Goal: Task Accomplishment & Management: Manage account settings

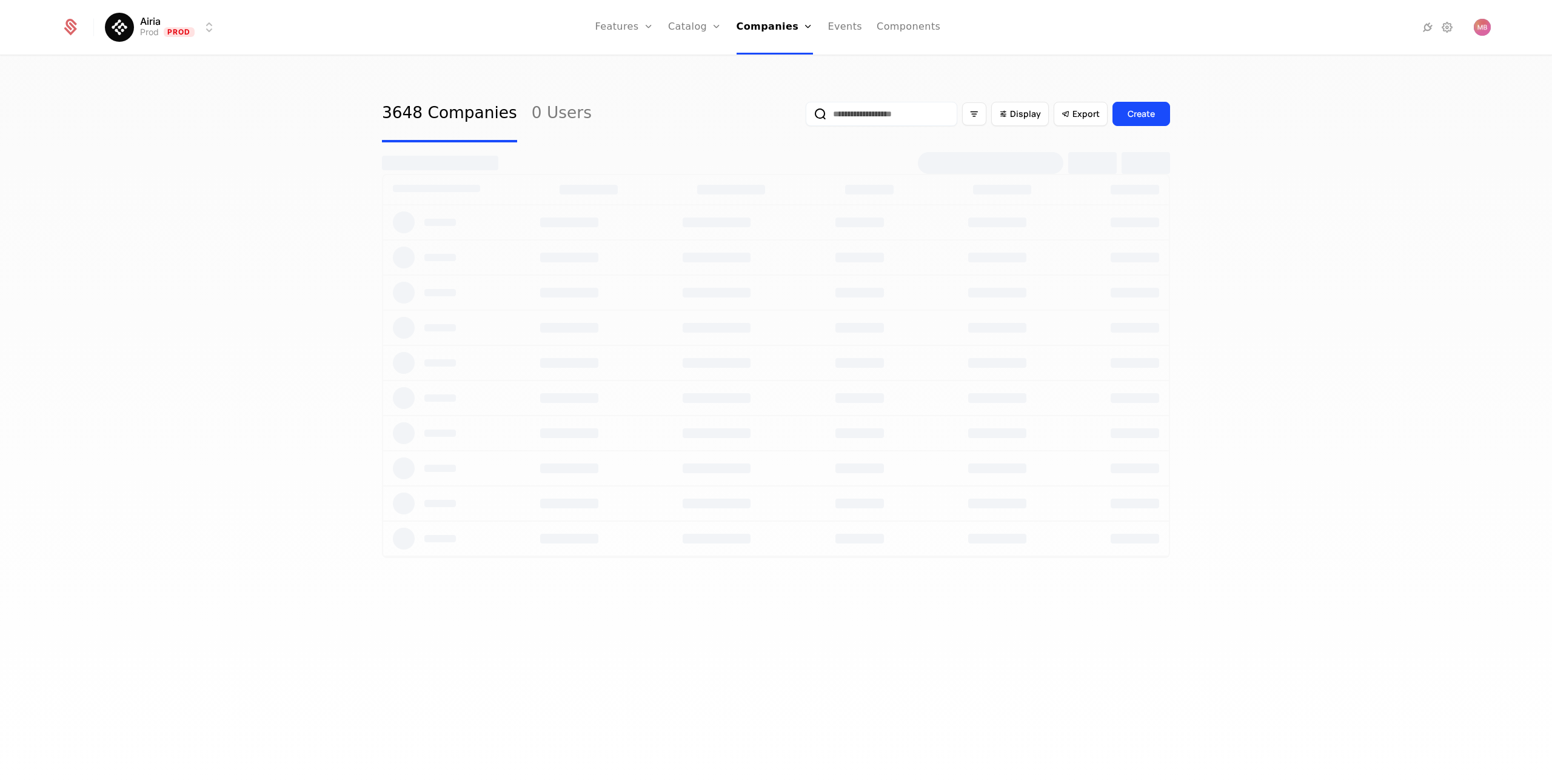
select select "***"
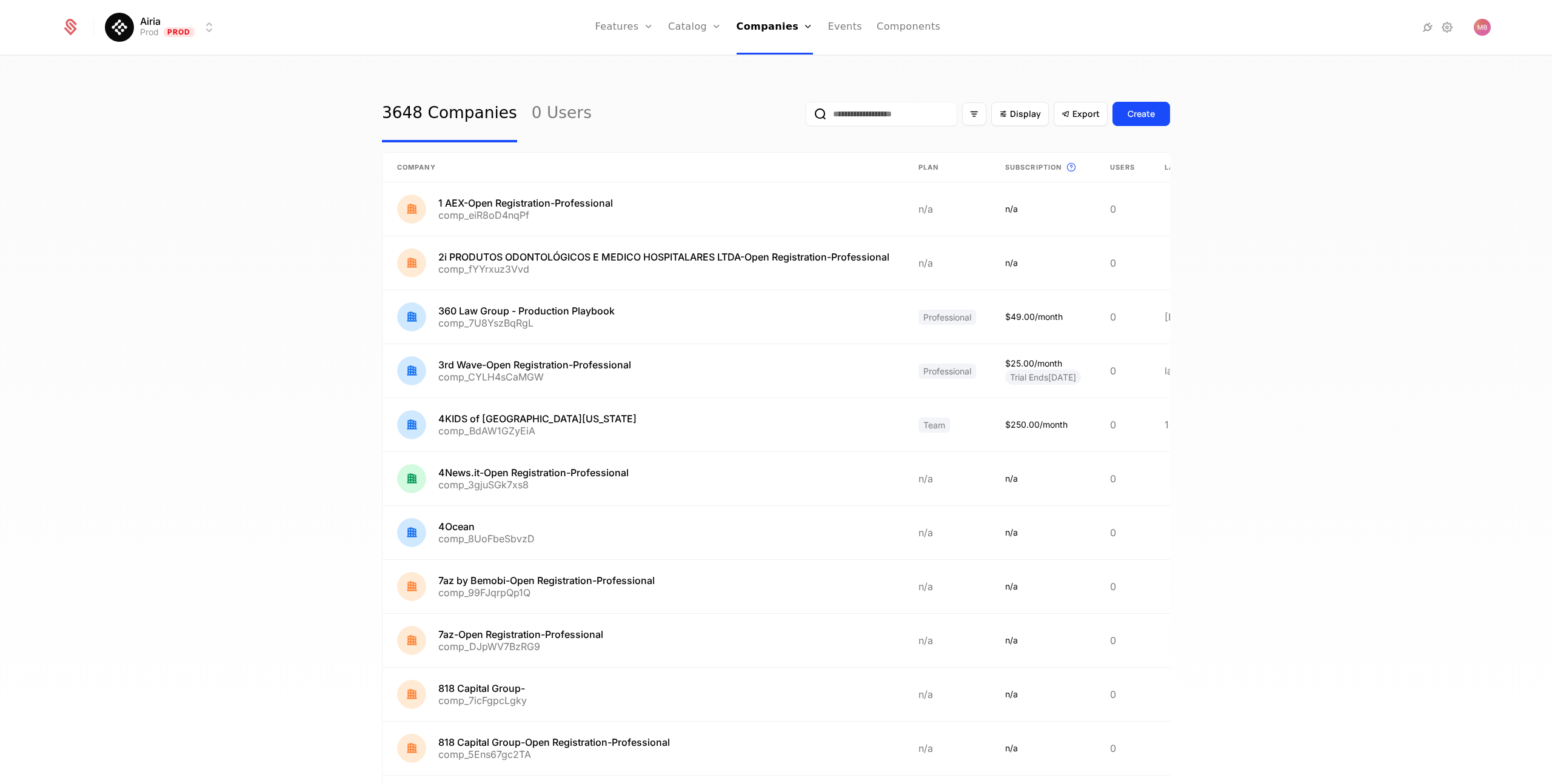
click at [838, 114] on input "email" at bounding box center [881, 114] width 152 height 25
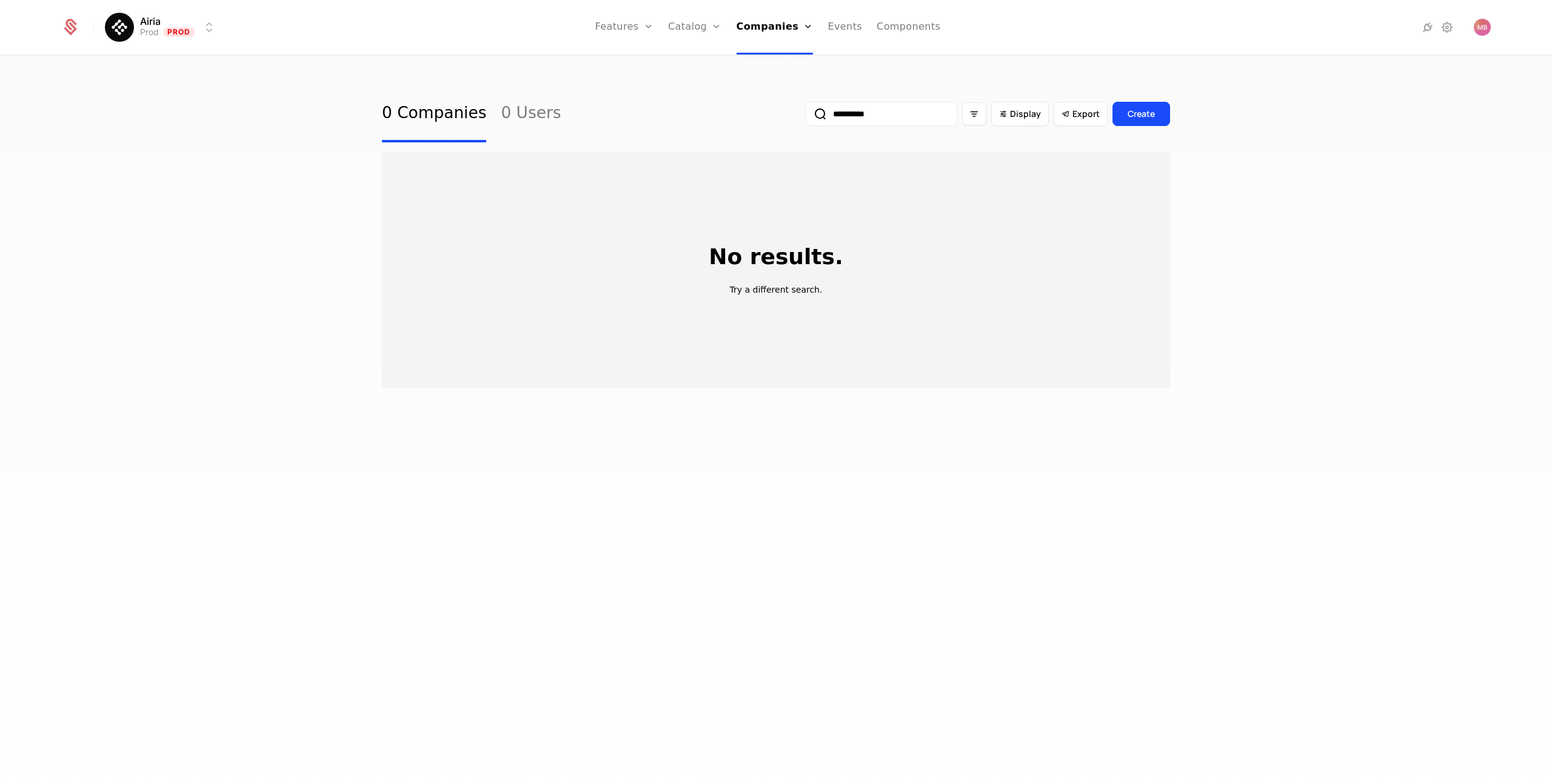
type input "**********"
select select "***"
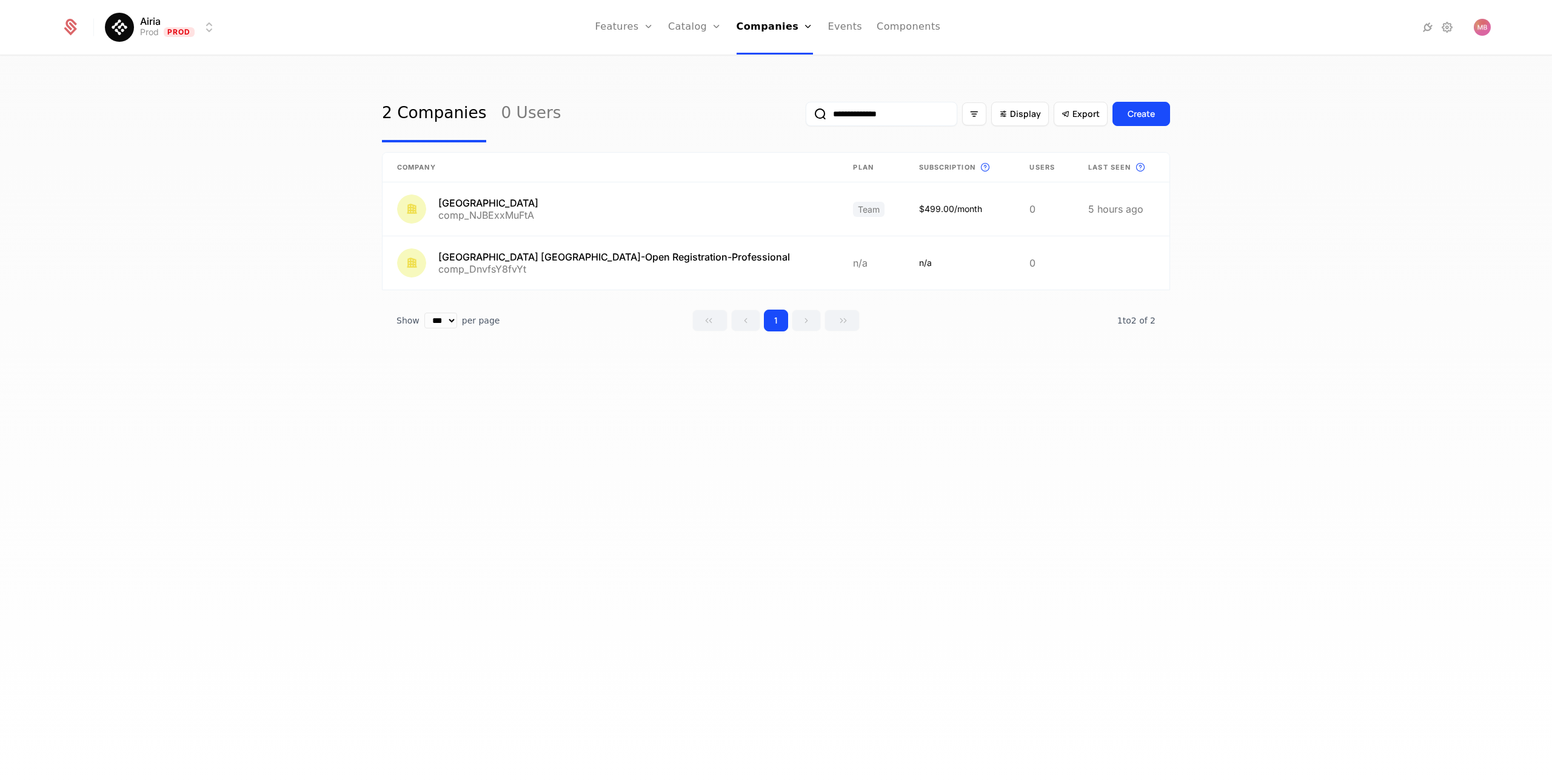
type input "**********"
click at [497, 210] on link at bounding box center [611, 209] width 456 height 53
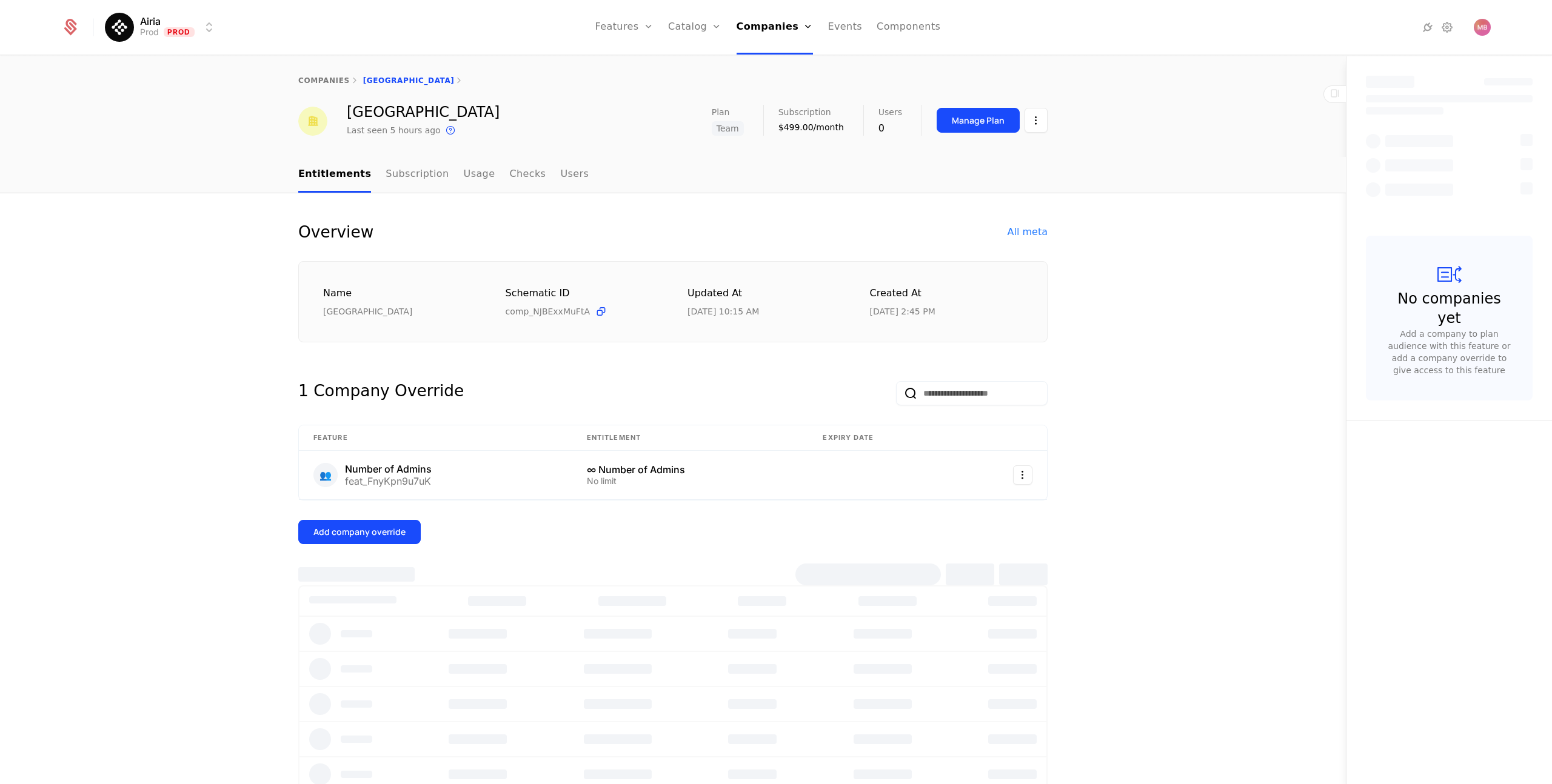
select select "***"
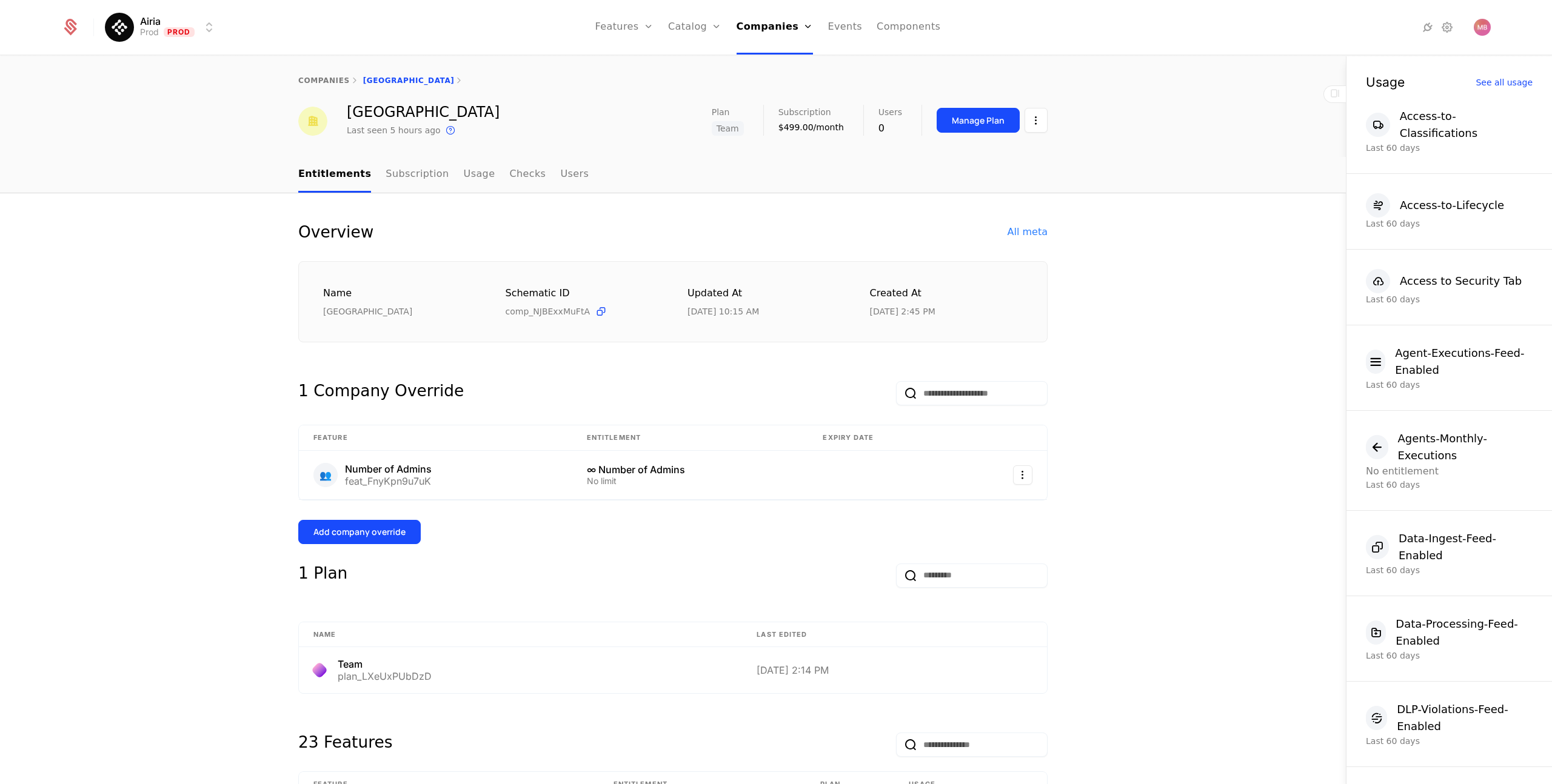
click at [1187, 36] on nav "Features Features Flags Catalog Plans Add Ons Credits Configuration Companies C…" at bounding box center [768, 27] width 1084 height 55
click at [365, 532] on div "Add company override" at bounding box center [360, 531] width 92 height 12
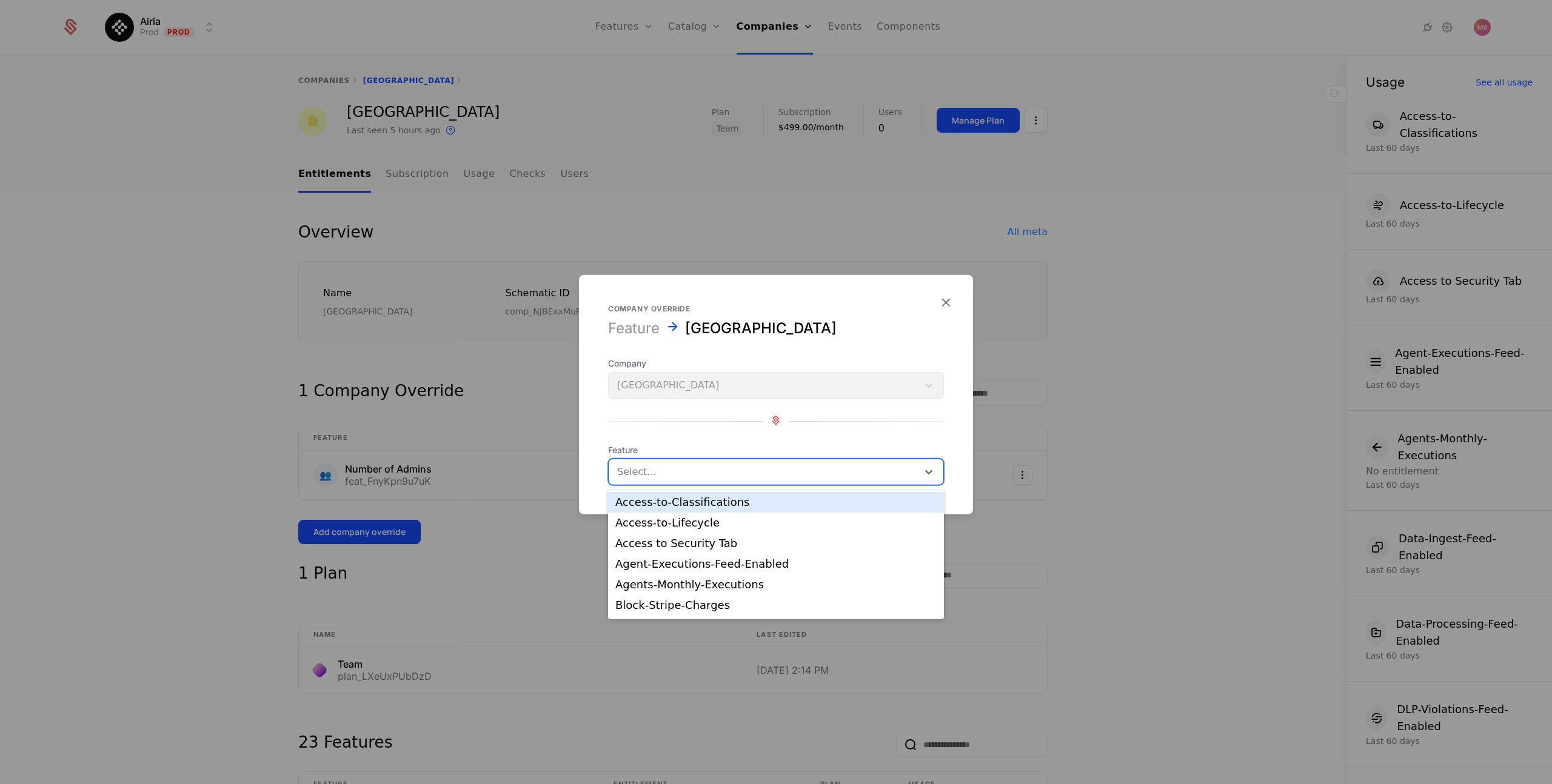
click at [647, 472] on div at bounding box center [764, 472] width 292 height 17
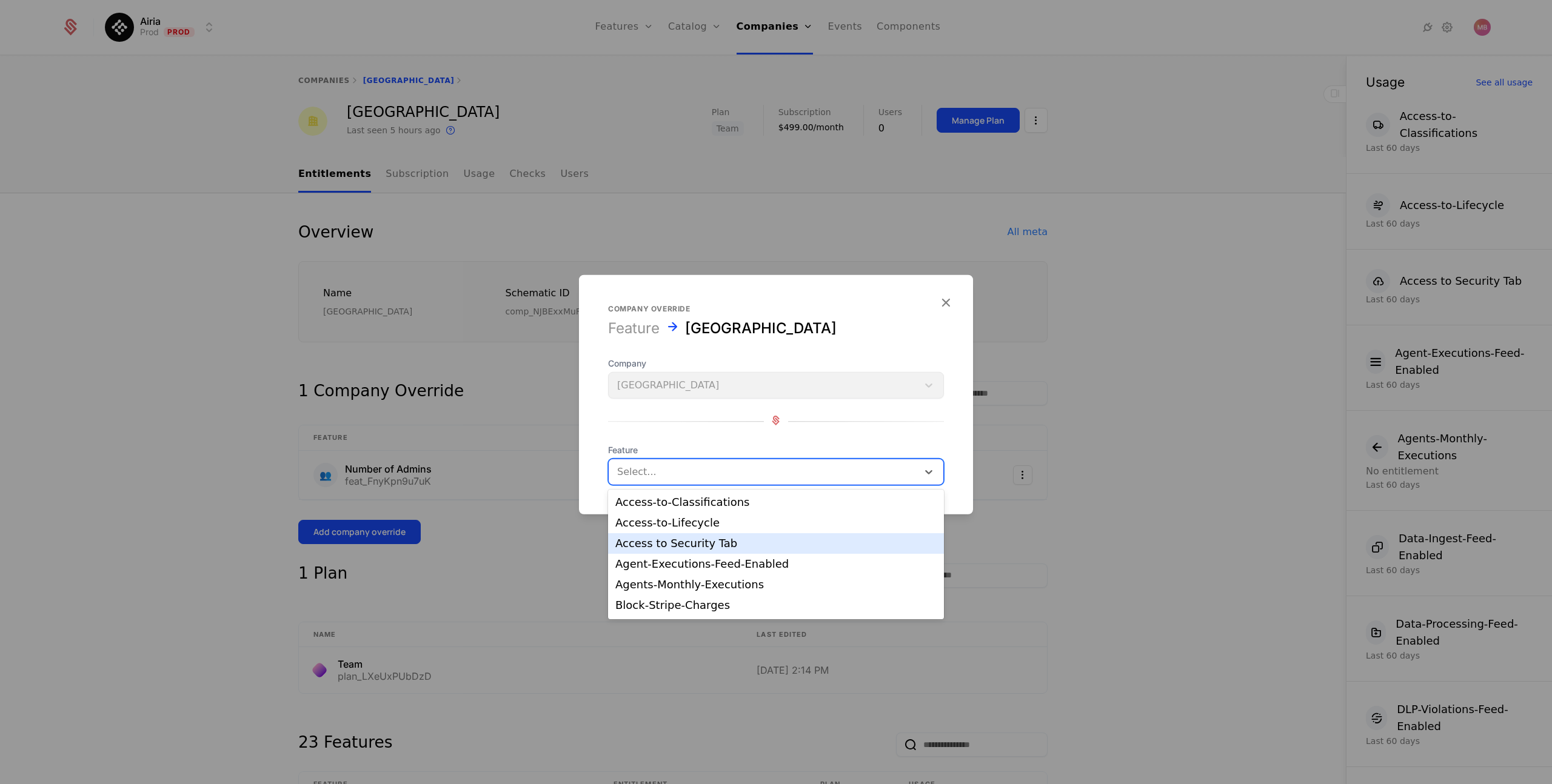
click at [754, 543] on div "Access to Security Tab" at bounding box center [776, 544] width 321 height 11
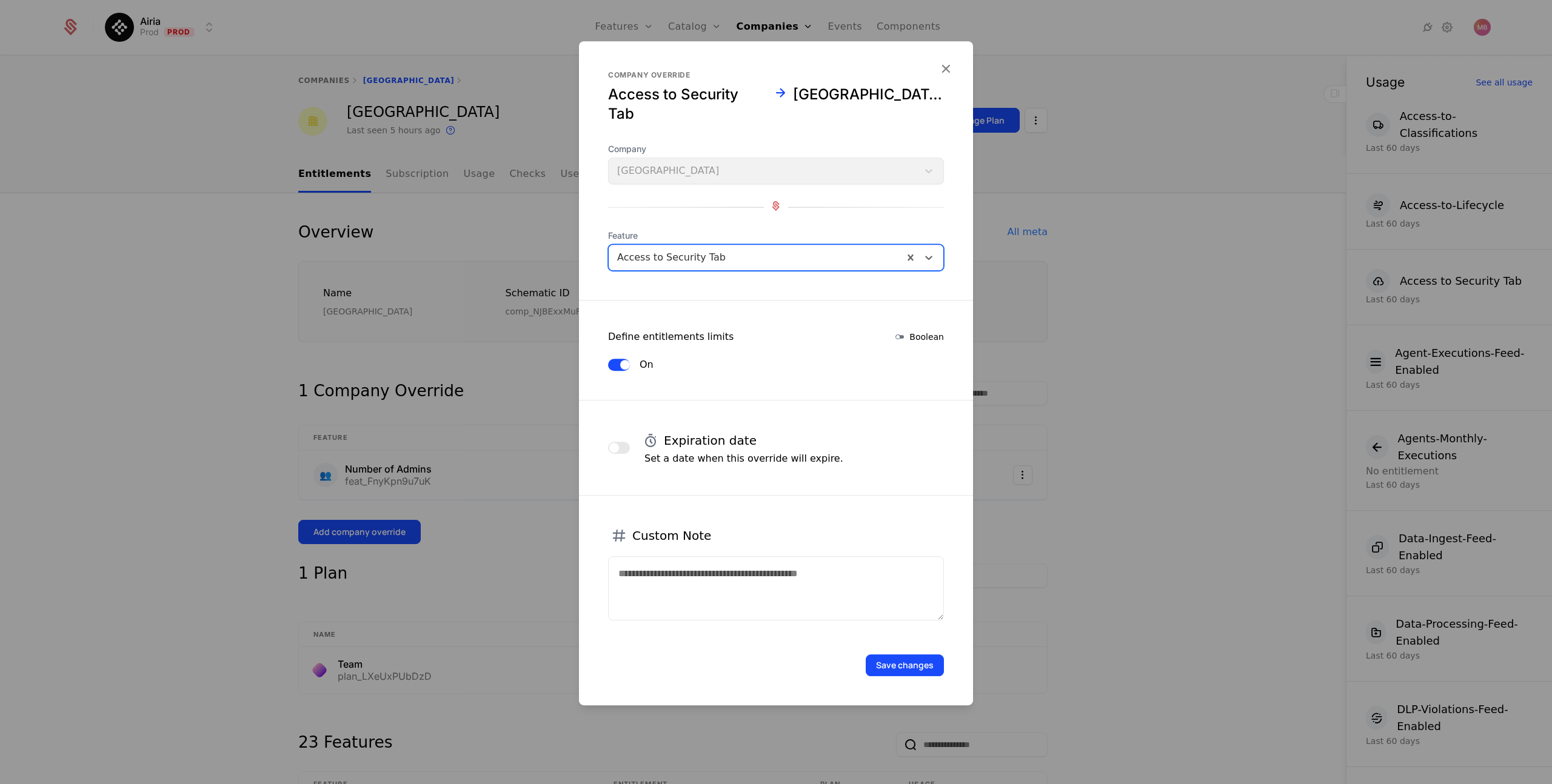
click at [906, 662] on button "Save changes" at bounding box center [905, 665] width 78 height 21
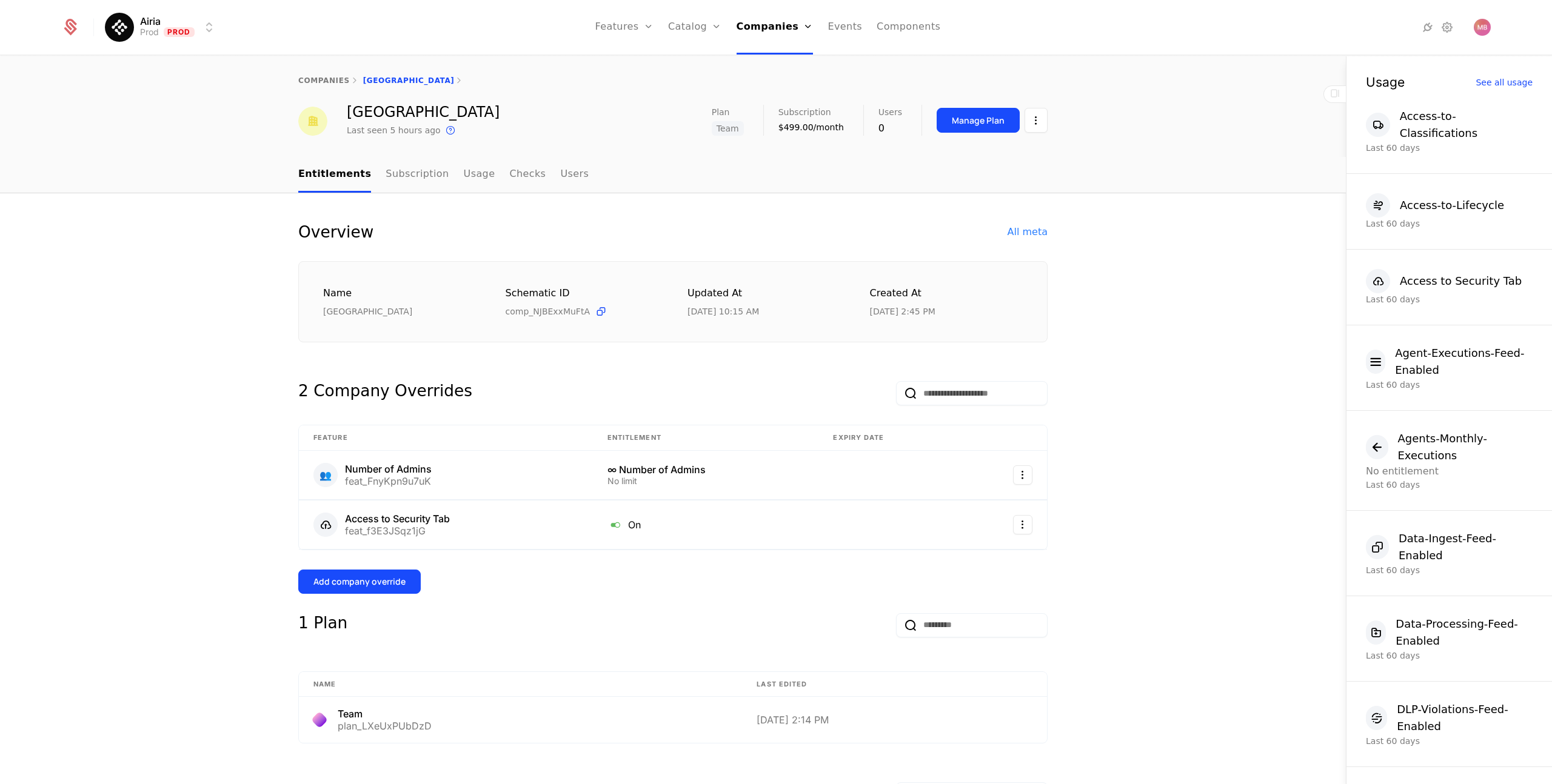
click at [353, 585] on div "Add company override" at bounding box center [360, 581] width 92 height 12
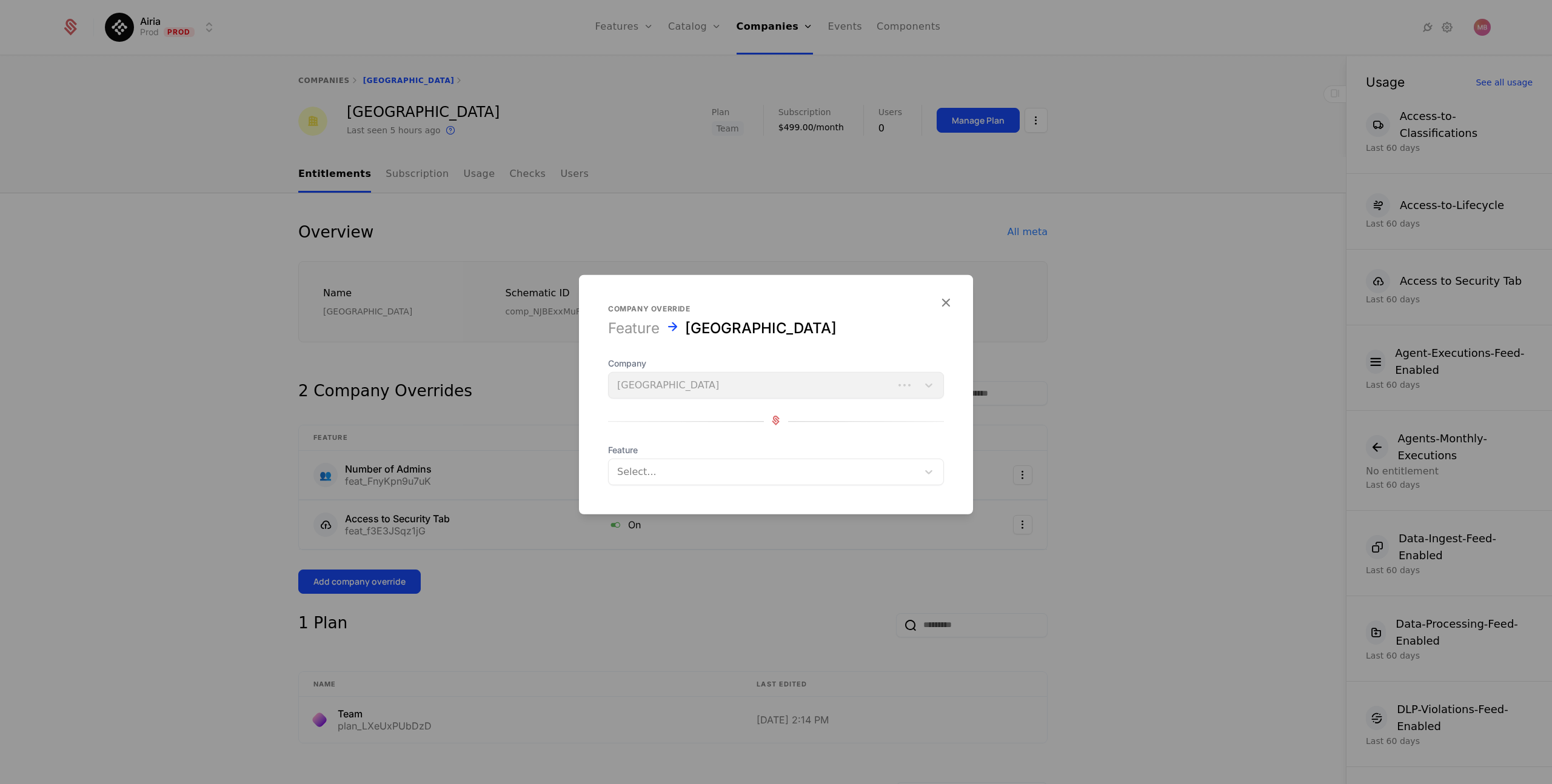
click at [640, 469] on div at bounding box center [764, 472] width 292 height 17
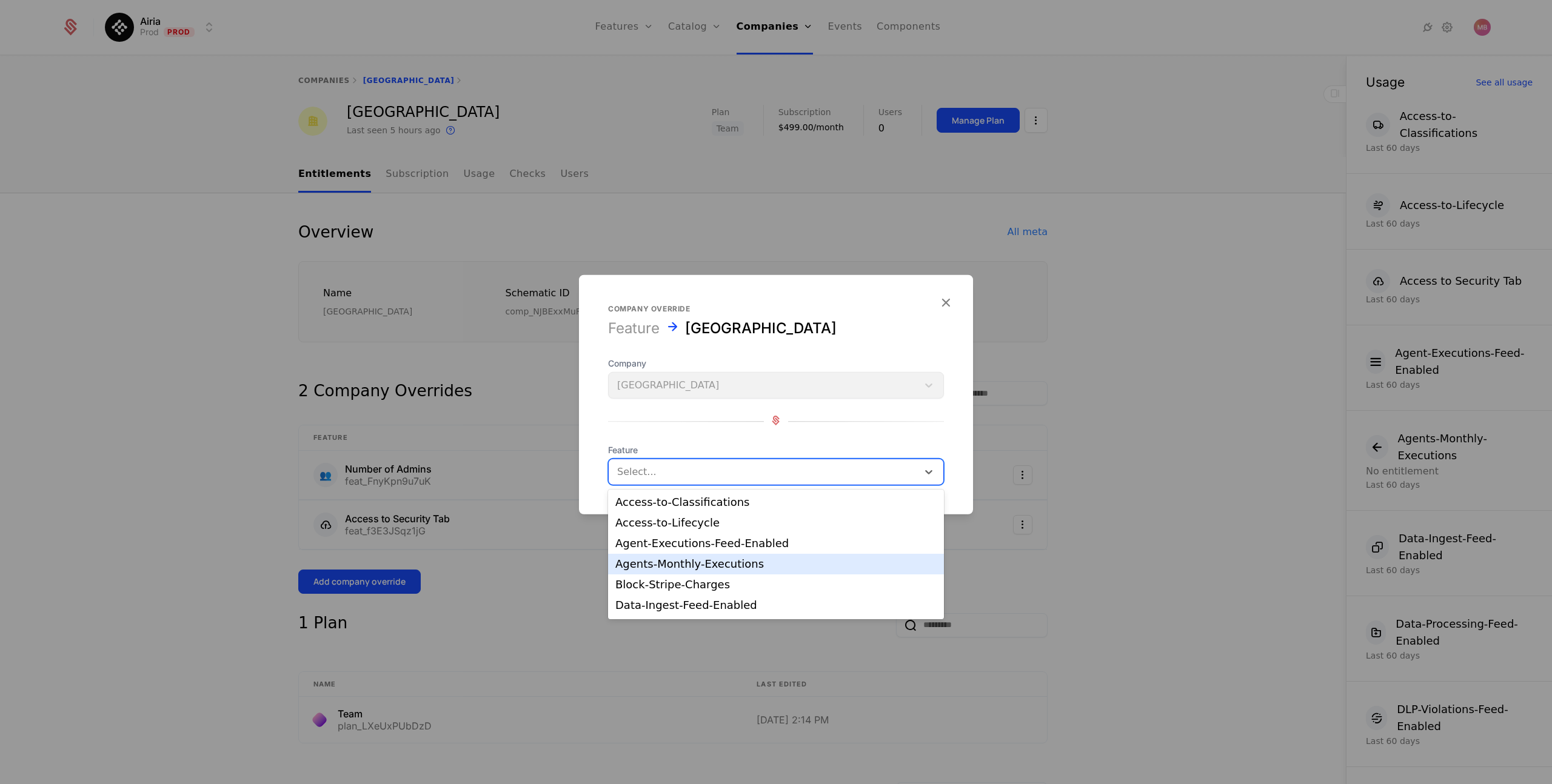
scroll to position [329, 0]
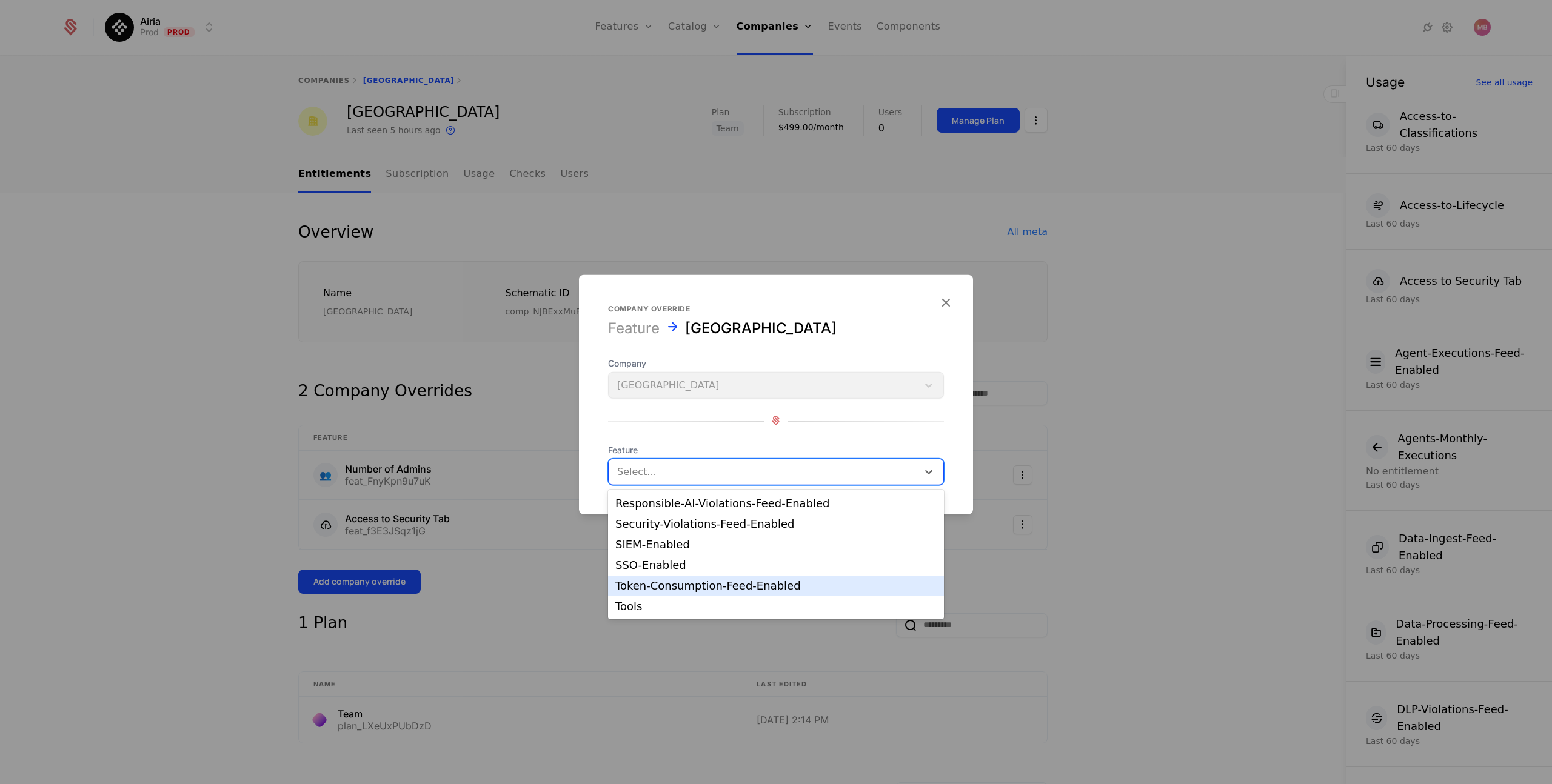
click at [709, 591] on div "Token-Consumption-Feed-Enabled" at bounding box center [776, 586] width 321 height 11
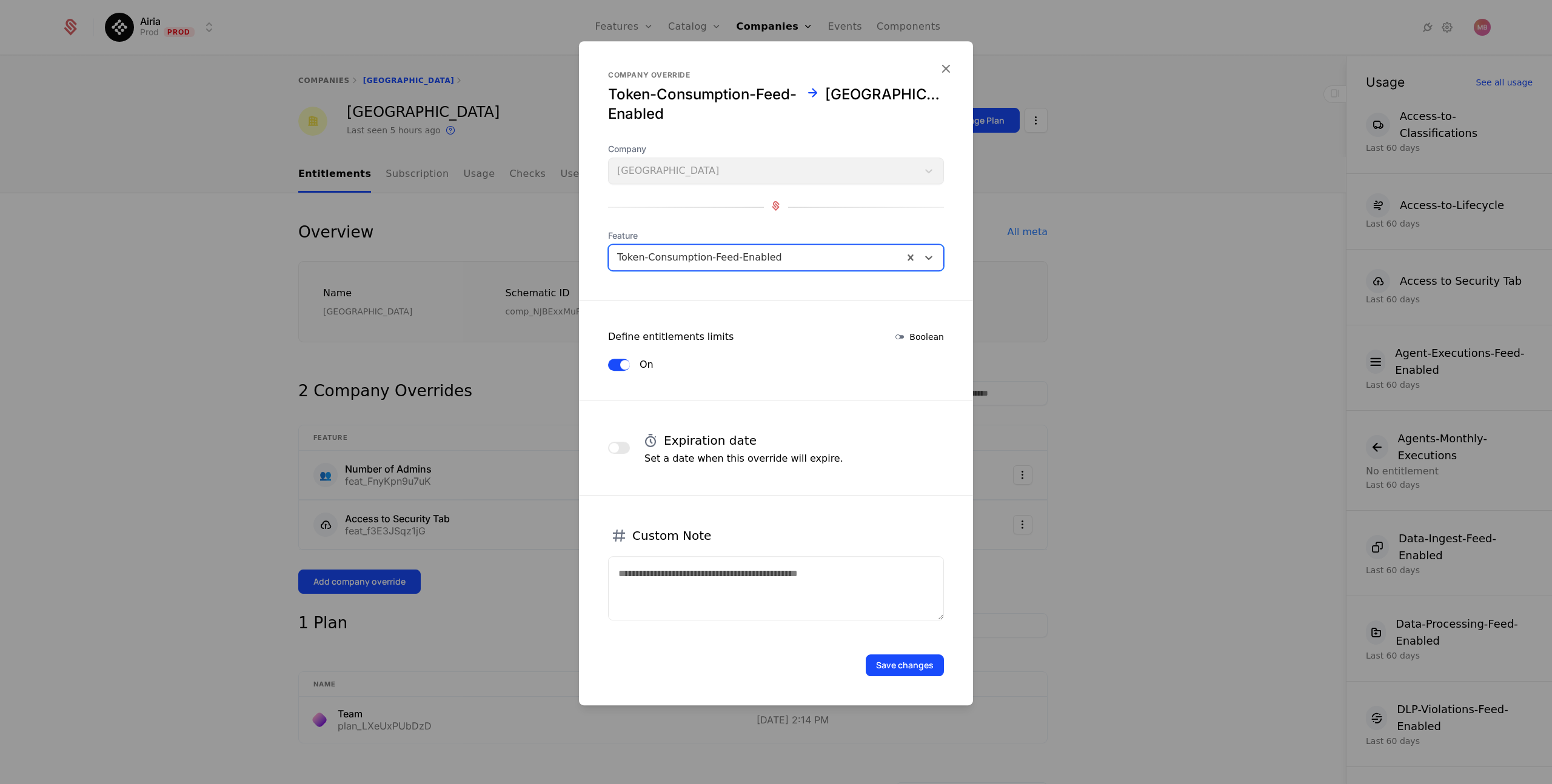
click at [884, 664] on button "Save changes" at bounding box center [905, 665] width 78 height 21
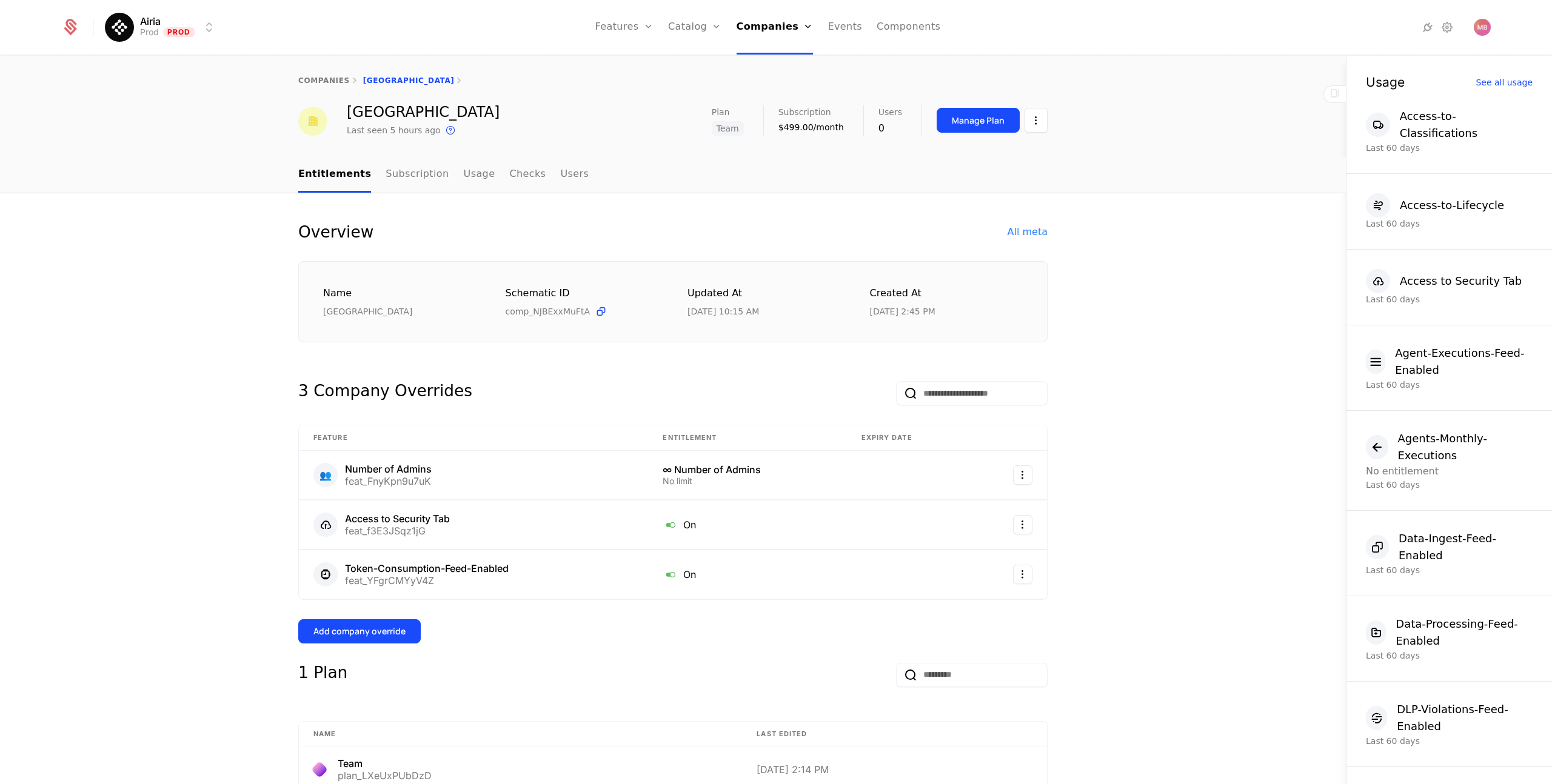
click at [771, 25] on link "Companies" at bounding box center [775, 27] width 77 height 55
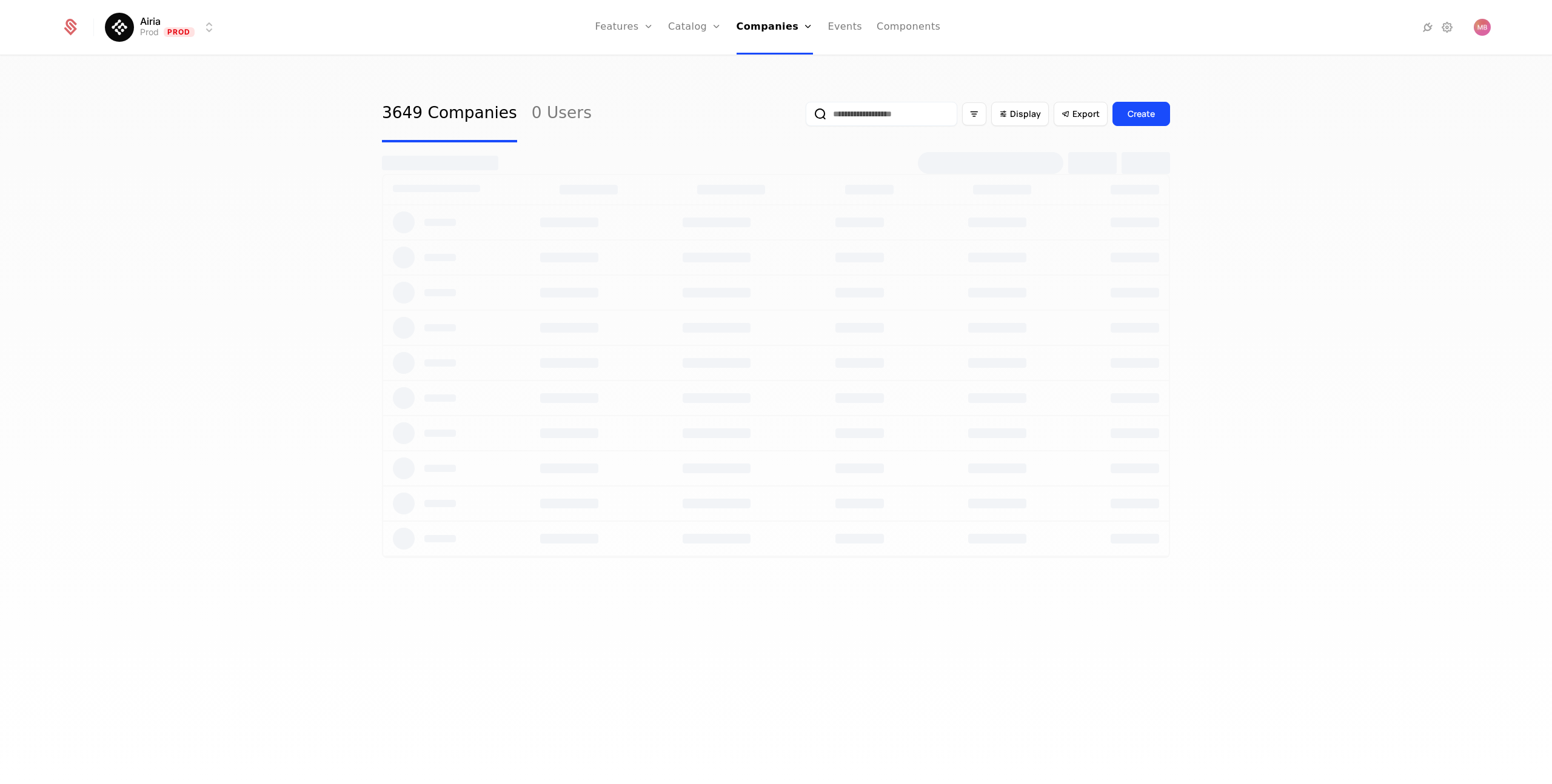
click at [877, 117] on input "email" at bounding box center [881, 114] width 152 height 25
type input "*********"
click at [890, 118] on input "*********" at bounding box center [881, 114] width 152 height 25
select select "***"
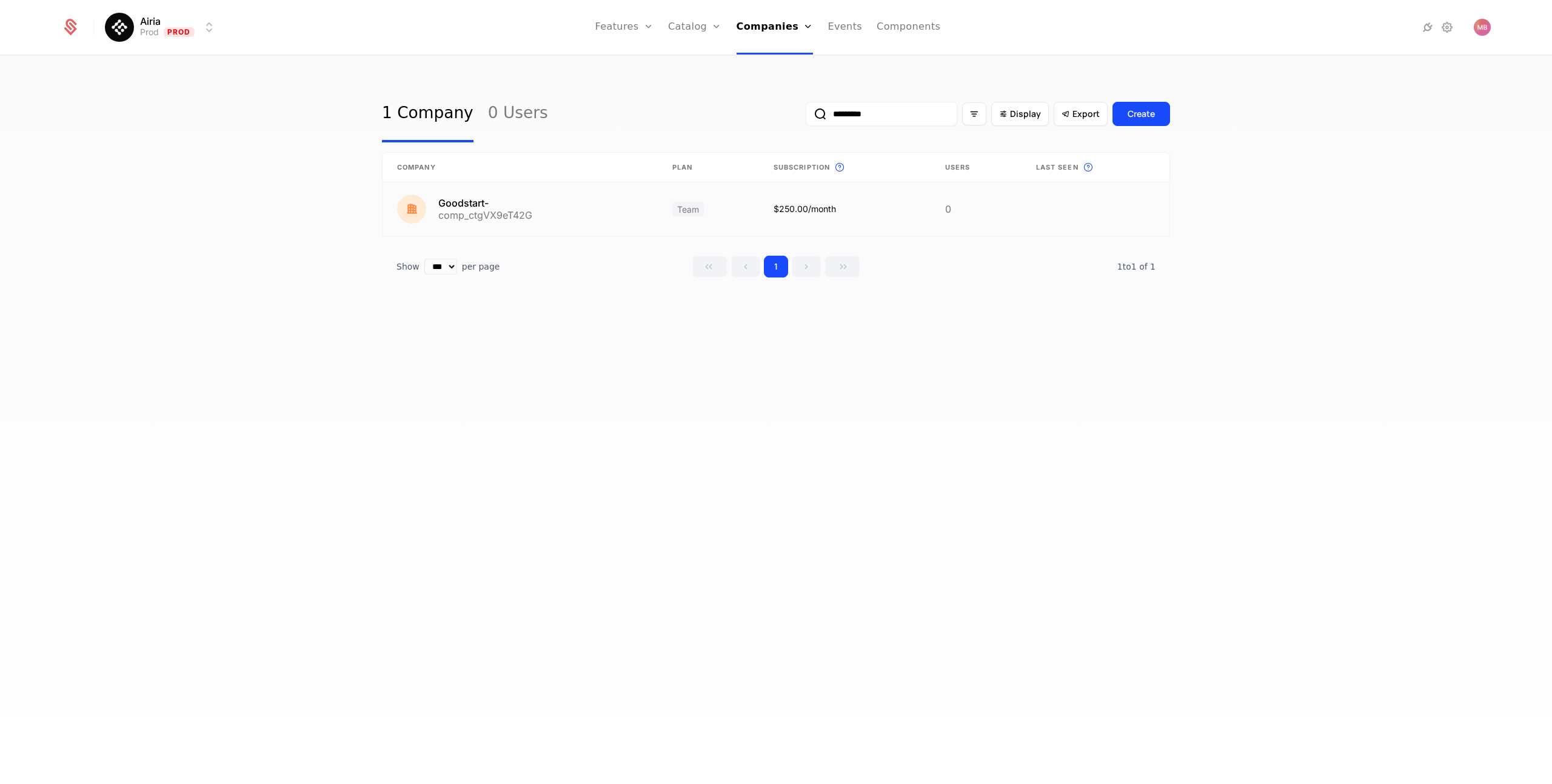
type input "*********"
click at [458, 201] on link at bounding box center [521, 209] width 275 height 53
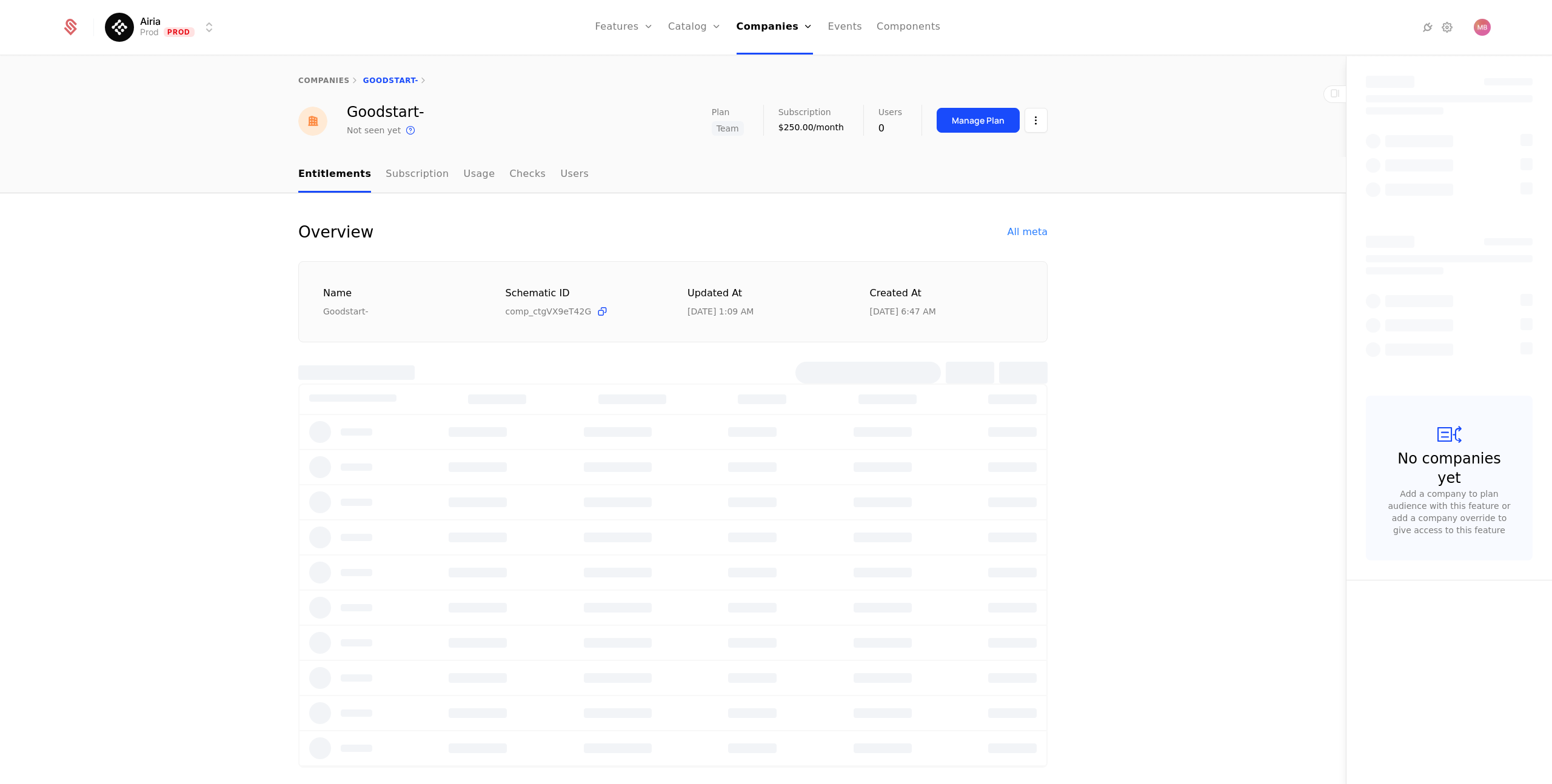
select select "***"
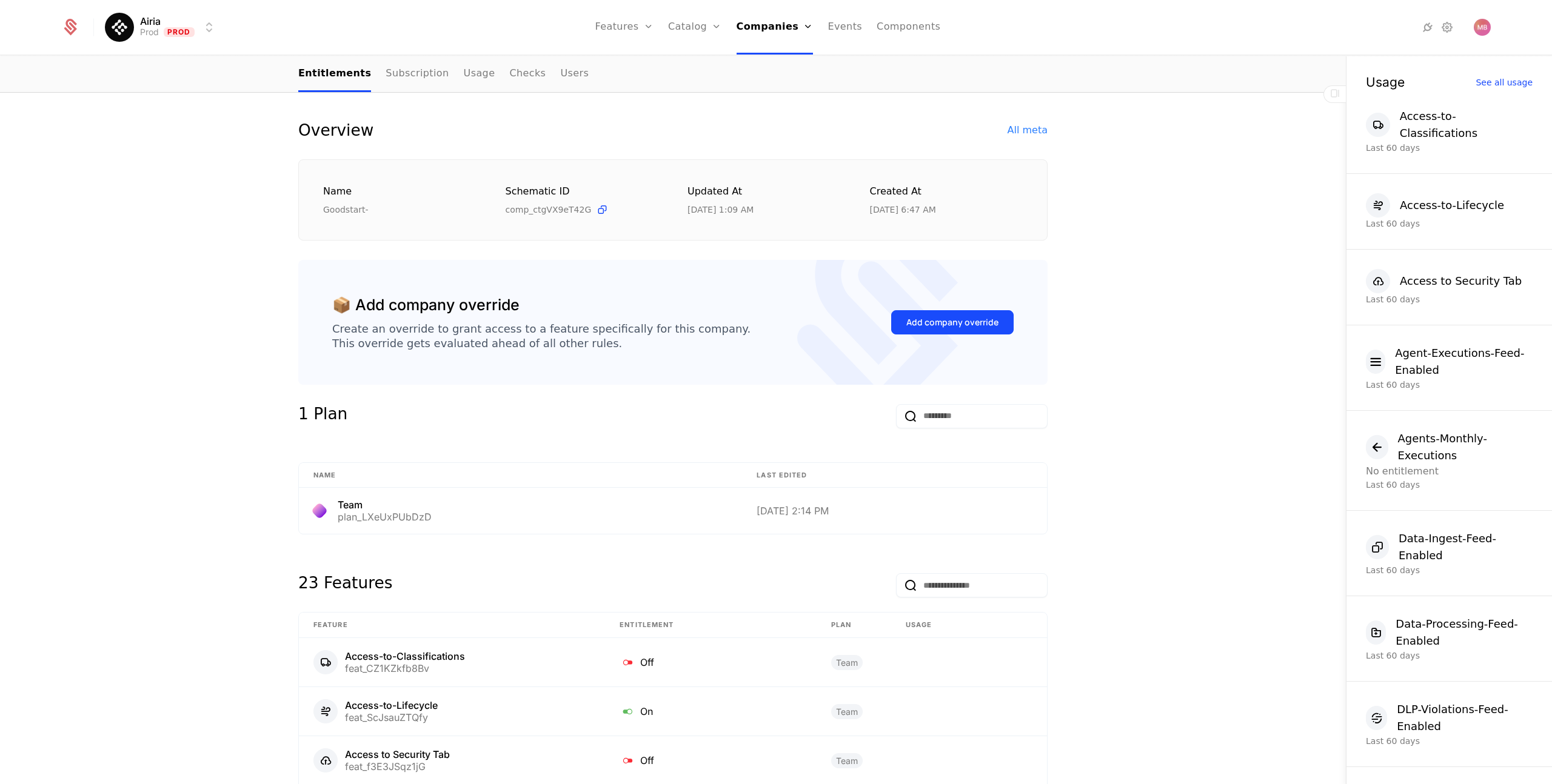
scroll to position [113, 0]
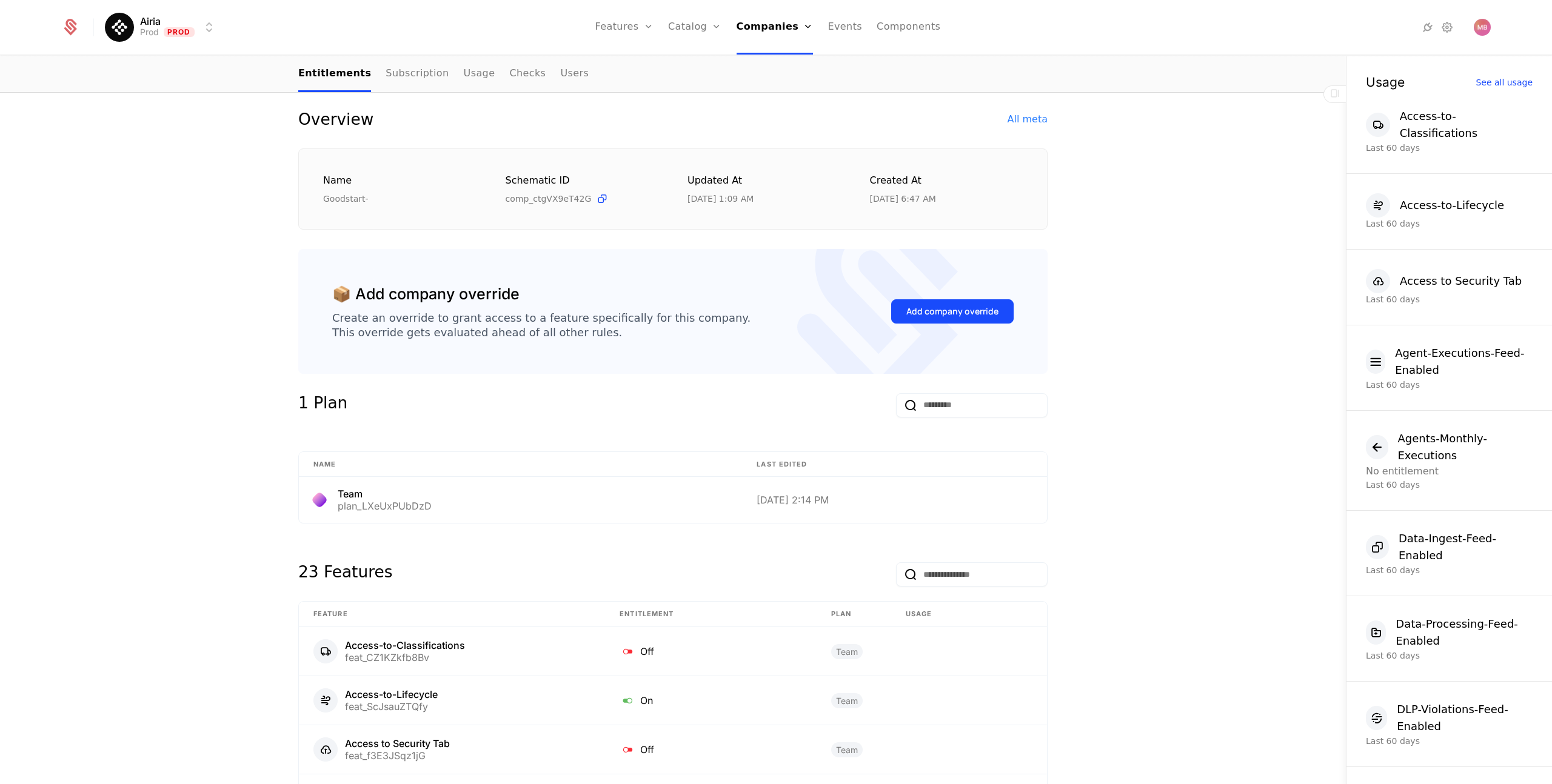
click at [938, 311] on div "Add company override" at bounding box center [953, 311] width 92 height 12
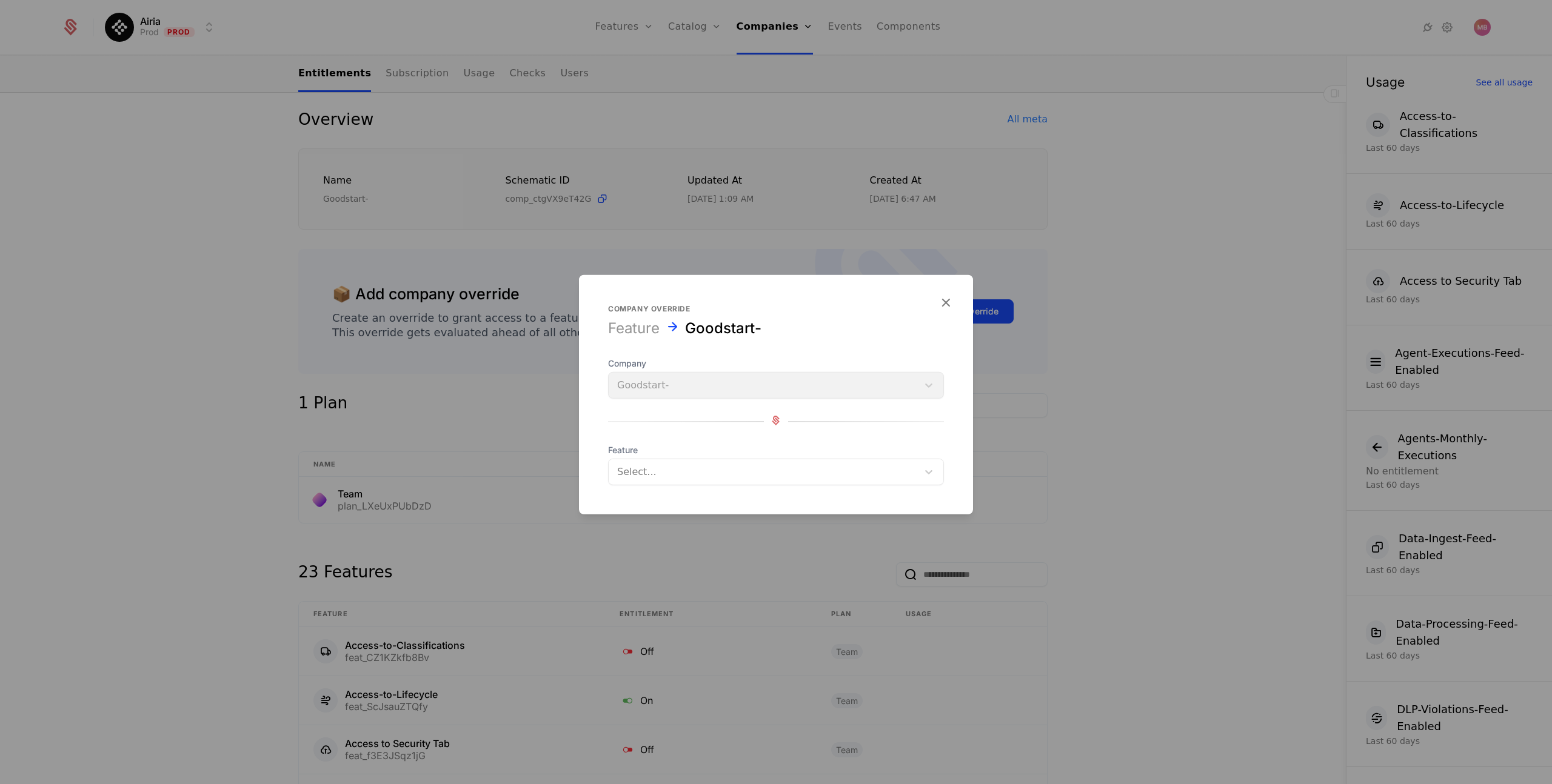
click at [691, 471] on div at bounding box center [764, 472] width 292 height 17
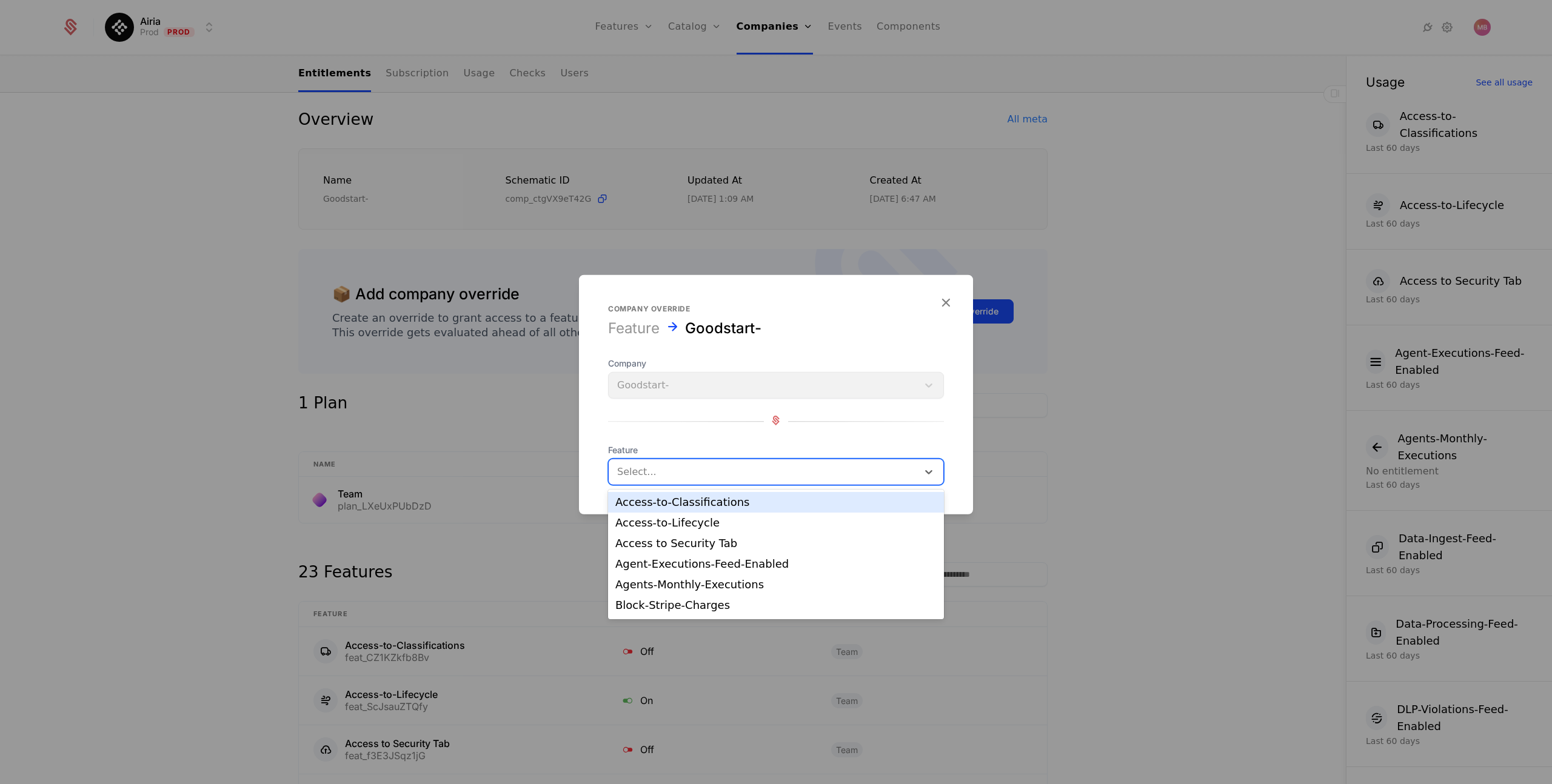
click at [737, 500] on div "Access-to-Classifications" at bounding box center [776, 503] width 321 height 11
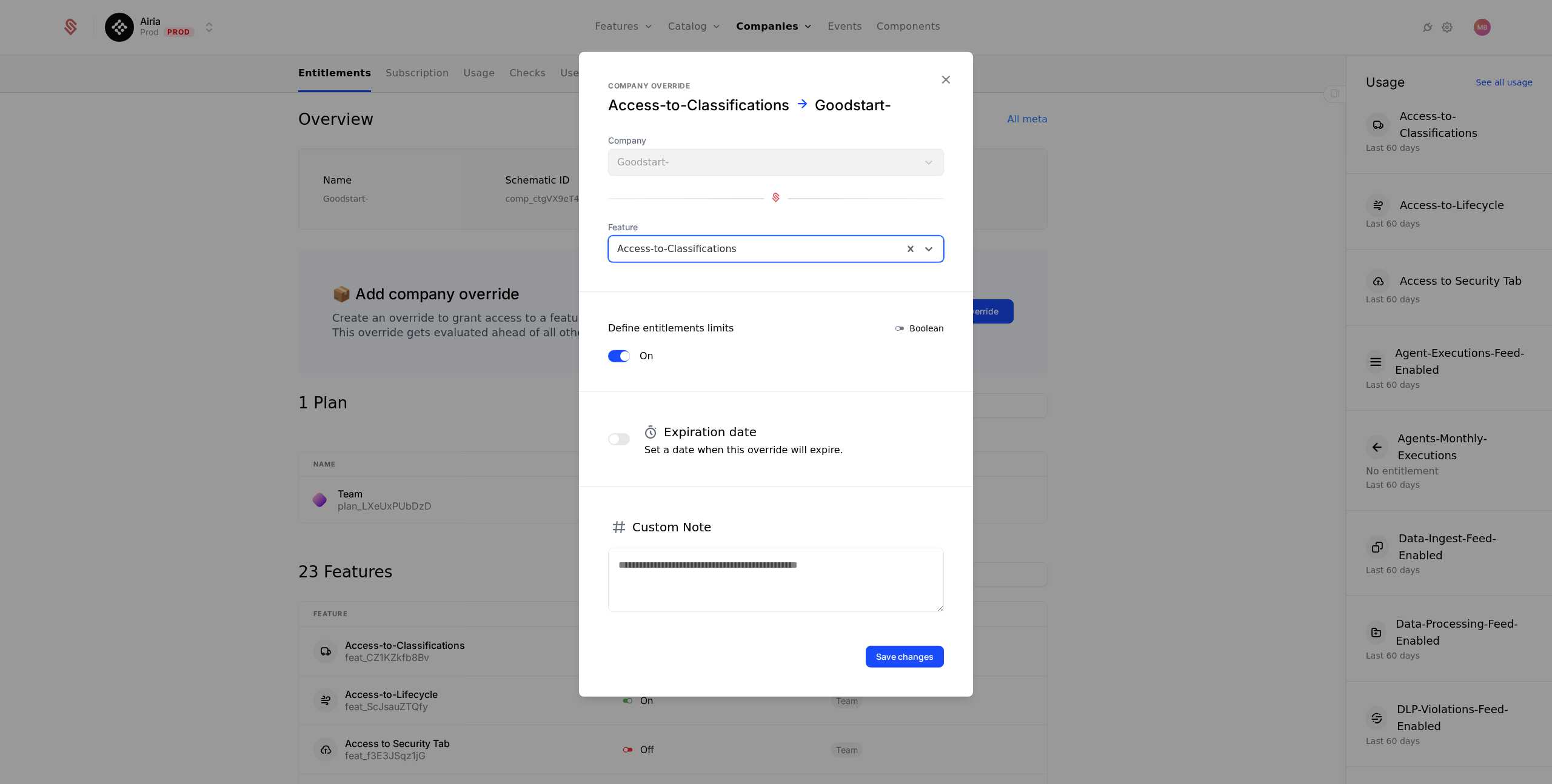
click at [913, 658] on button "Save changes" at bounding box center [905, 656] width 78 height 21
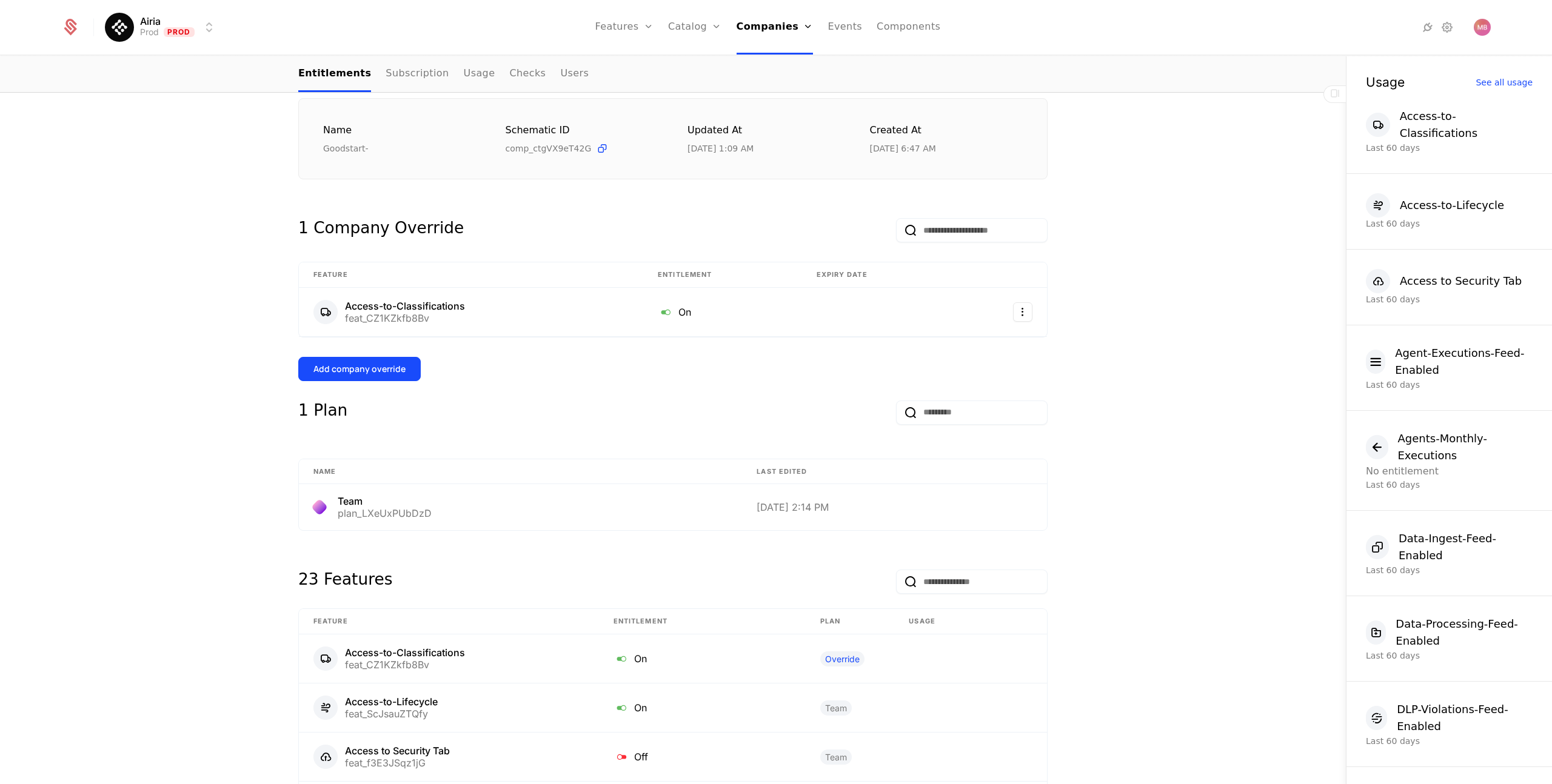
scroll to position [101, 0]
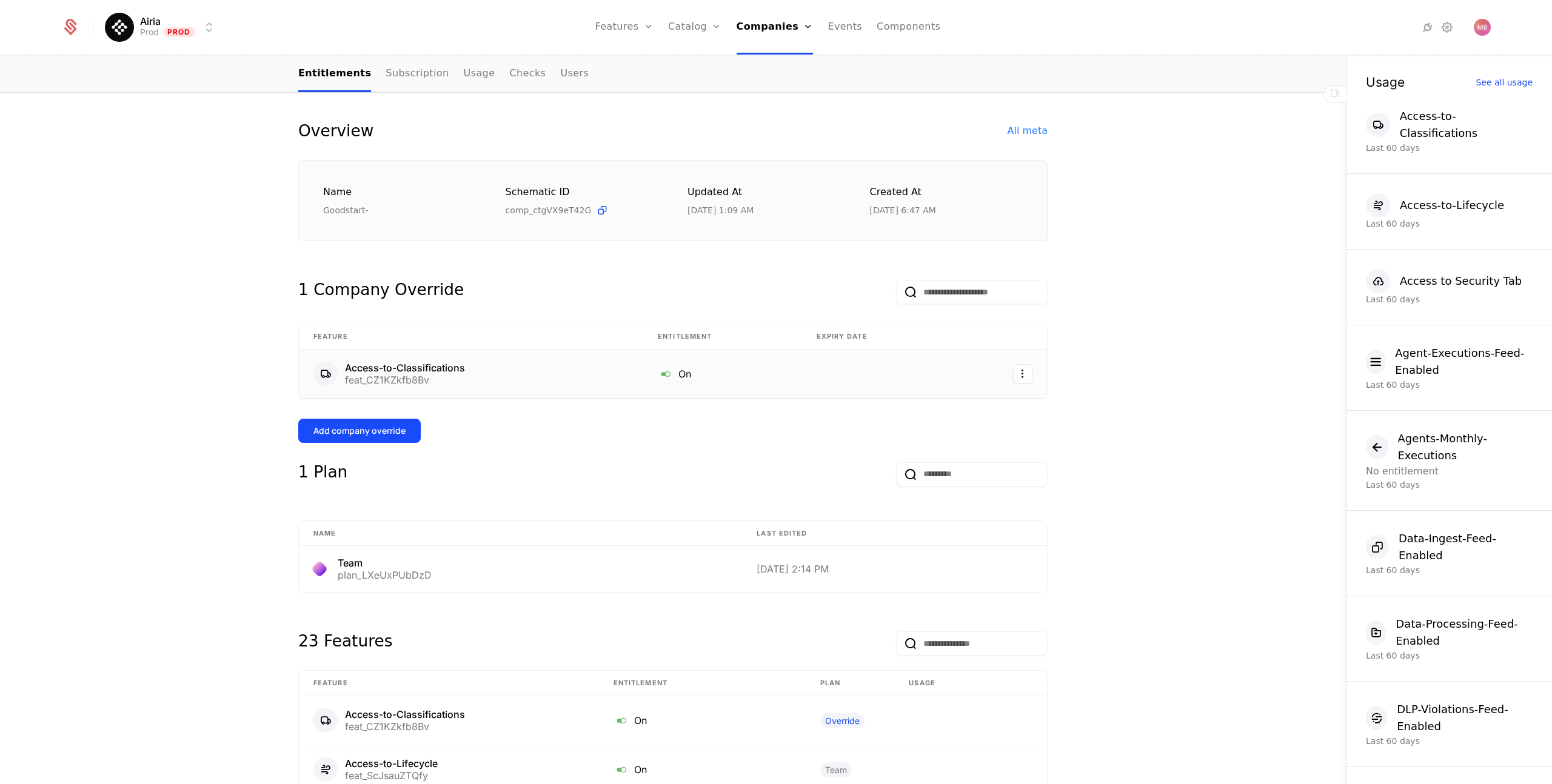
click at [1028, 369] on html "Airia Prod Prod Features Features Flags Catalog Plans Add Ons Credits Configura…" at bounding box center [776, 392] width 1552 height 784
click at [978, 410] on div "Delete" at bounding box center [972, 406] width 92 height 17
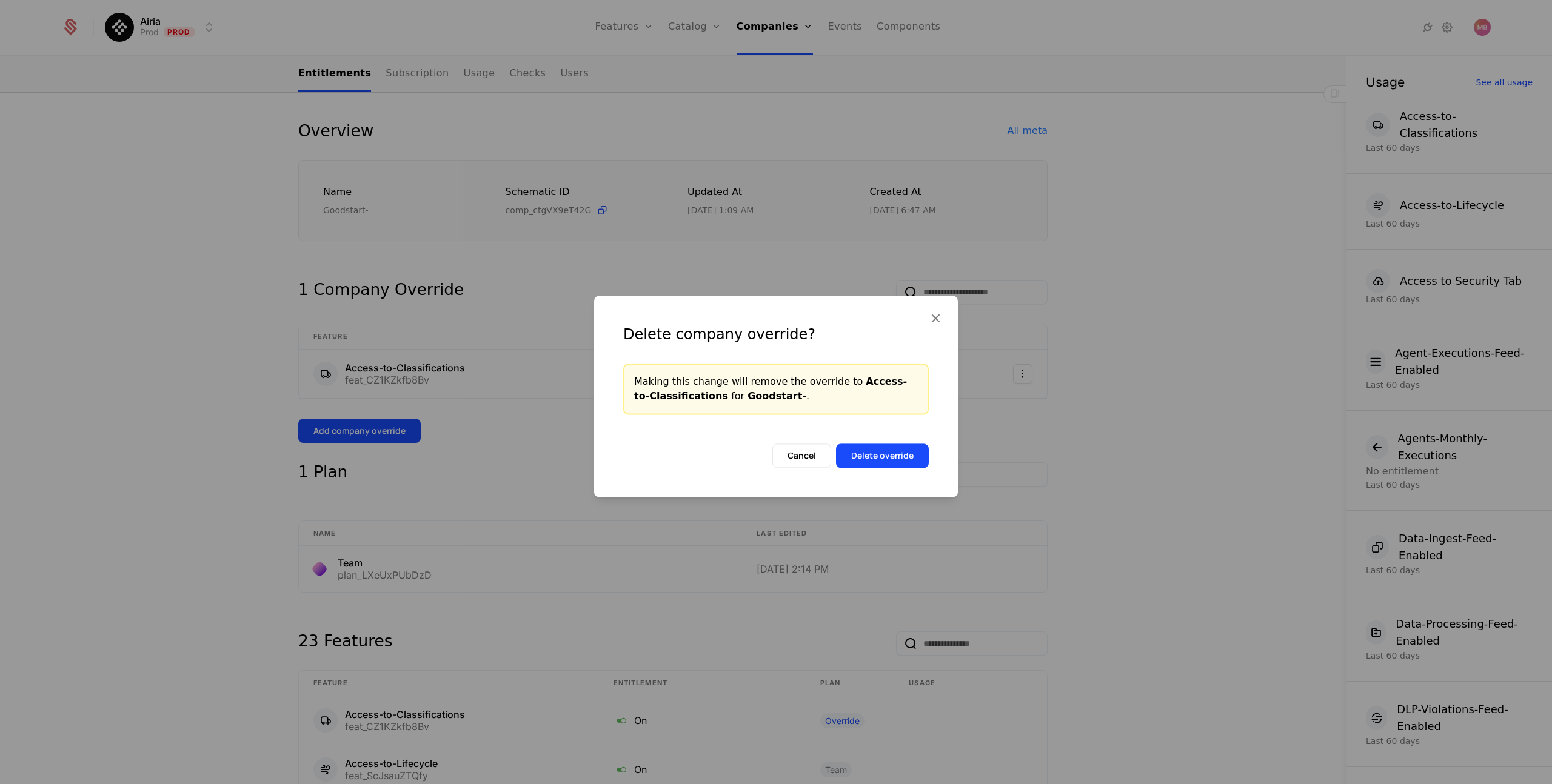
click at [903, 460] on button "Delete override" at bounding box center [882, 456] width 93 height 25
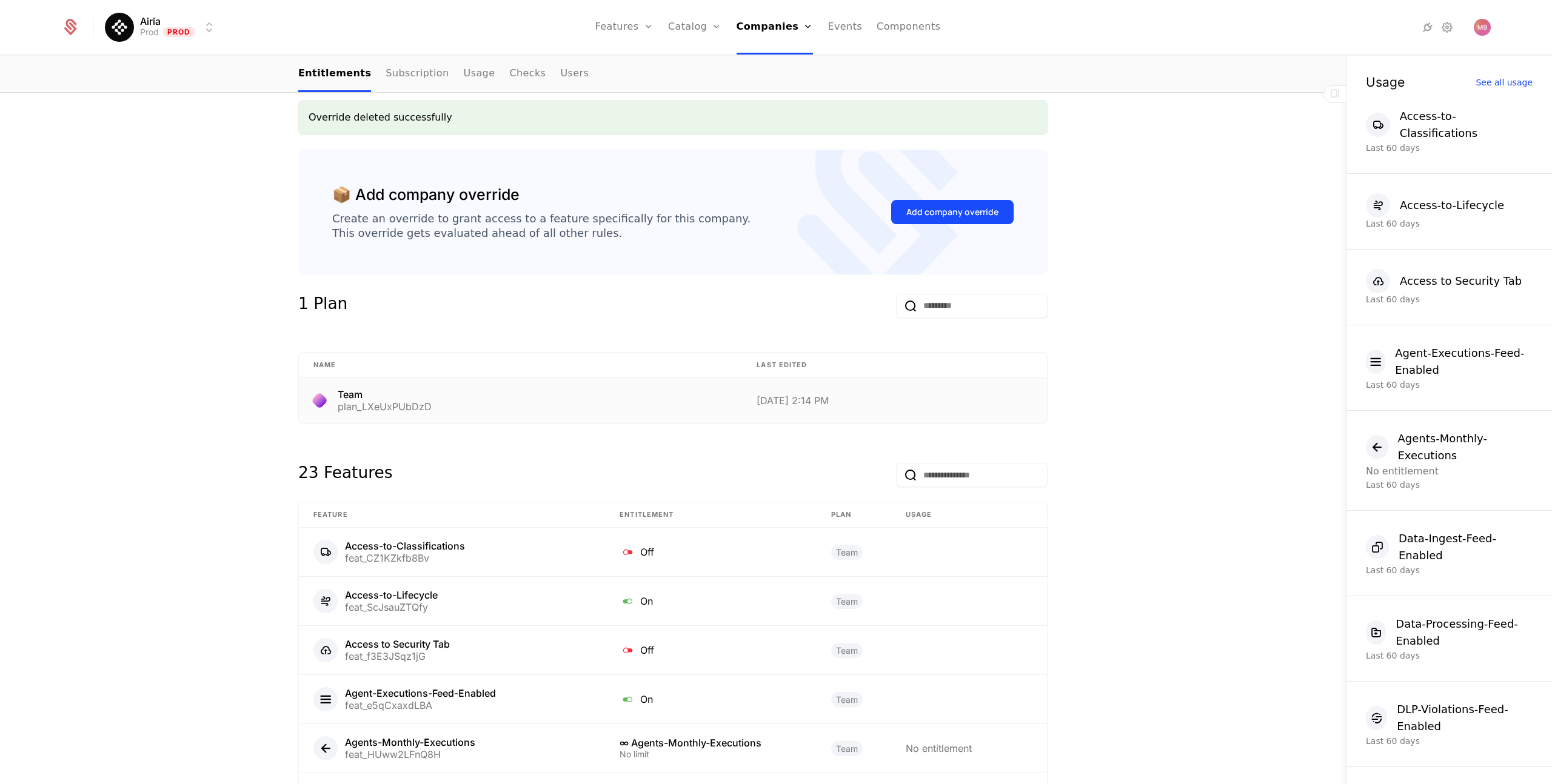
scroll to position [153, 0]
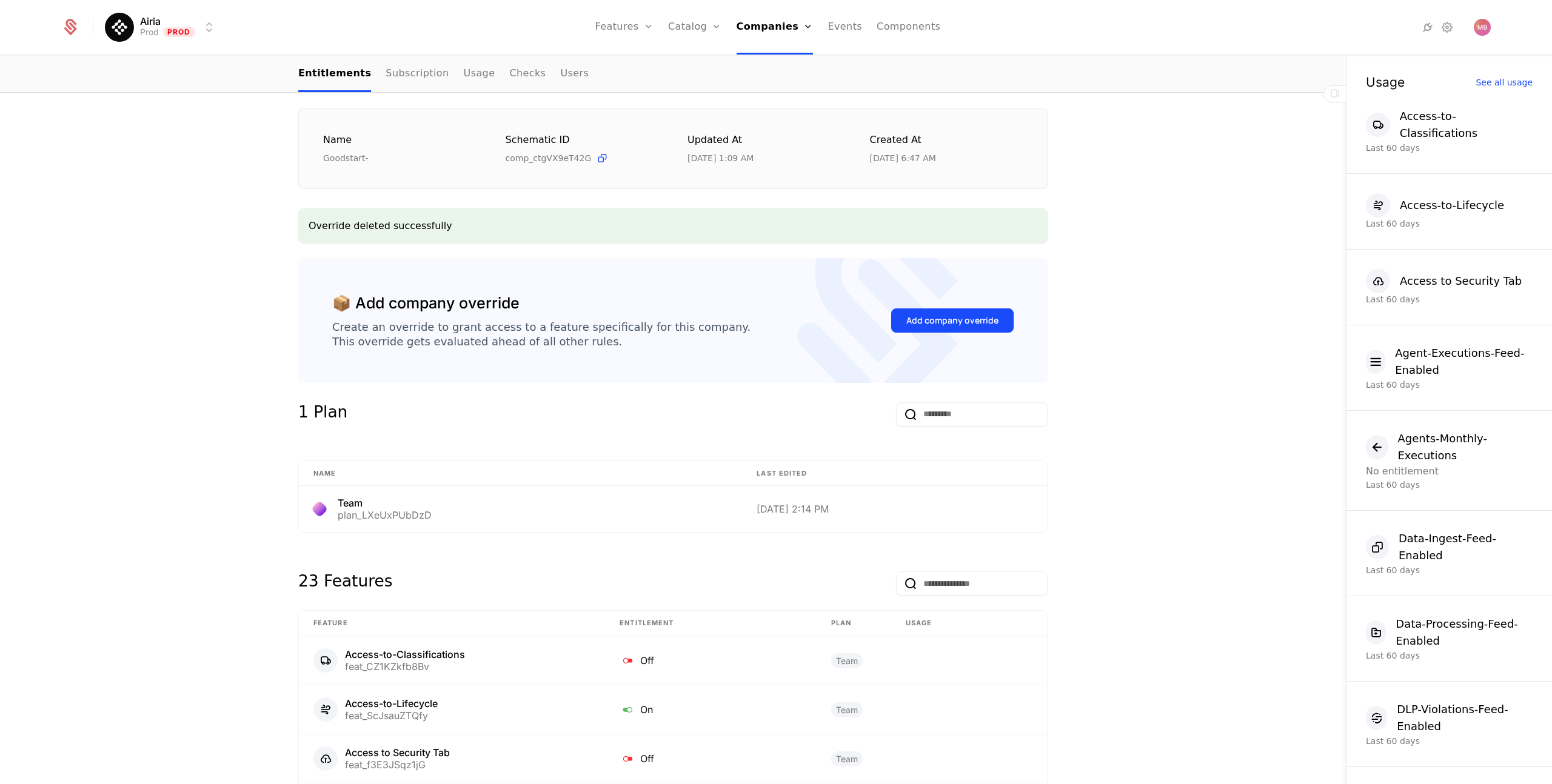
click at [938, 315] on div "Add company override" at bounding box center [953, 320] width 92 height 12
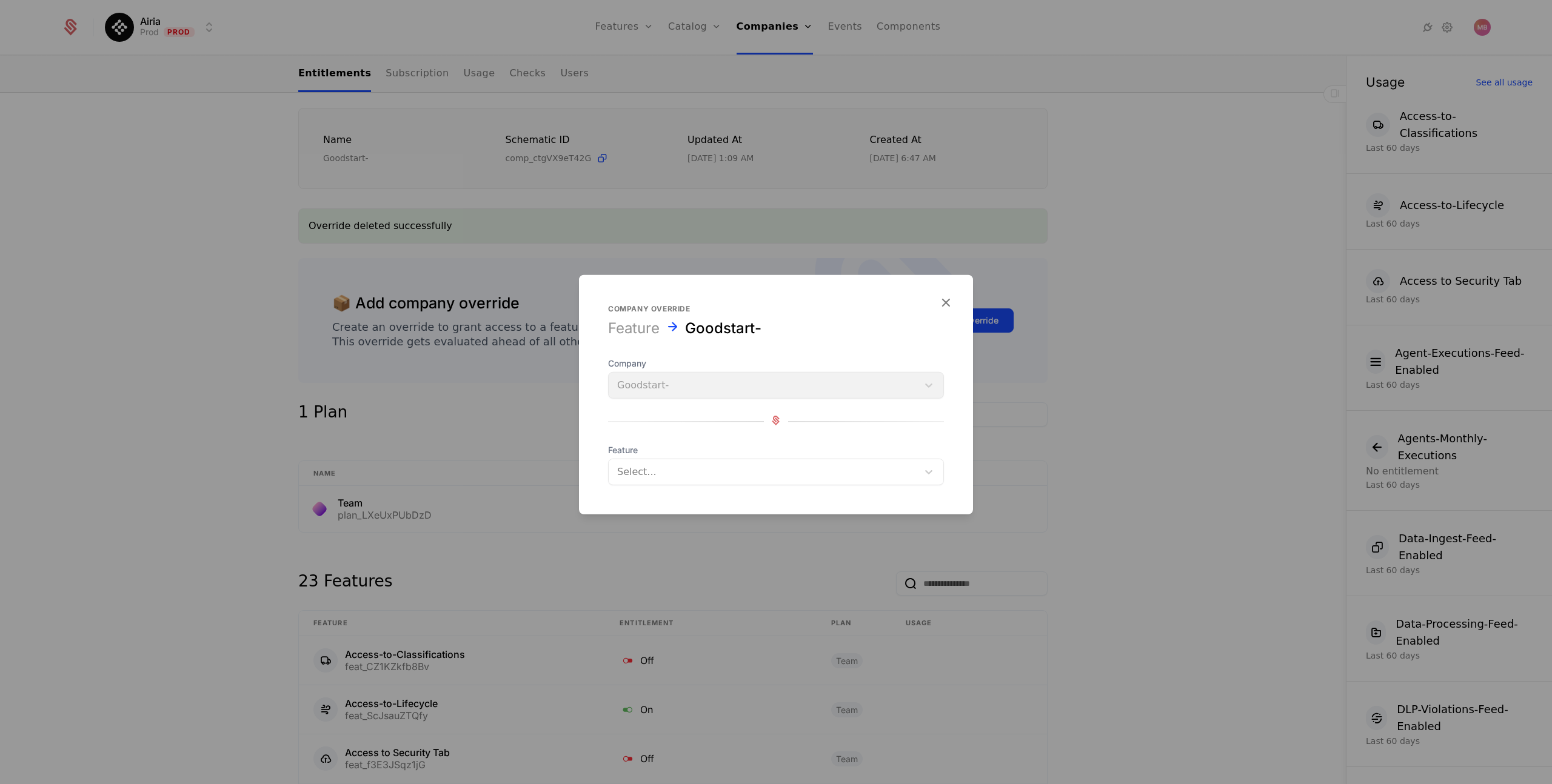
click at [680, 462] on div "Select..." at bounding box center [763, 472] width 309 height 21
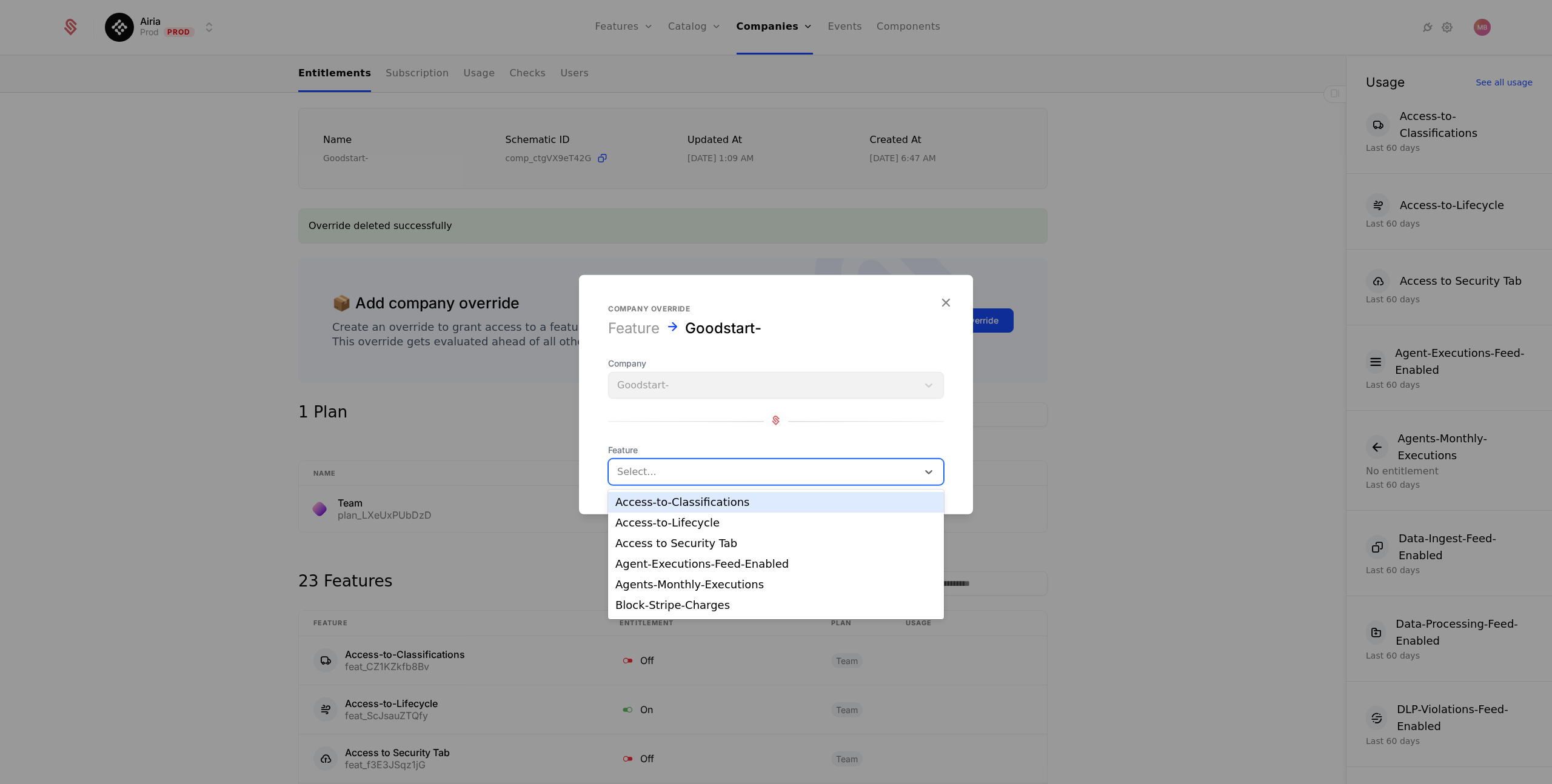
click at [672, 502] on div "Access-to-Classifications" at bounding box center [776, 503] width 321 height 11
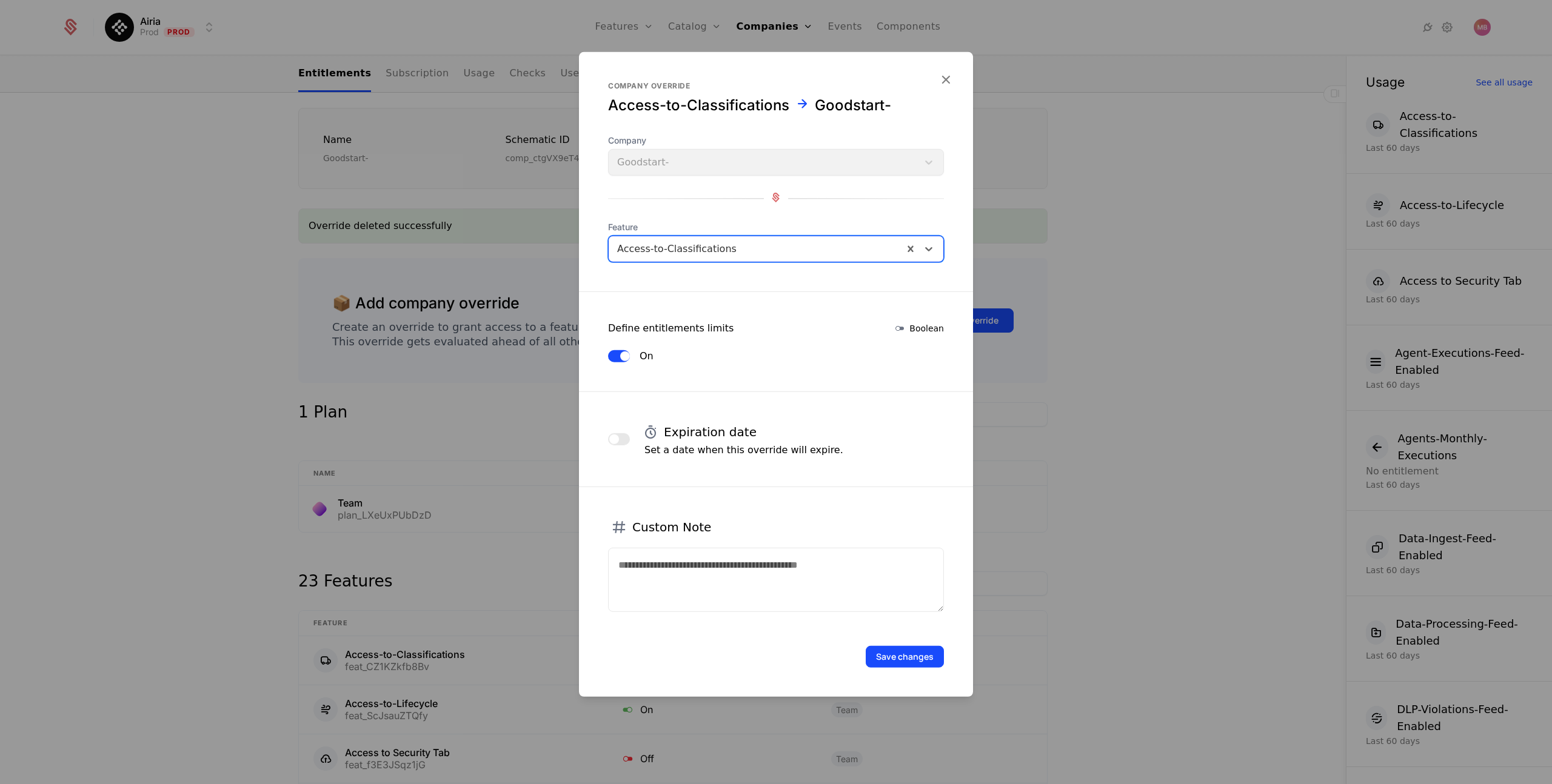
click at [922, 655] on button "Save changes" at bounding box center [905, 656] width 78 height 21
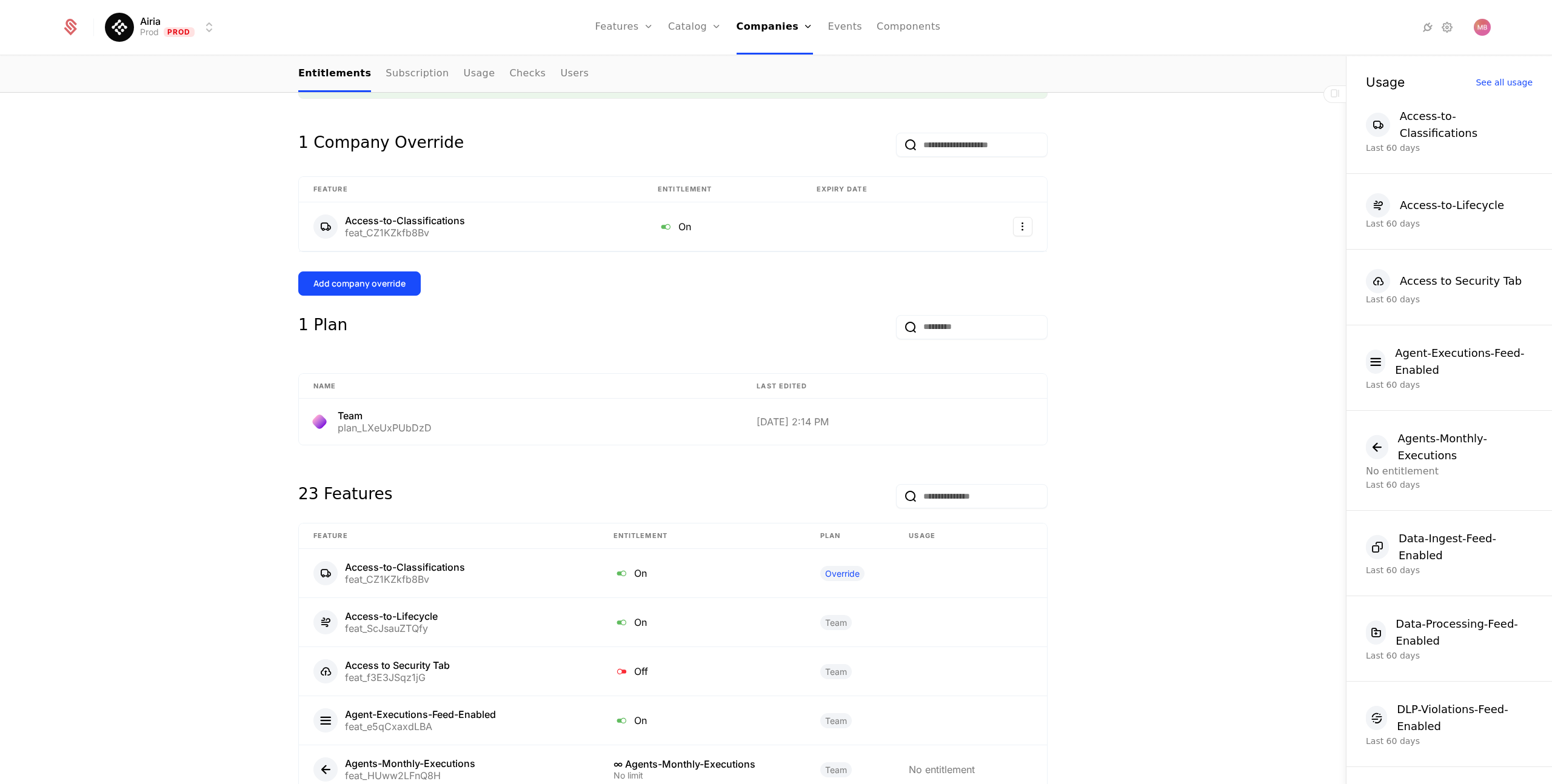
scroll to position [278, 0]
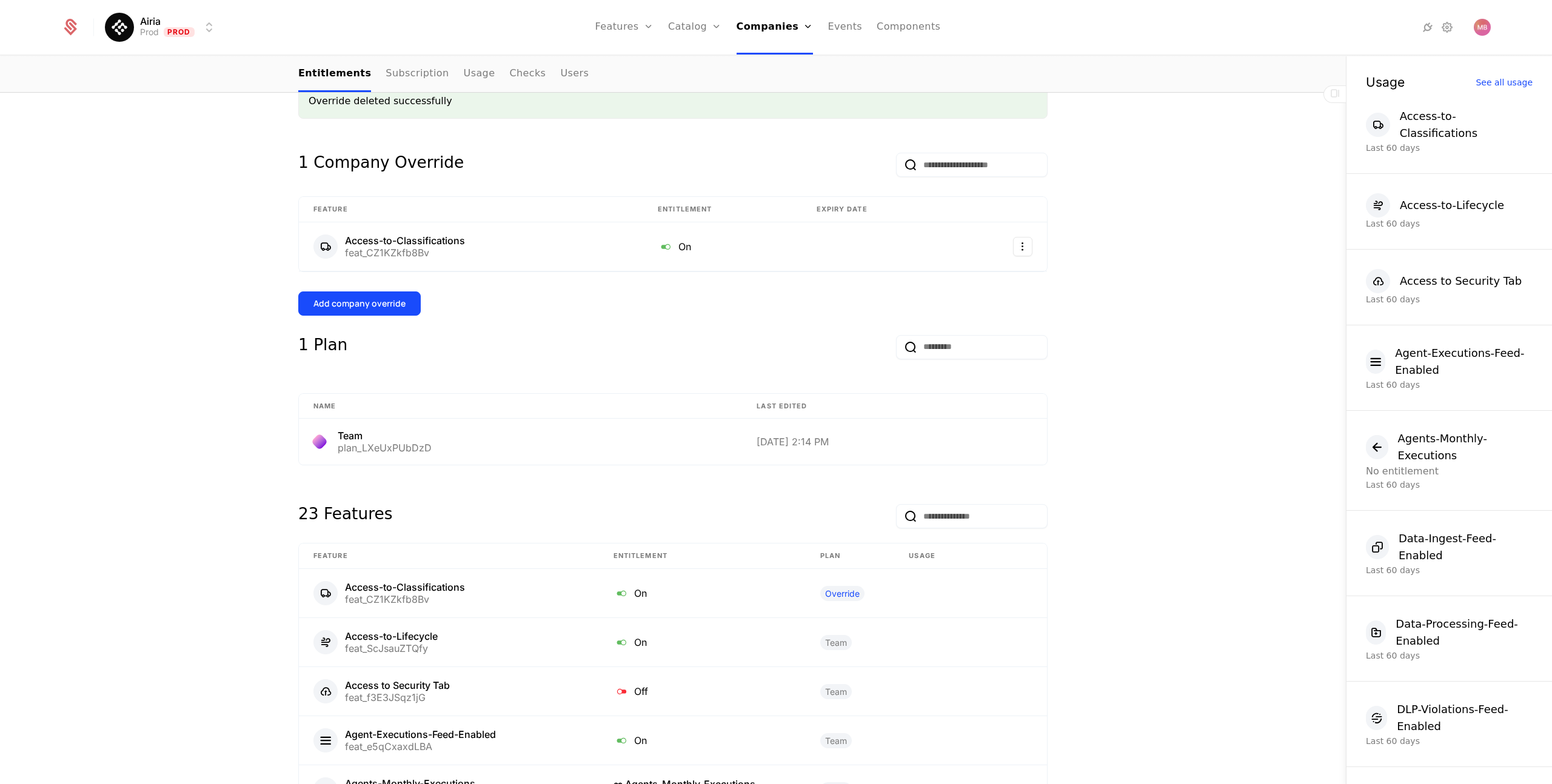
click at [367, 308] on div "Add company override" at bounding box center [360, 303] width 92 height 12
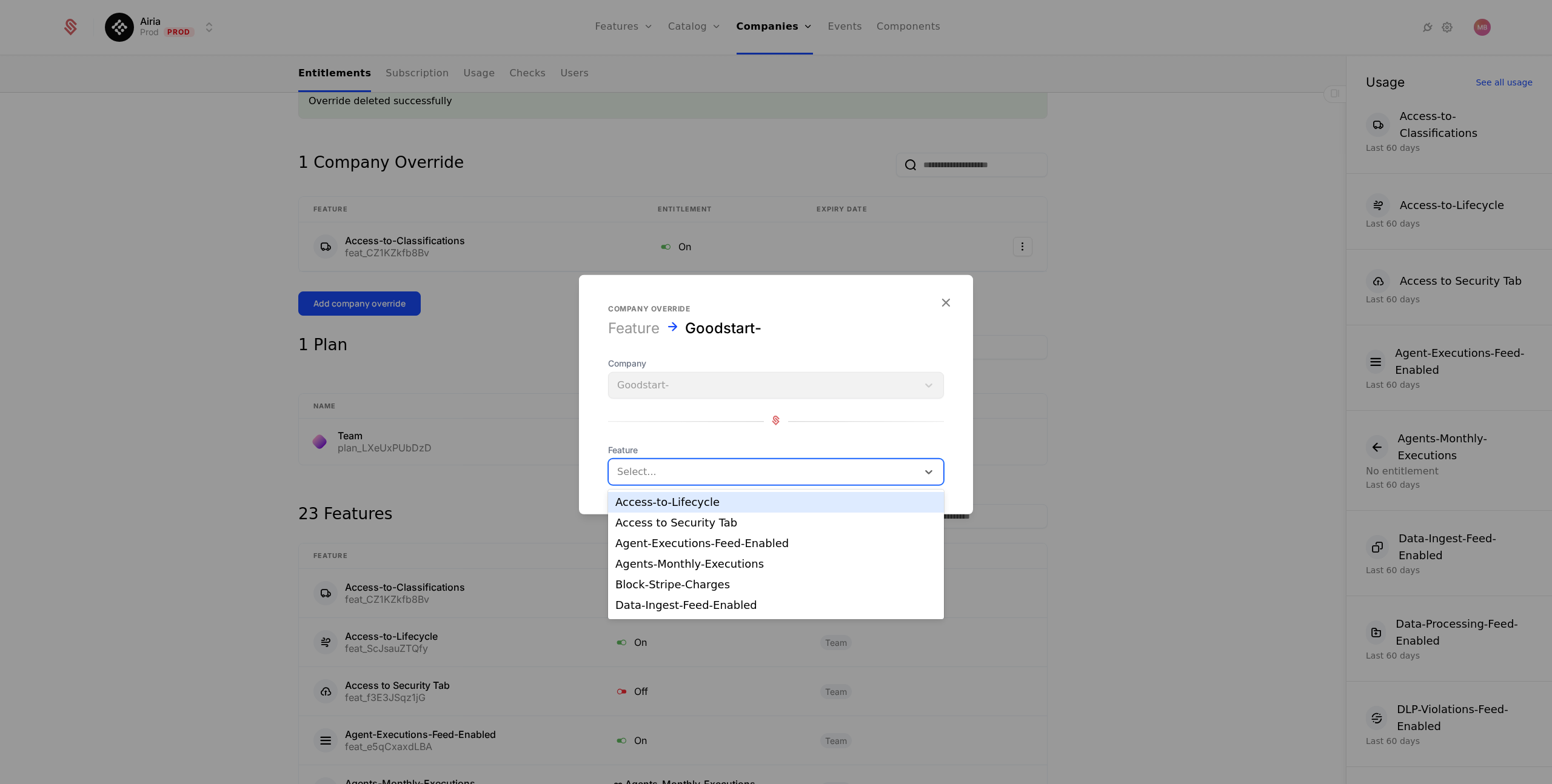
click at [675, 465] on div at bounding box center [764, 472] width 292 height 17
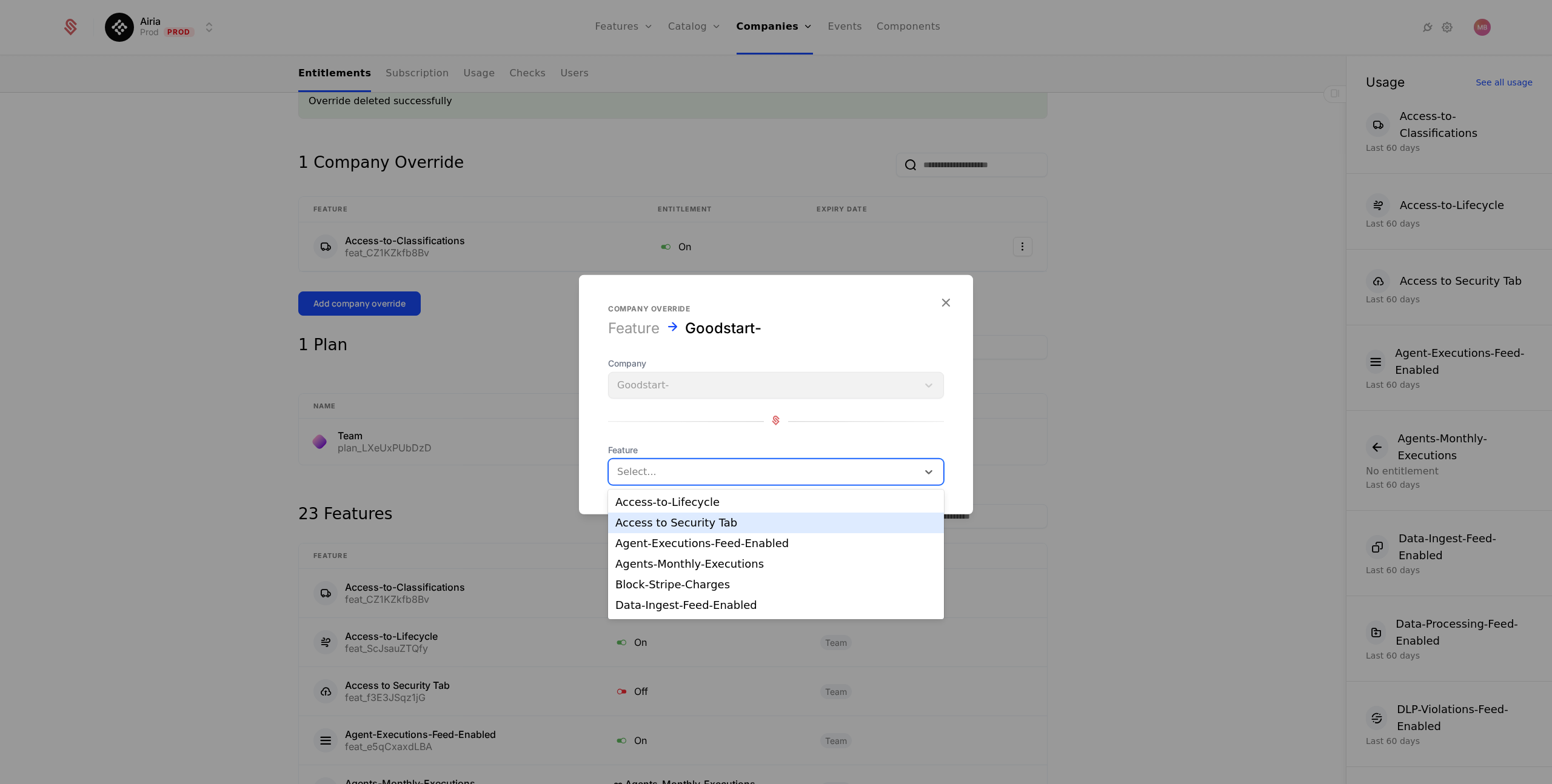
click at [714, 526] on div "Access to Security Tab" at bounding box center [776, 523] width 321 height 11
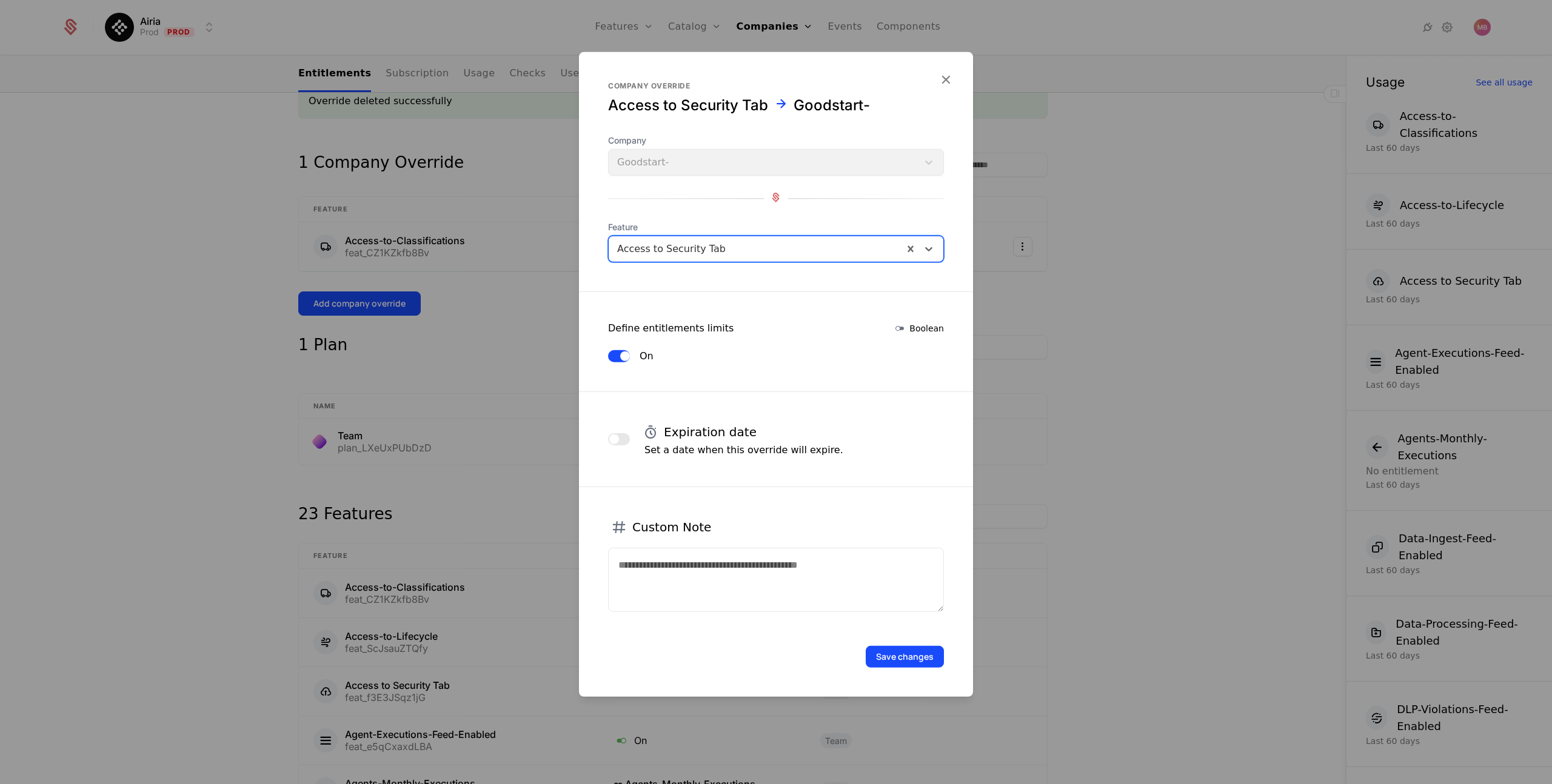
click at [900, 658] on button "Save changes" at bounding box center [905, 656] width 78 height 21
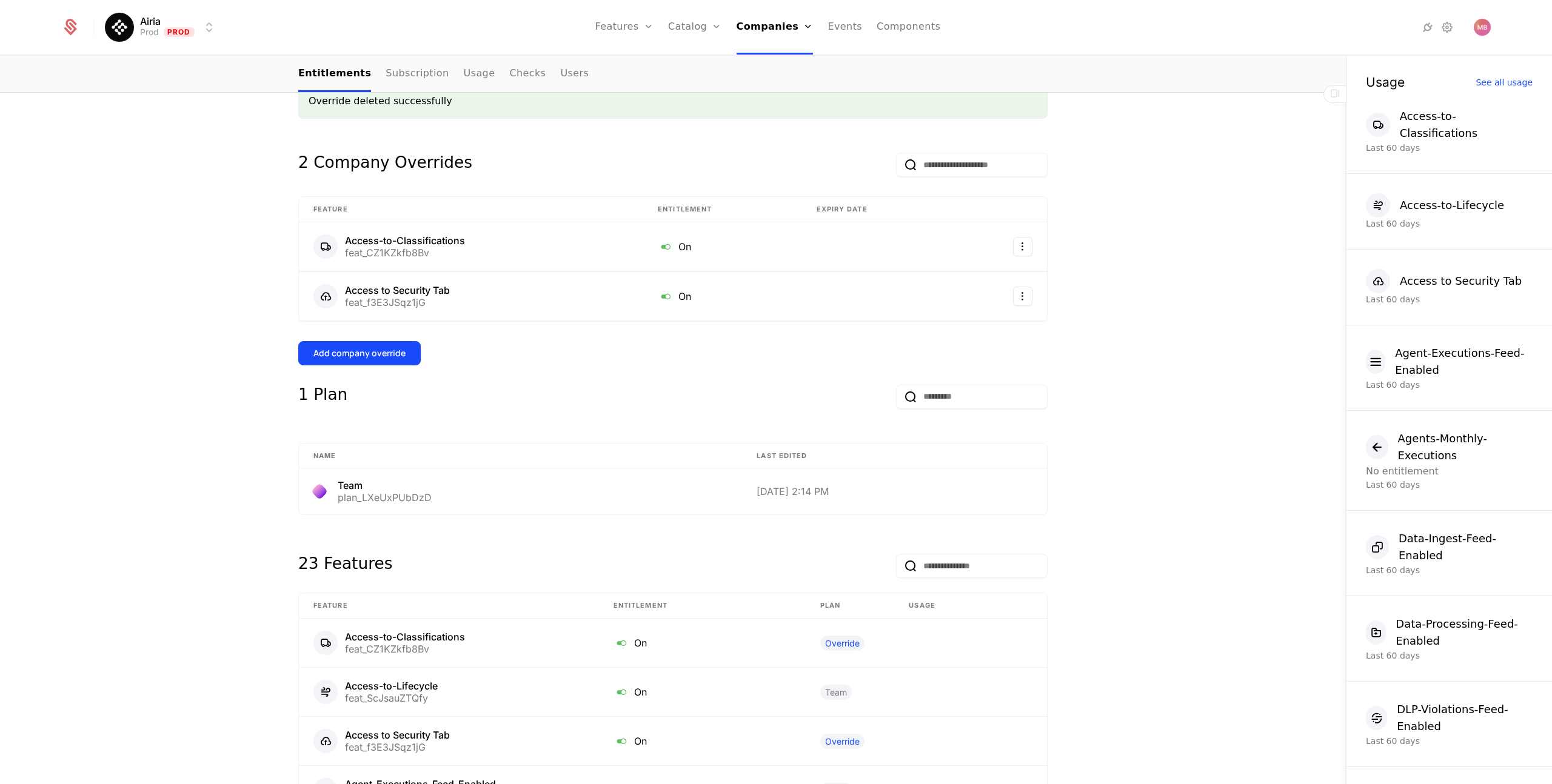
click at [399, 356] on div "Add company override" at bounding box center [360, 353] width 92 height 12
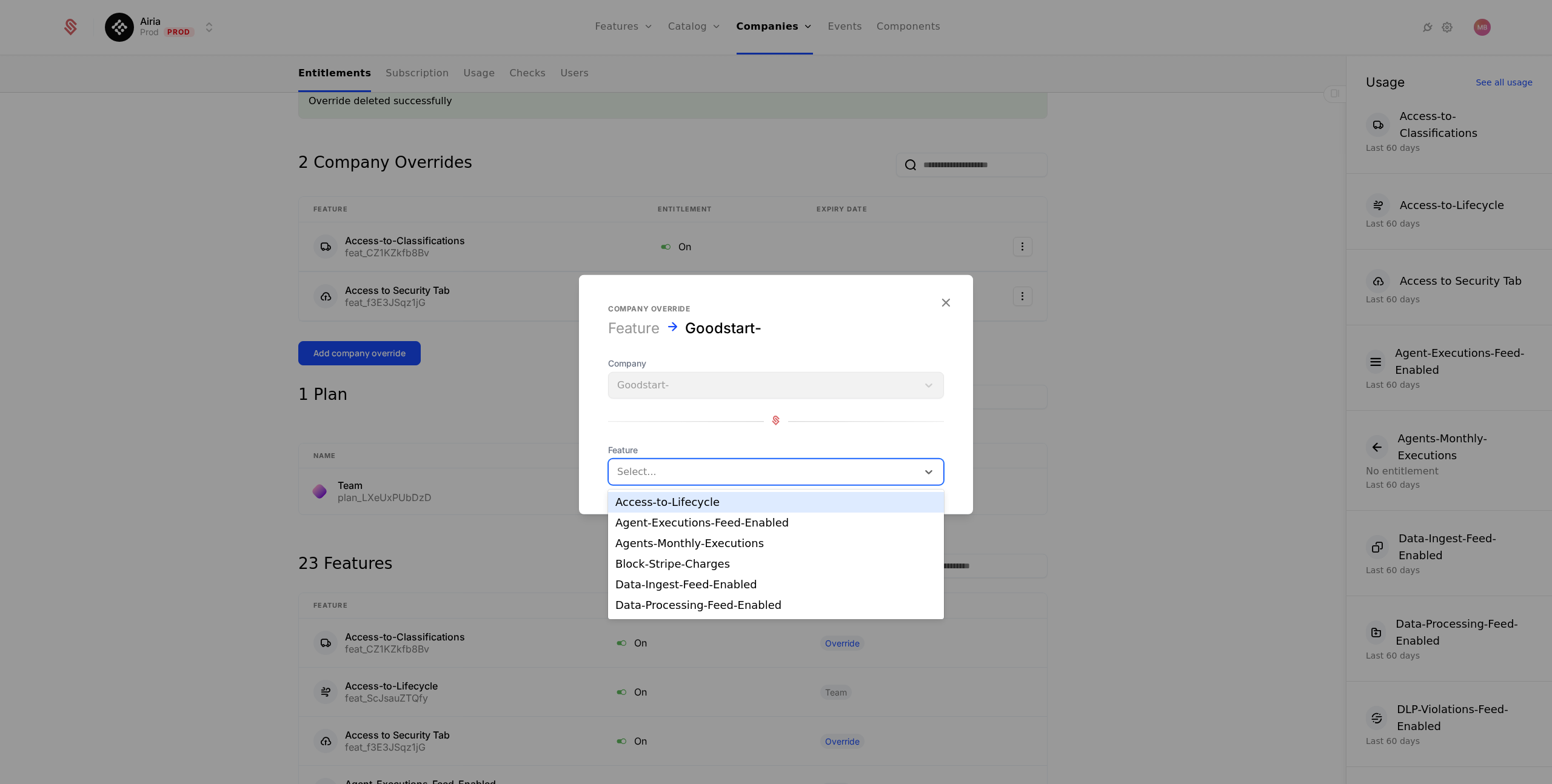
click at [683, 477] on div at bounding box center [764, 472] width 292 height 17
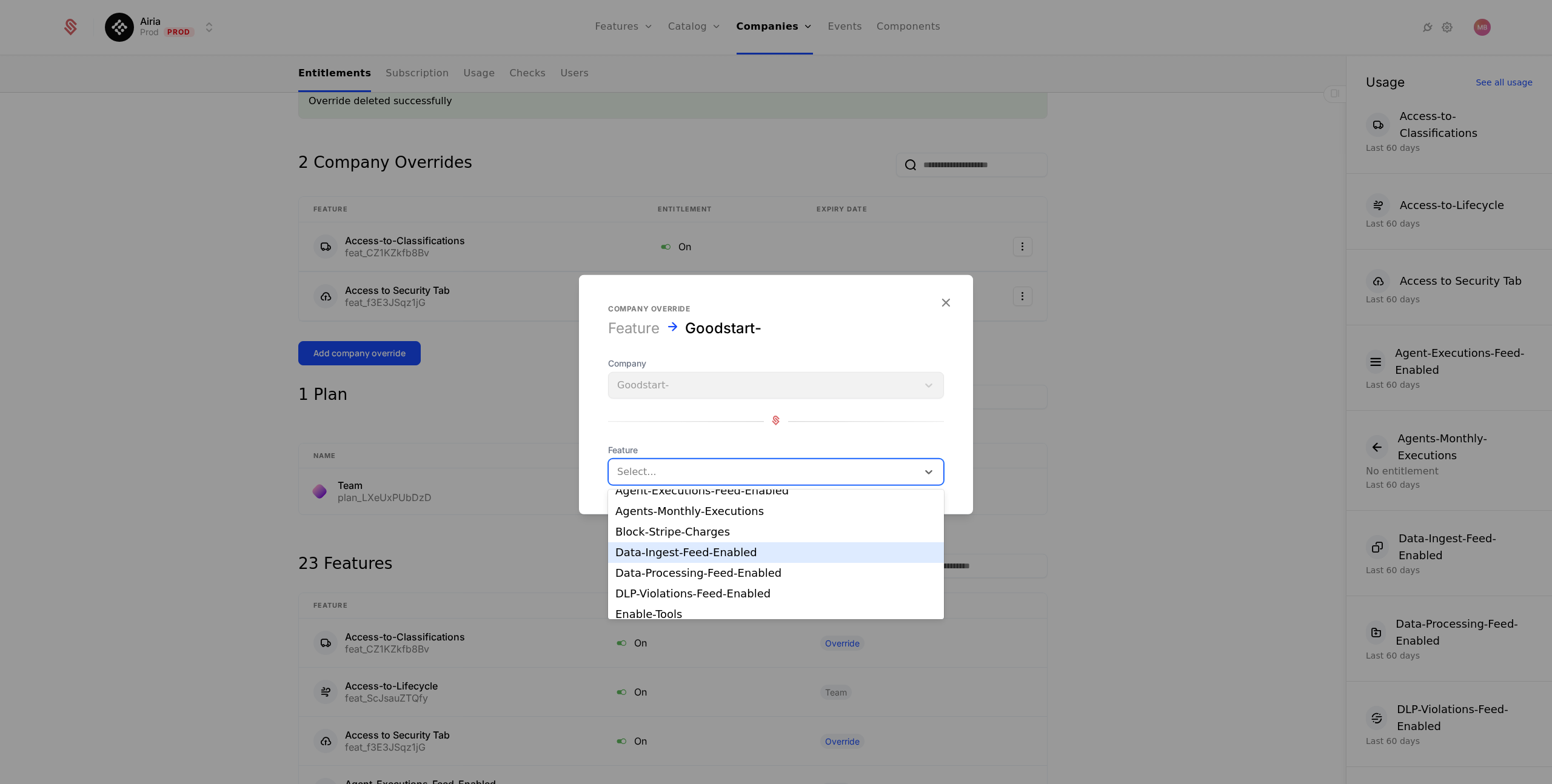
scroll to position [36, 0]
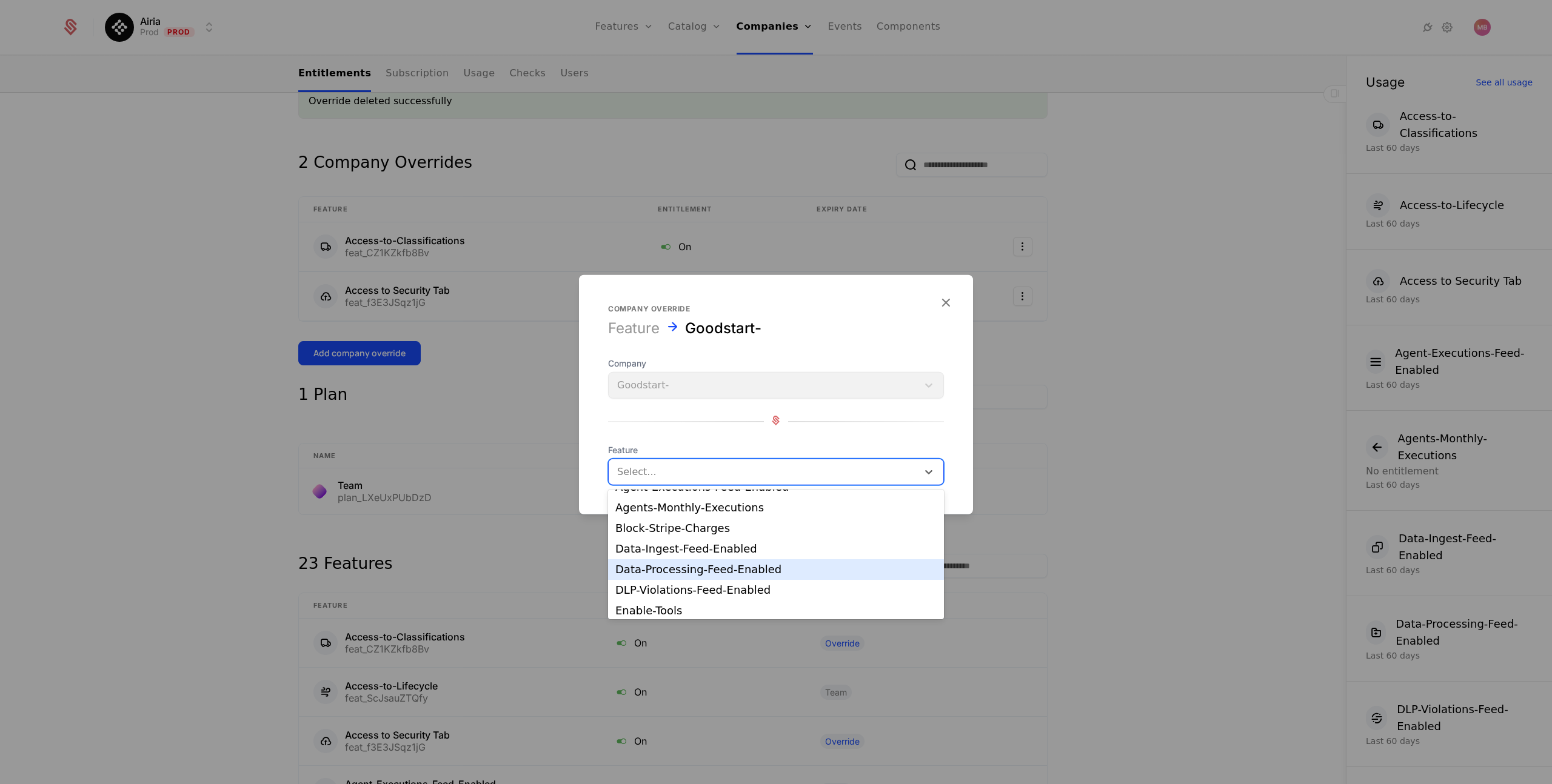
click at [774, 568] on div "Data-Processing-Feed-Enabled" at bounding box center [776, 570] width 321 height 11
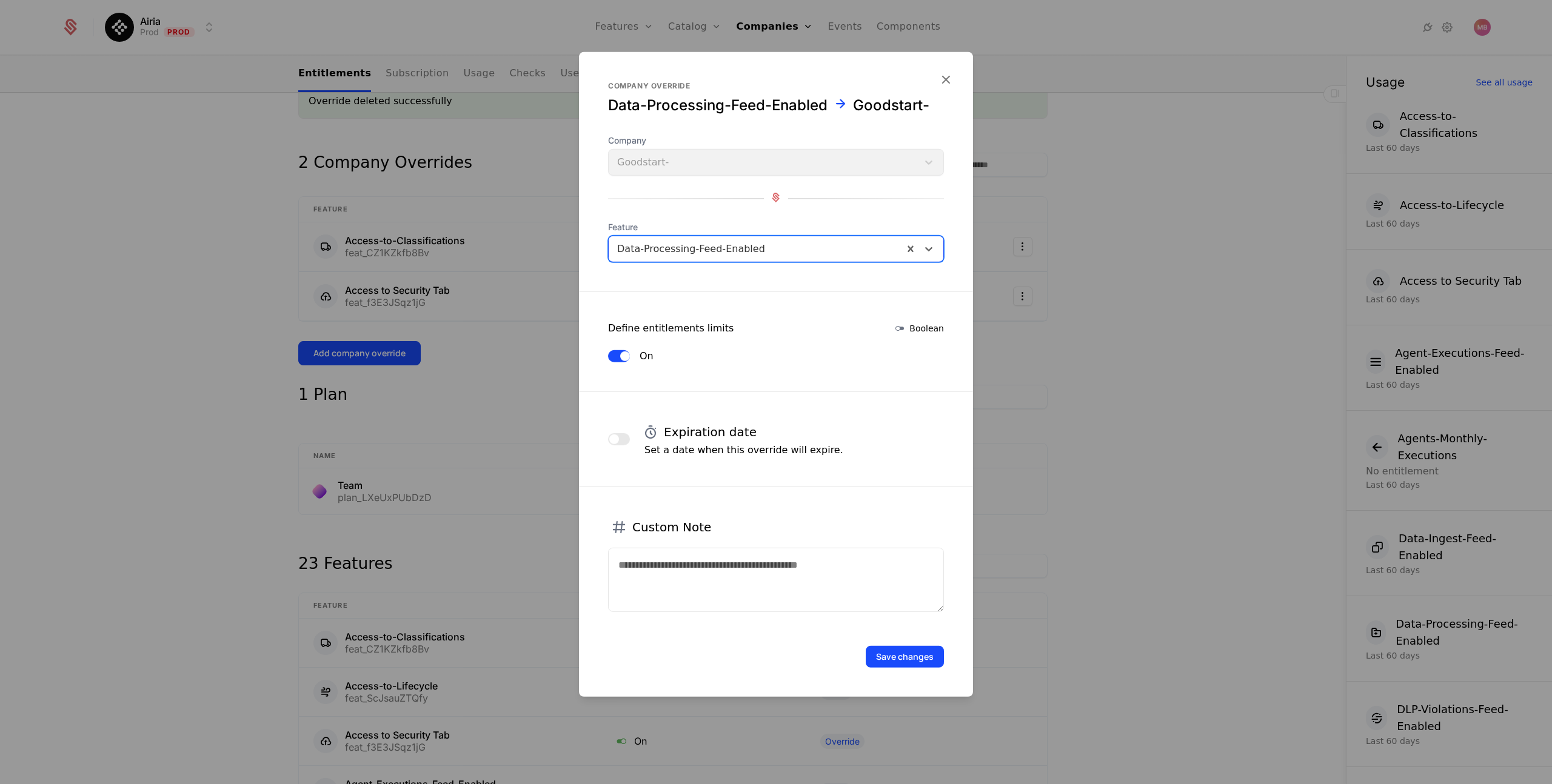
click at [895, 656] on button "Save changes" at bounding box center [905, 656] width 78 height 21
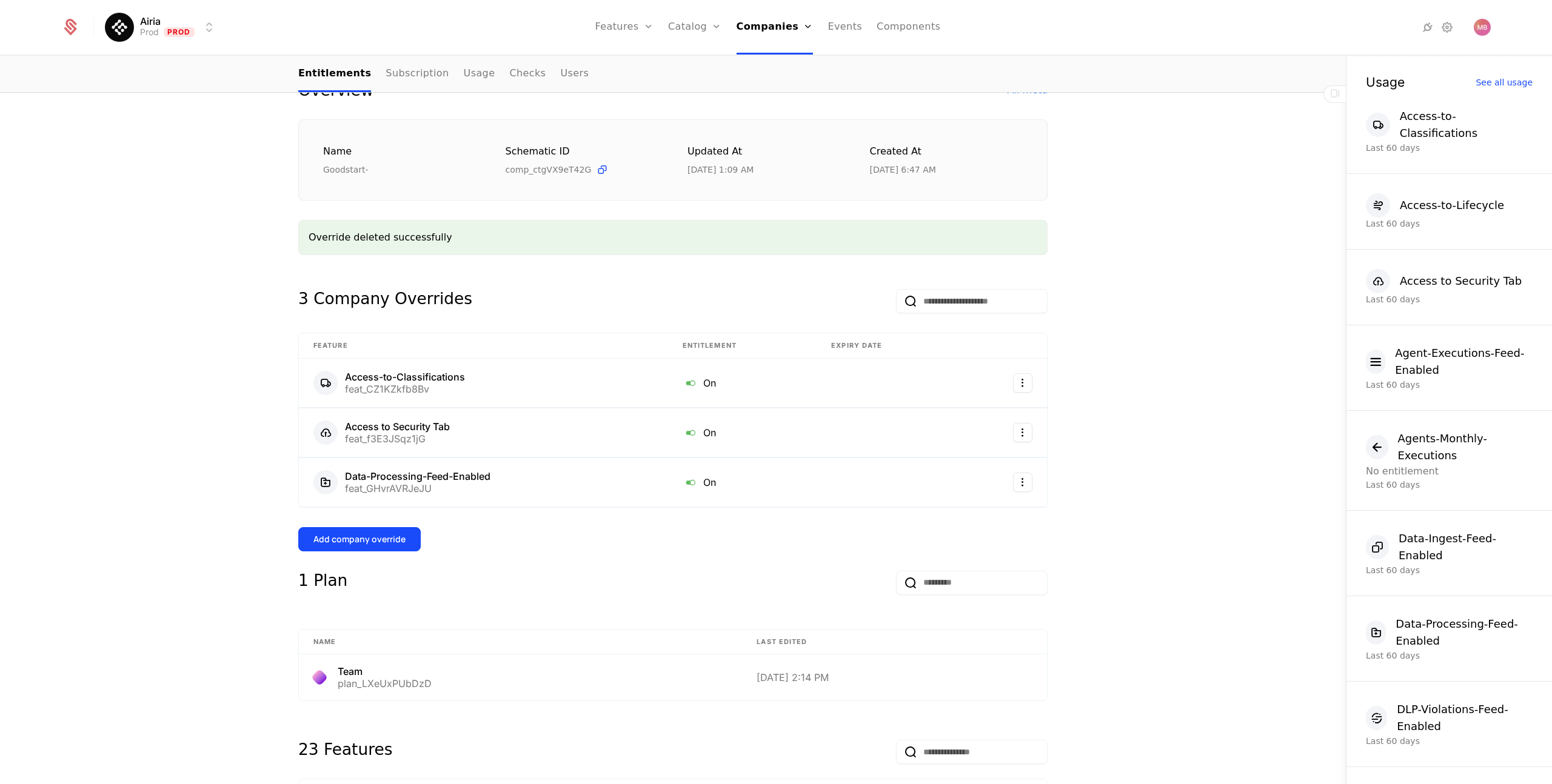
scroll to position [143, 0]
click at [397, 538] on div "Add company override" at bounding box center [360, 538] width 92 height 12
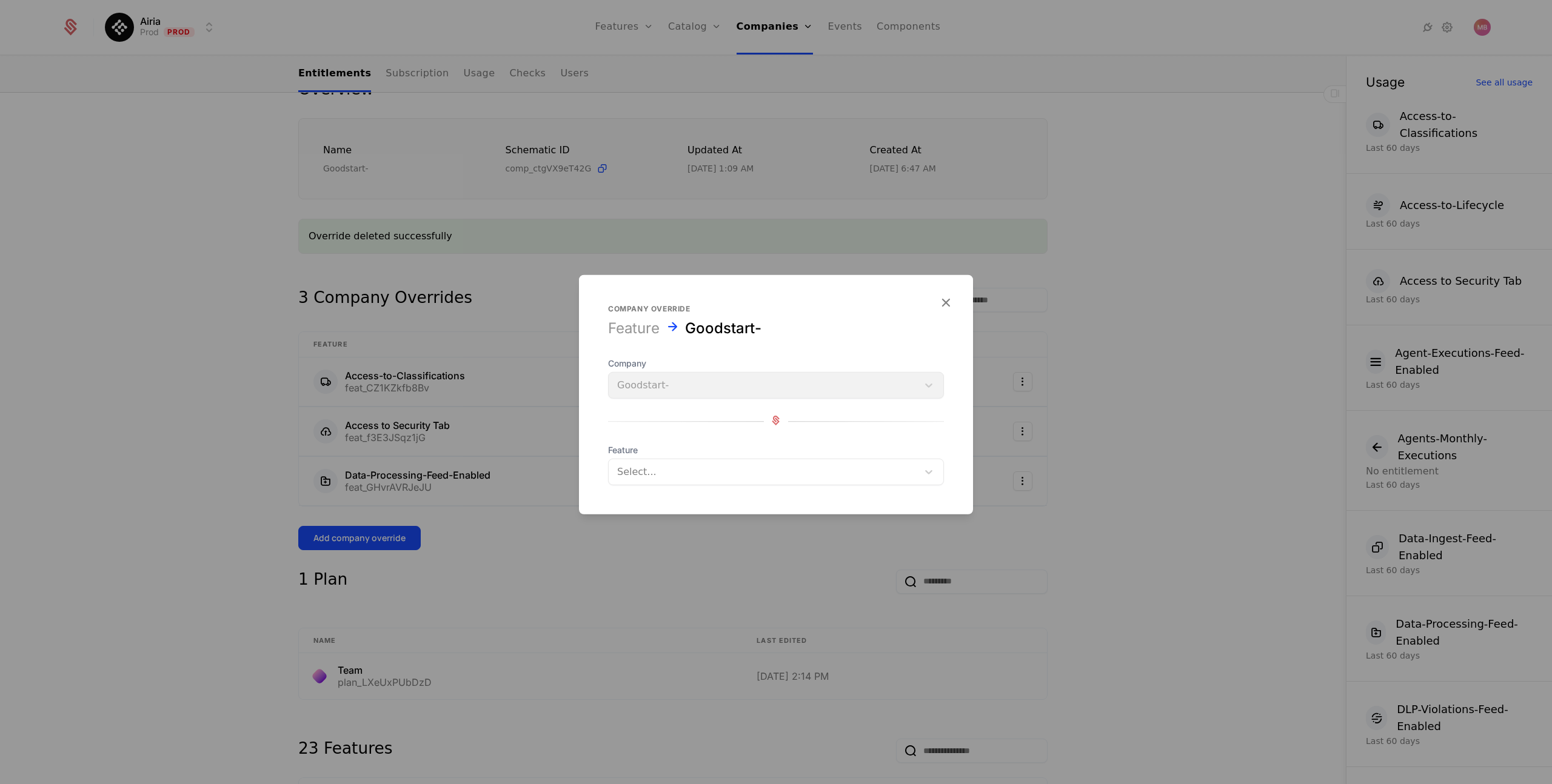
click at [670, 474] on div at bounding box center [764, 472] width 292 height 17
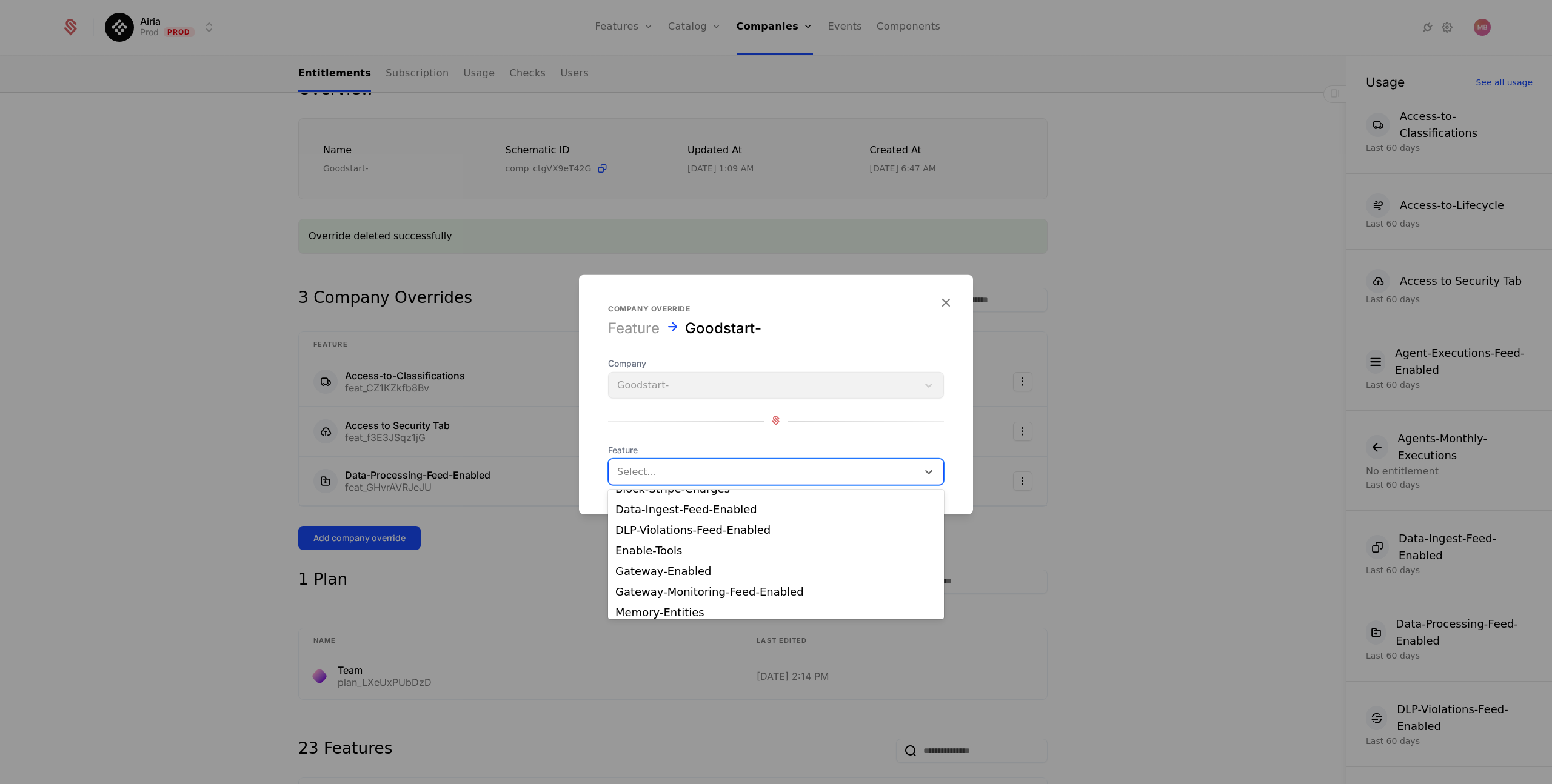
scroll to position [78, 0]
click at [695, 605] on div "Memory-Entities" at bounding box center [776, 610] width 321 height 11
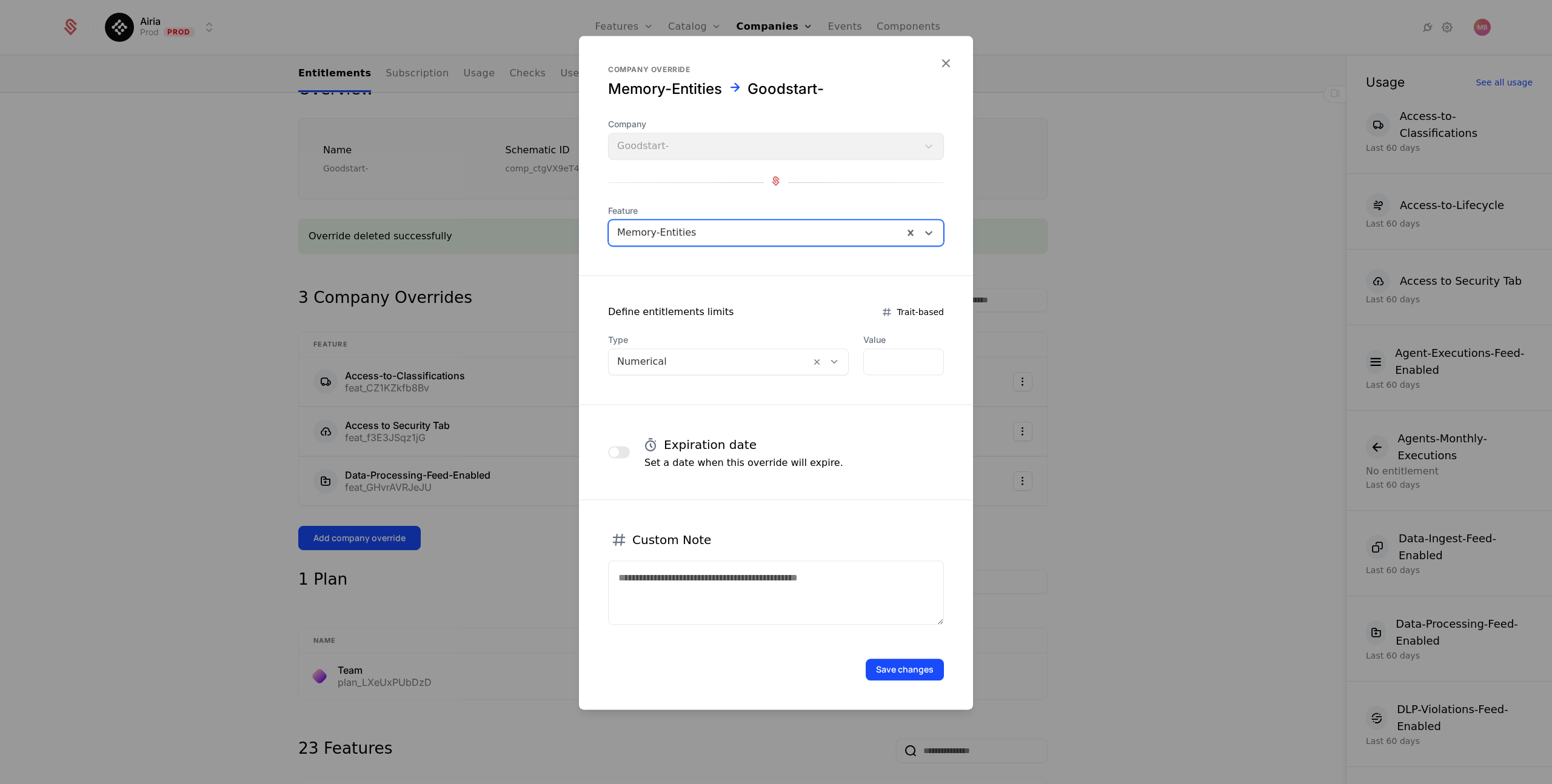
click at [832, 364] on icon at bounding box center [834, 362] width 11 height 11
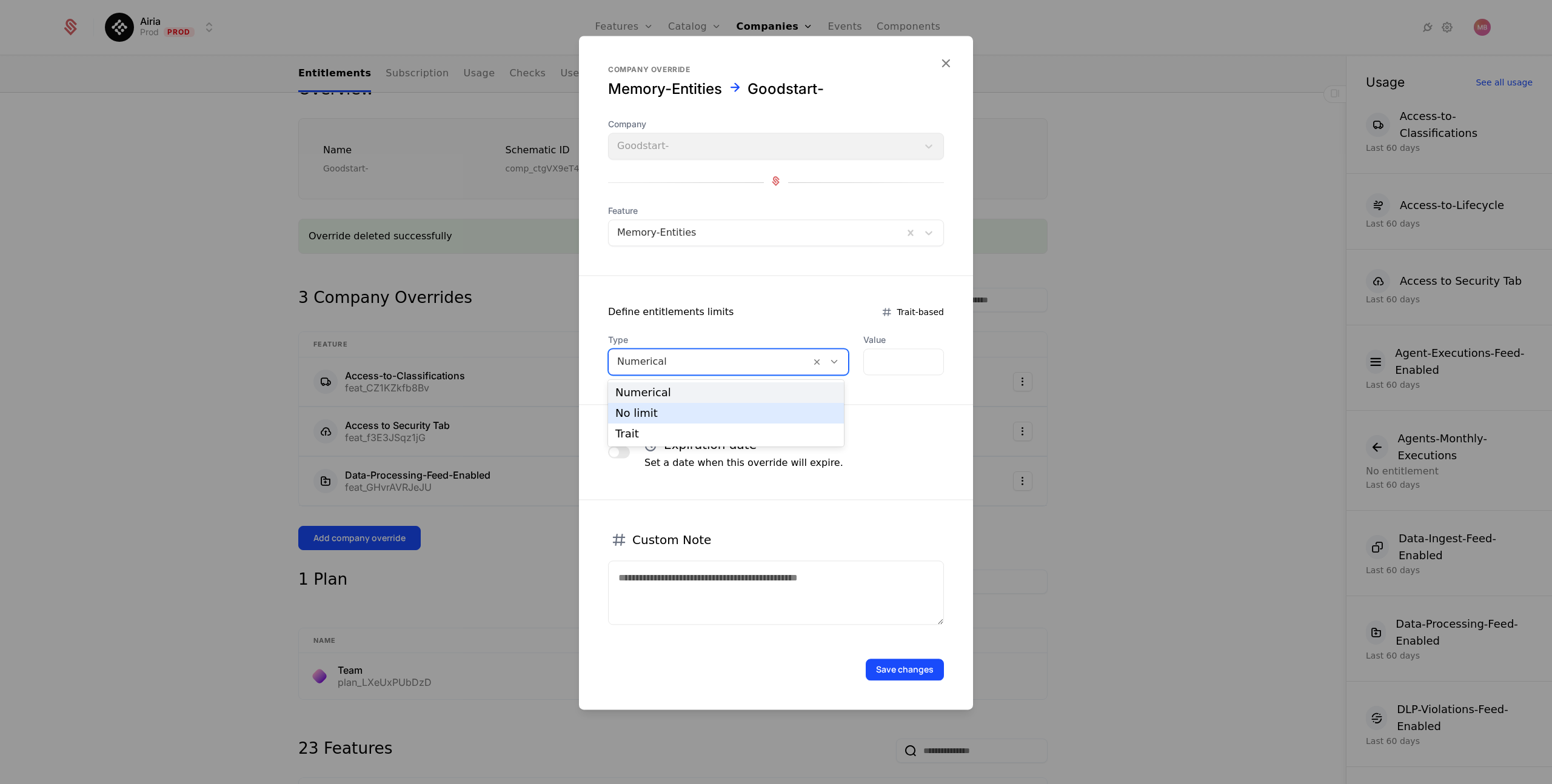
click at [752, 415] on div "No limit" at bounding box center [726, 414] width 222 height 11
click at [906, 665] on button "Save changes" at bounding box center [905, 669] width 78 height 21
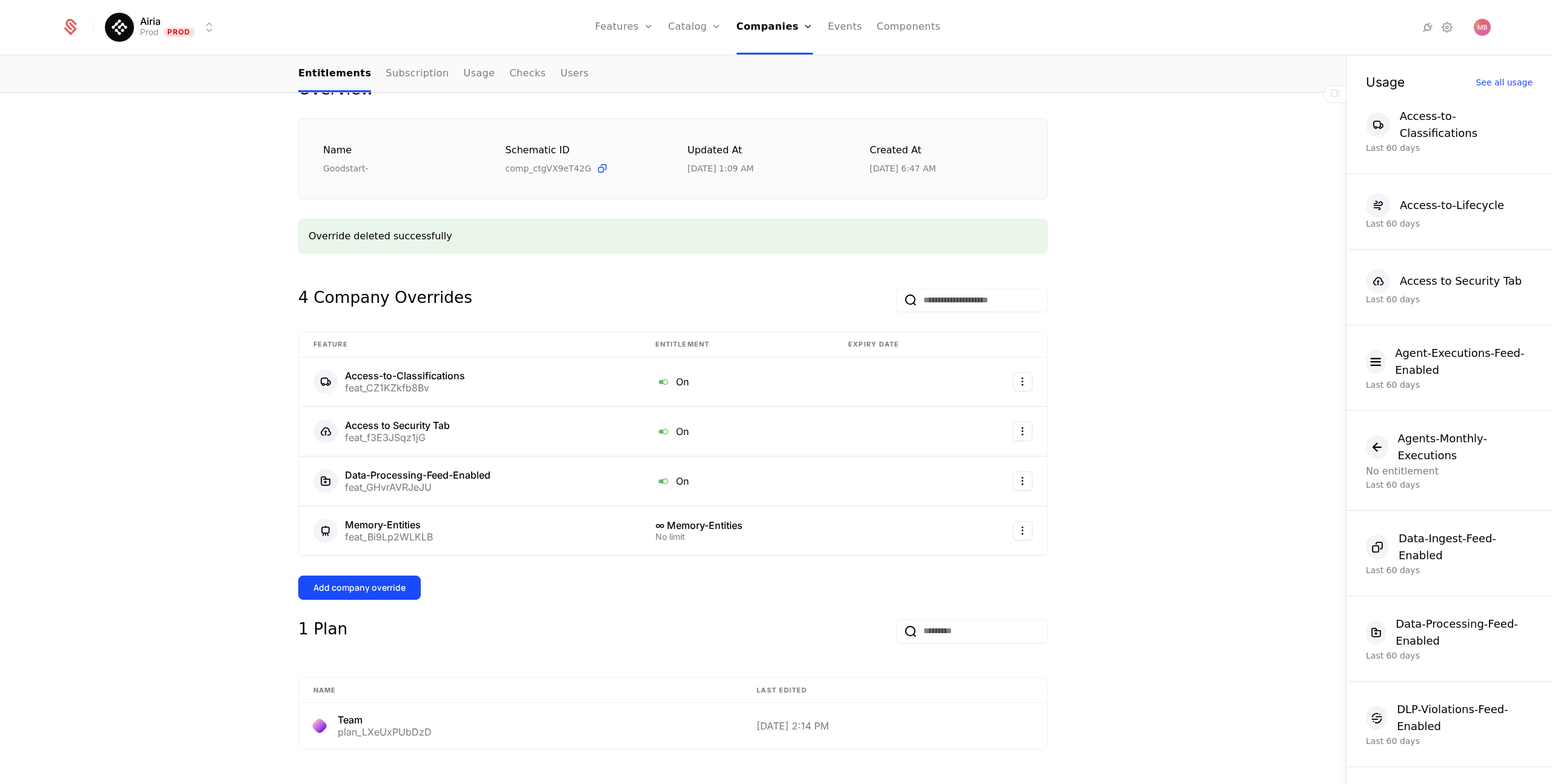
scroll to position [256, 0]
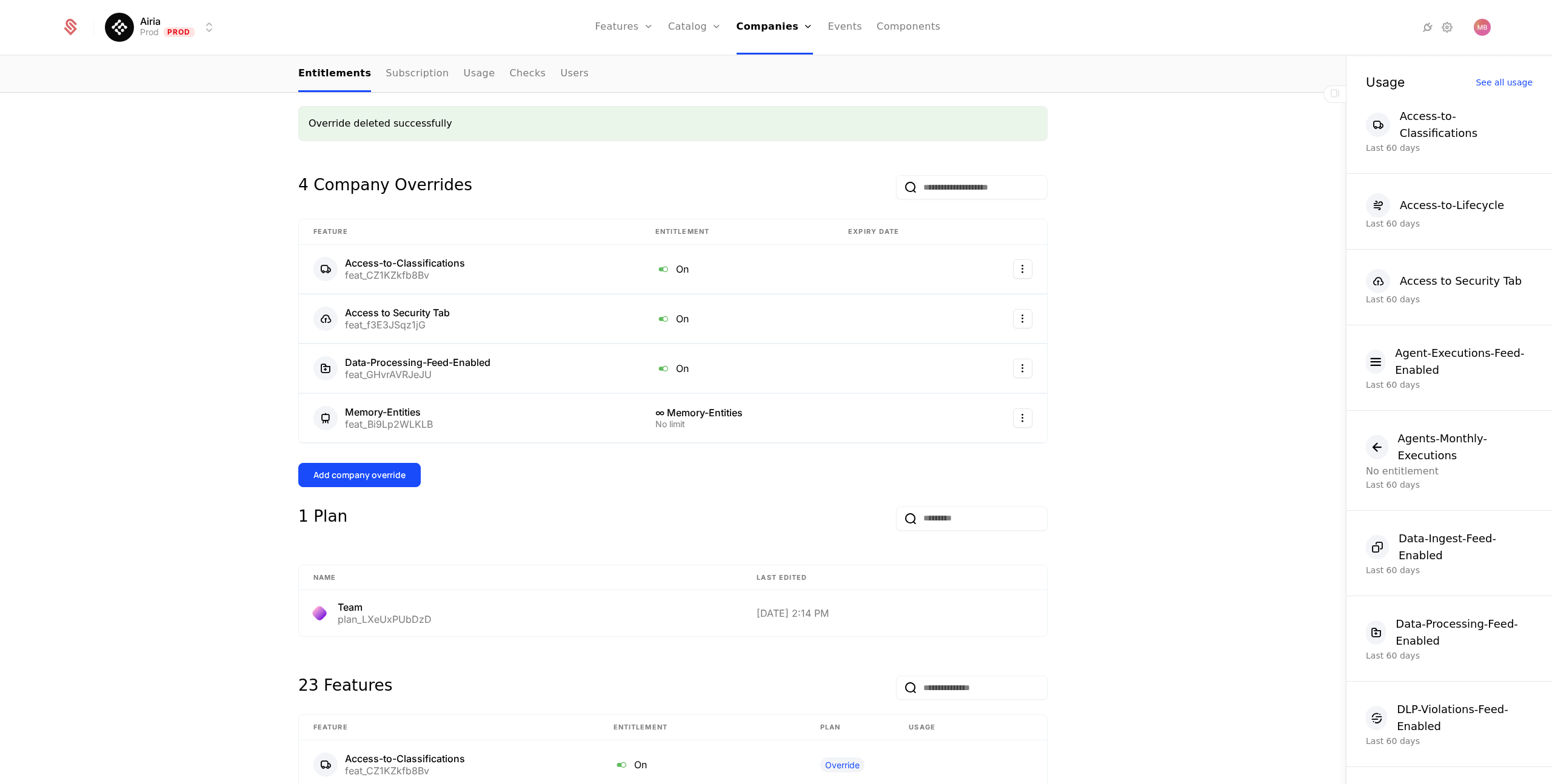
click at [385, 478] on div "Add company override" at bounding box center [360, 475] width 92 height 12
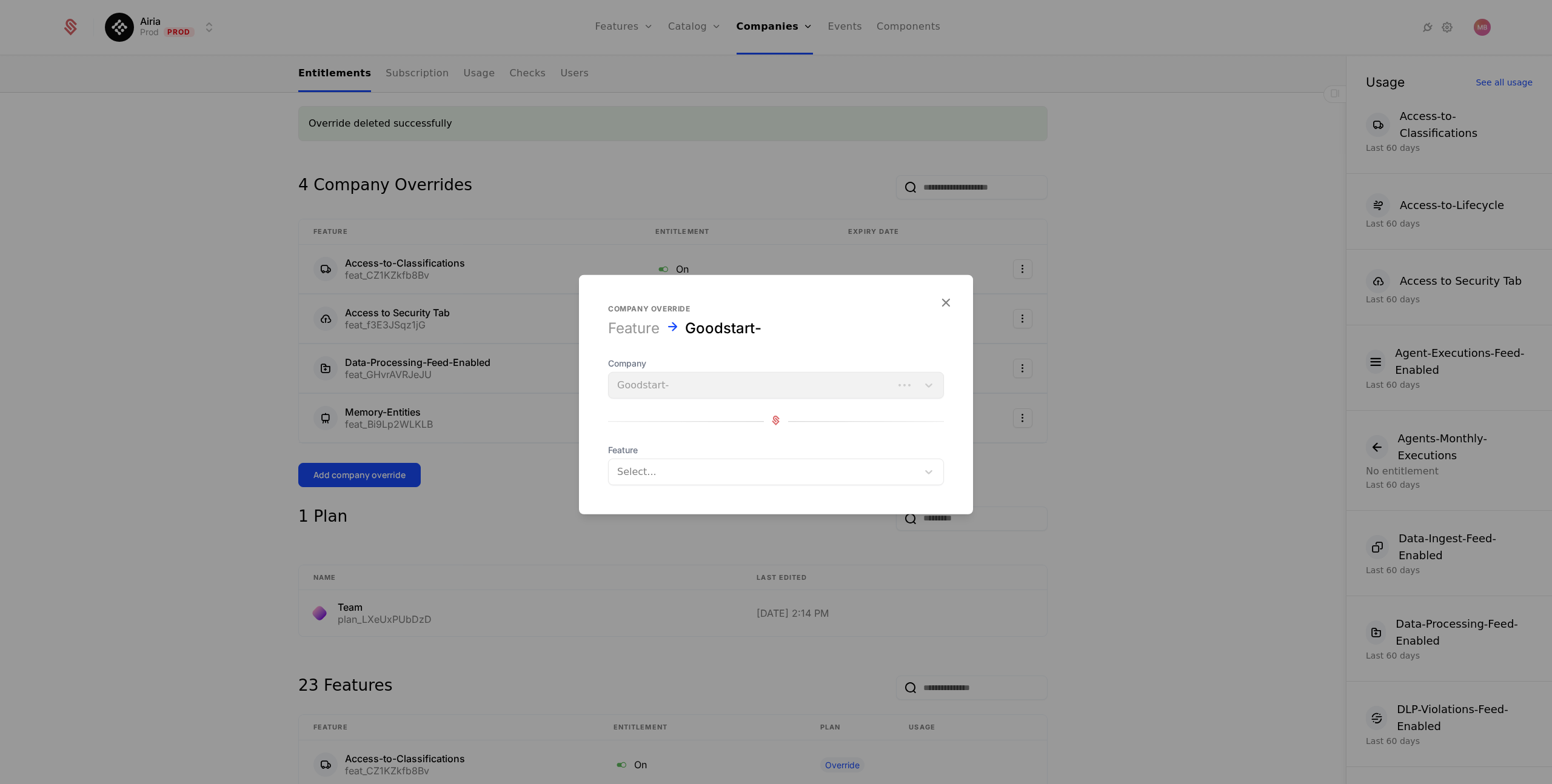
click at [707, 469] on div at bounding box center [764, 472] width 292 height 17
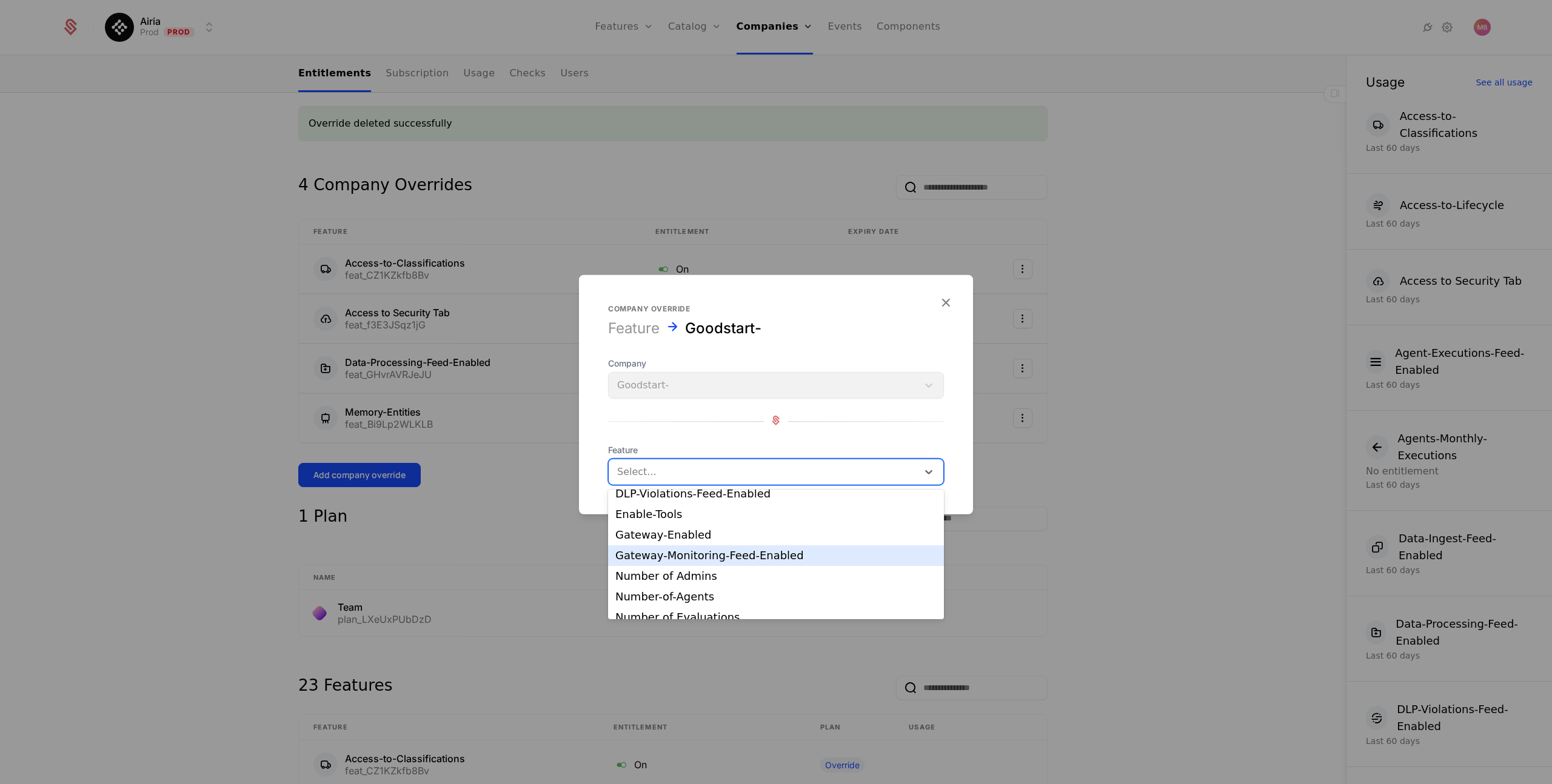
scroll to position [127, 0]
click at [720, 559] on div "Number of Admins" at bounding box center [776, 561] width 321 height 11
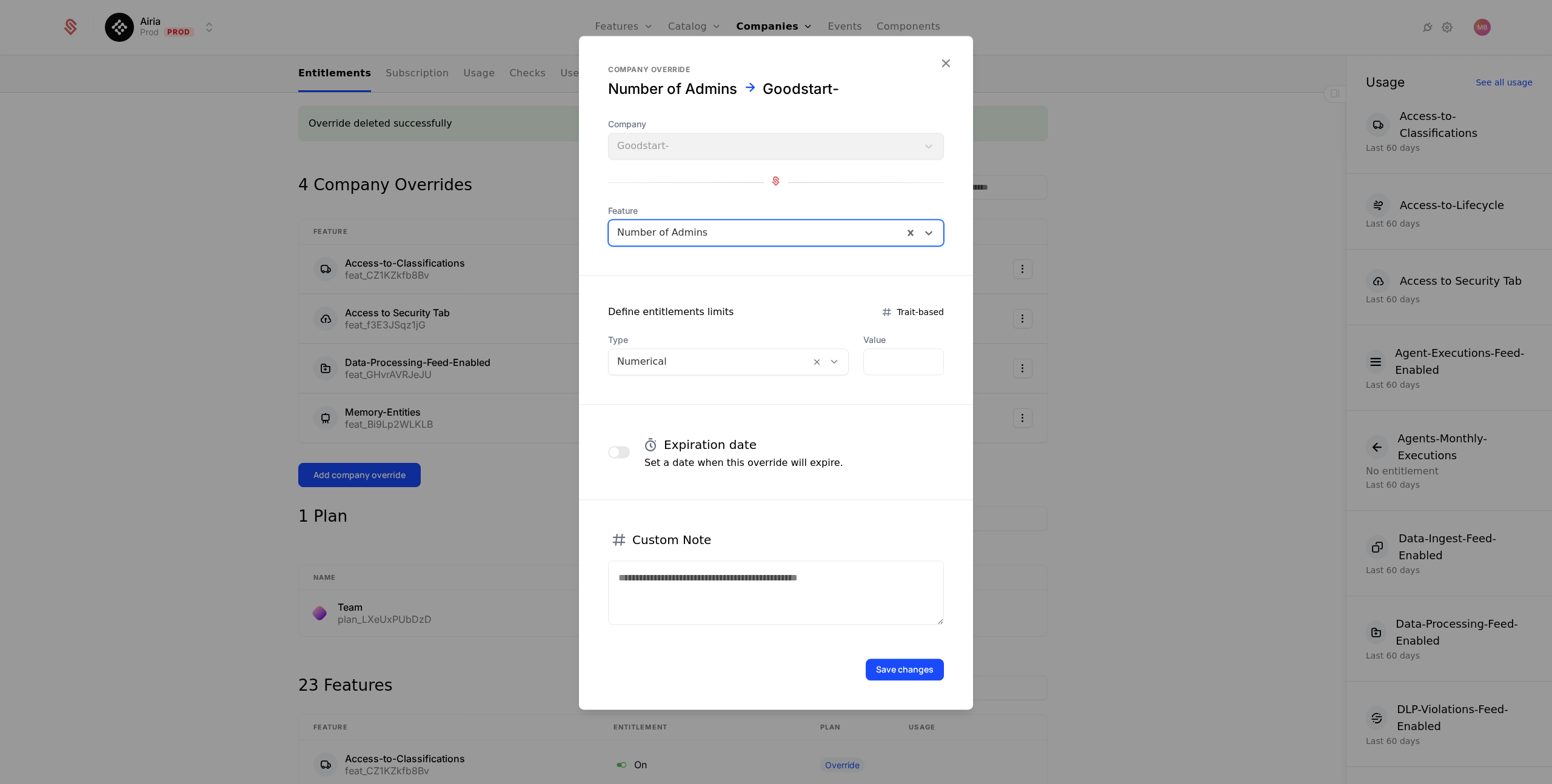
click at [829, 364] on icon at bounding box center [834, 362] width 11 height 11
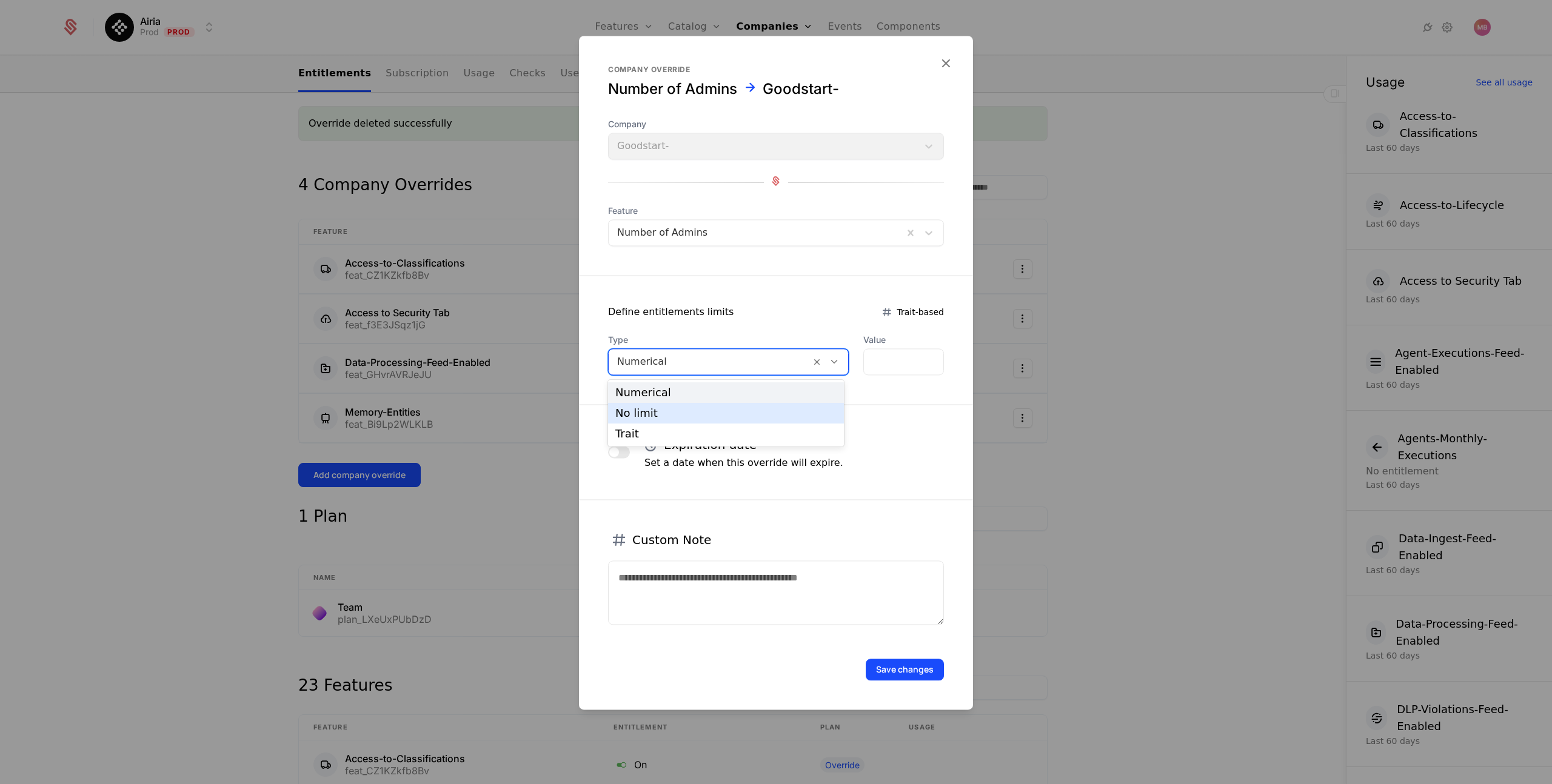
click at [754, 411] on div "No limit" at bounding box center [726, 414] width 222 height 11
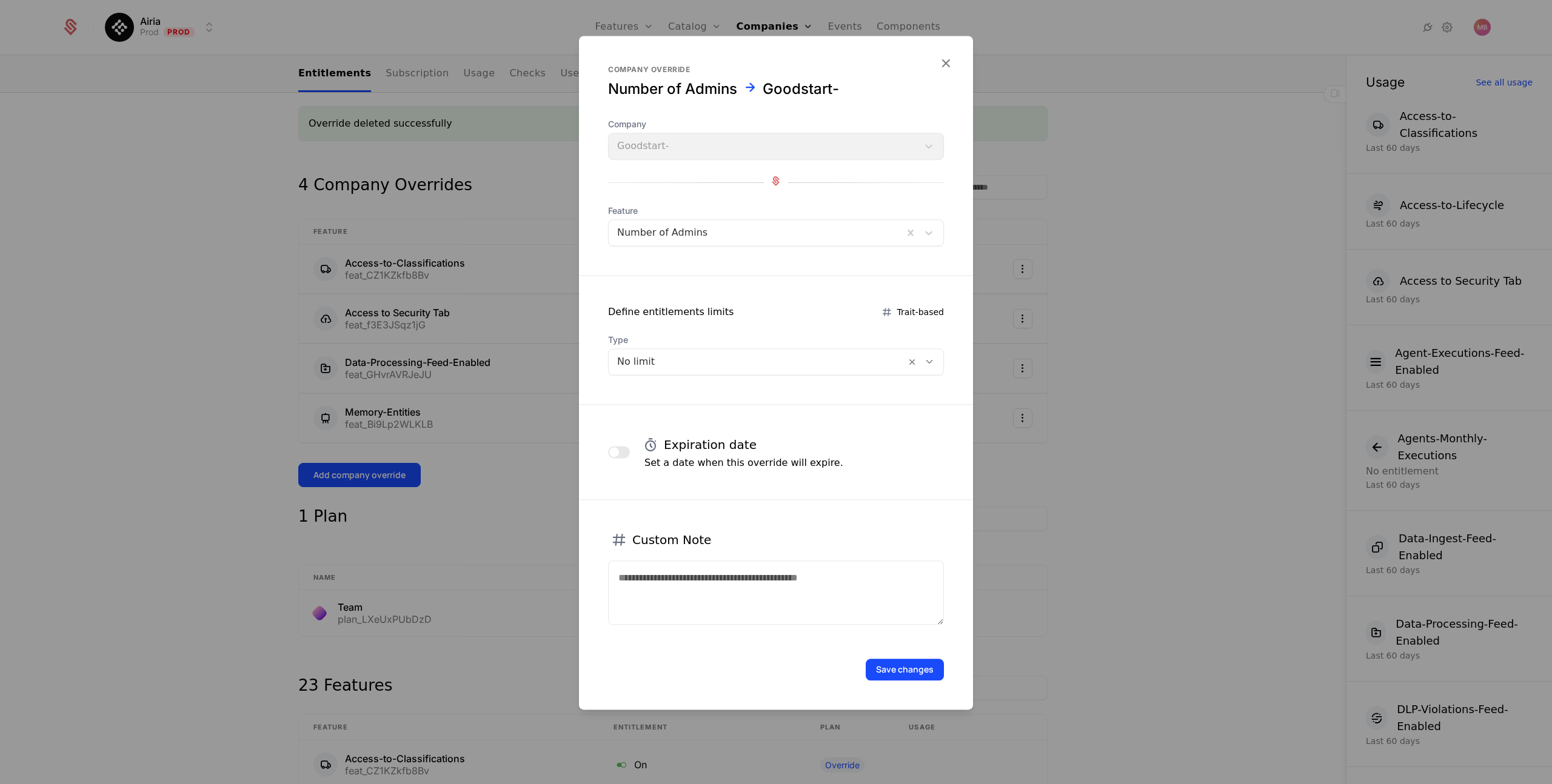
click at [915, 674] on button "Save changes" at bounding box center [905, 669] width 78 height 21
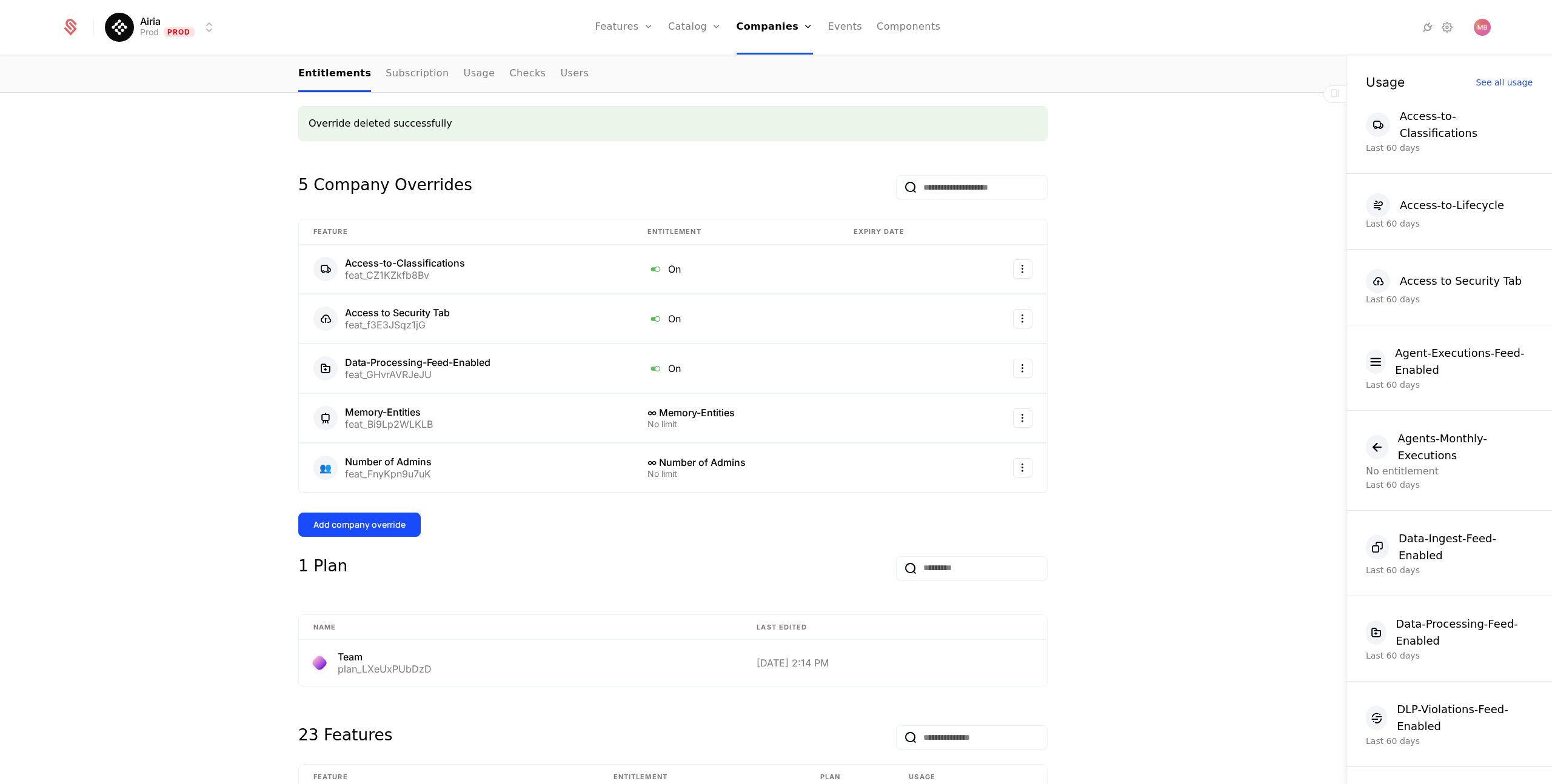
scroll to position [302, 0]
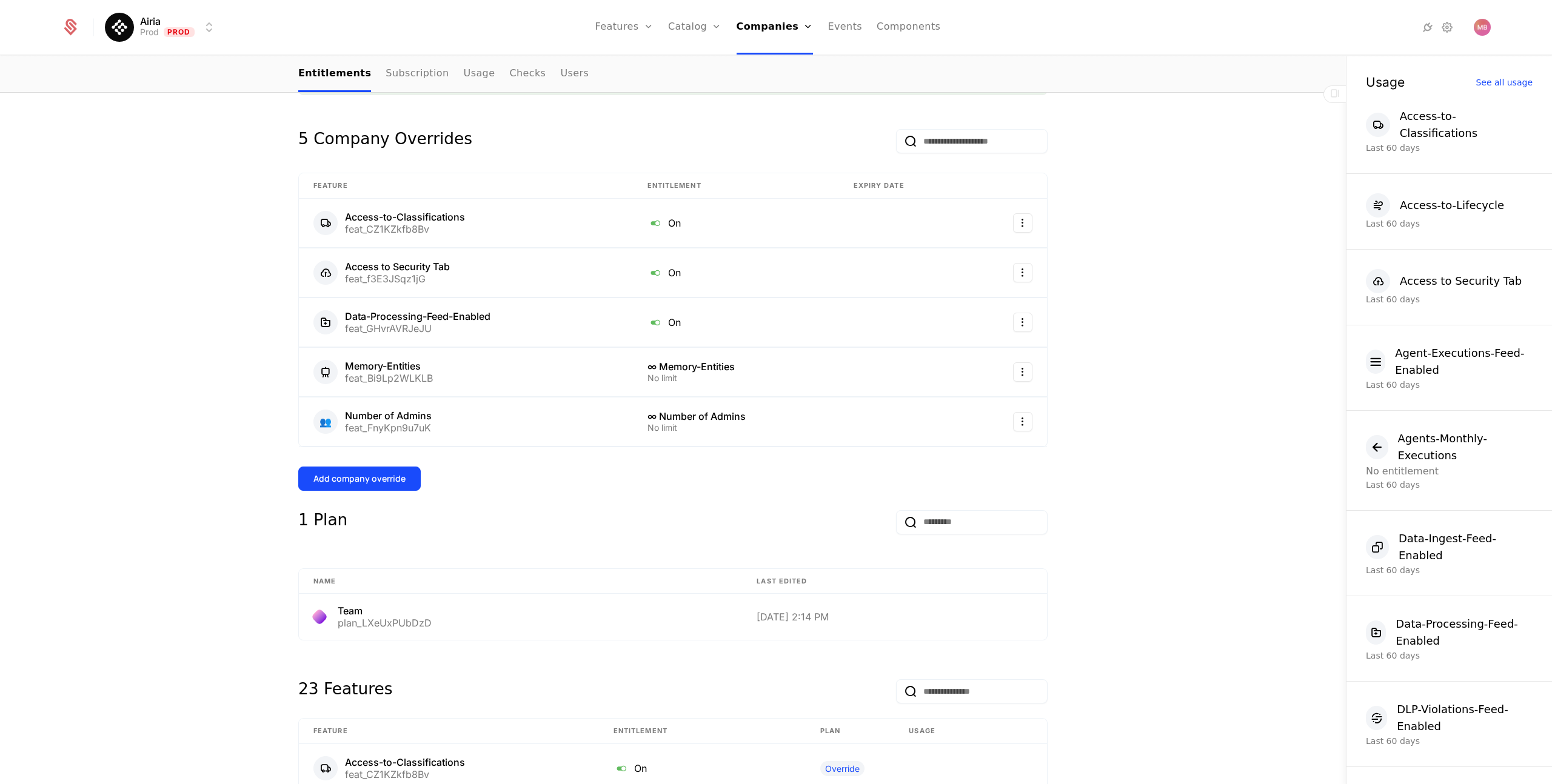
click at [403, 484] on div "Add company override" at bounding box center [360, 478] width 92 height 12
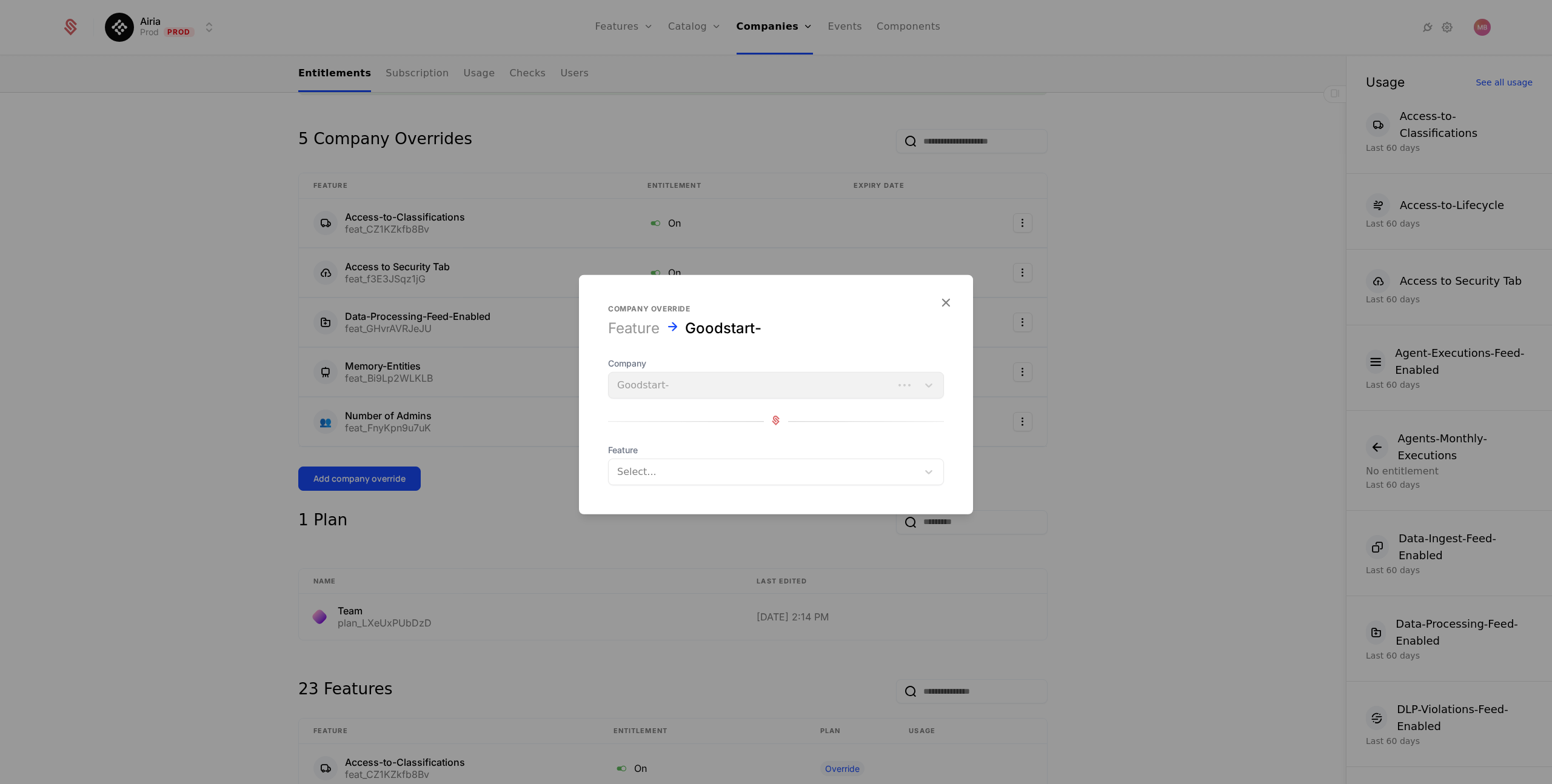
click at [675, 474] on div at bounding box center [764, 472] width 292 height 17
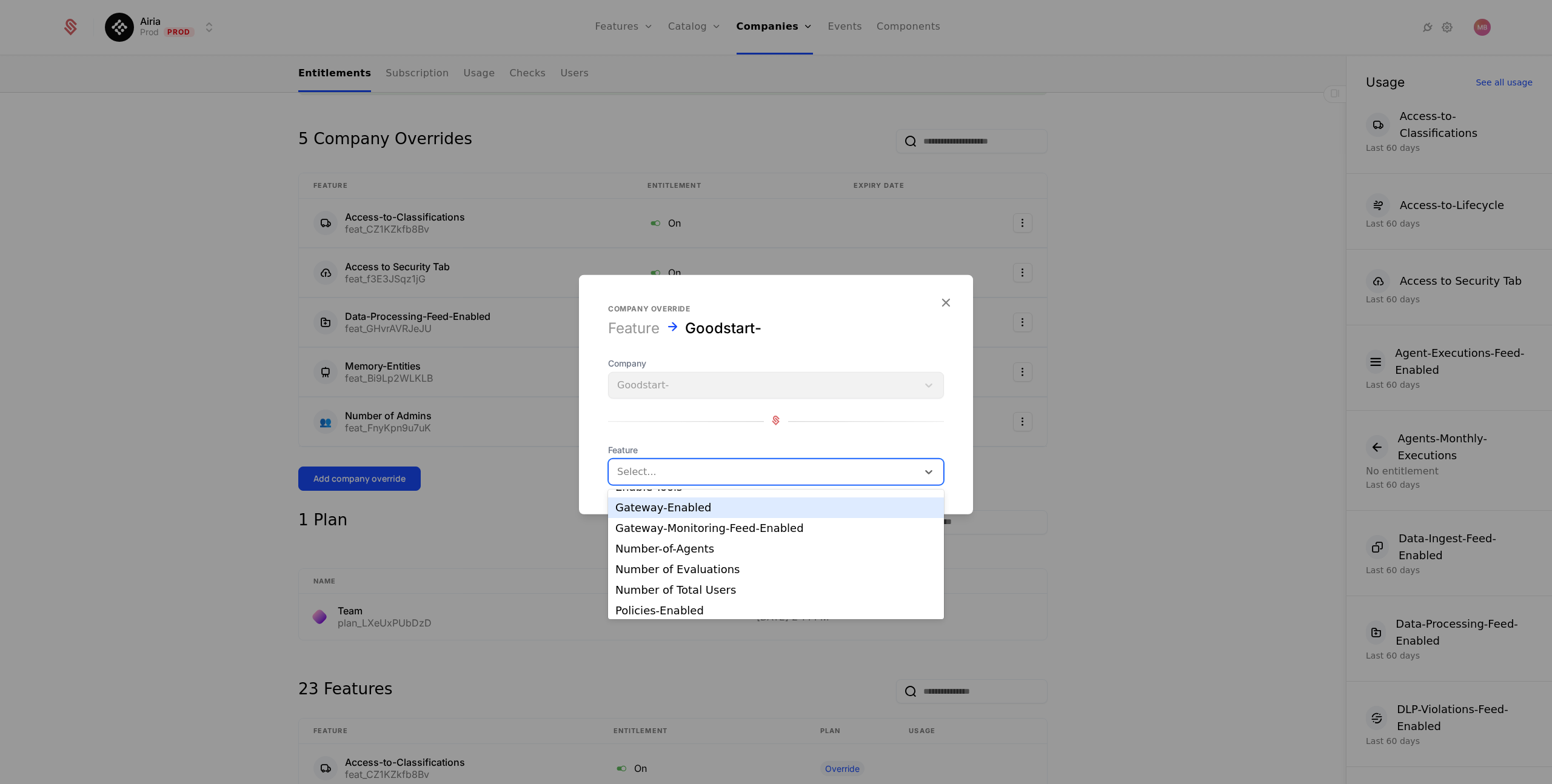
scroll to position [140, 0]
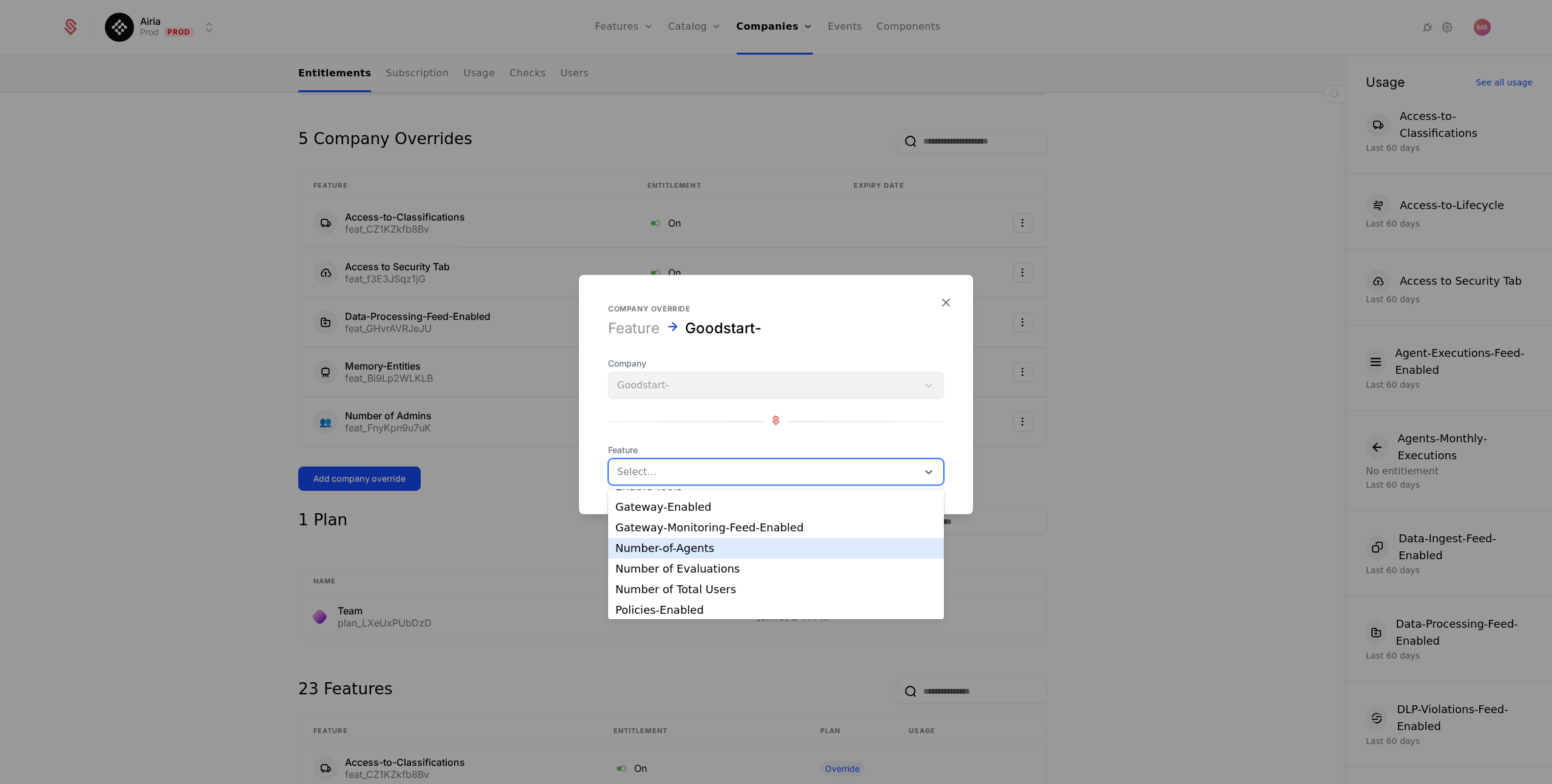
click at [763, 546] on div "Number-of-Agents" at bounding box center [776, 549] width 321 height 11
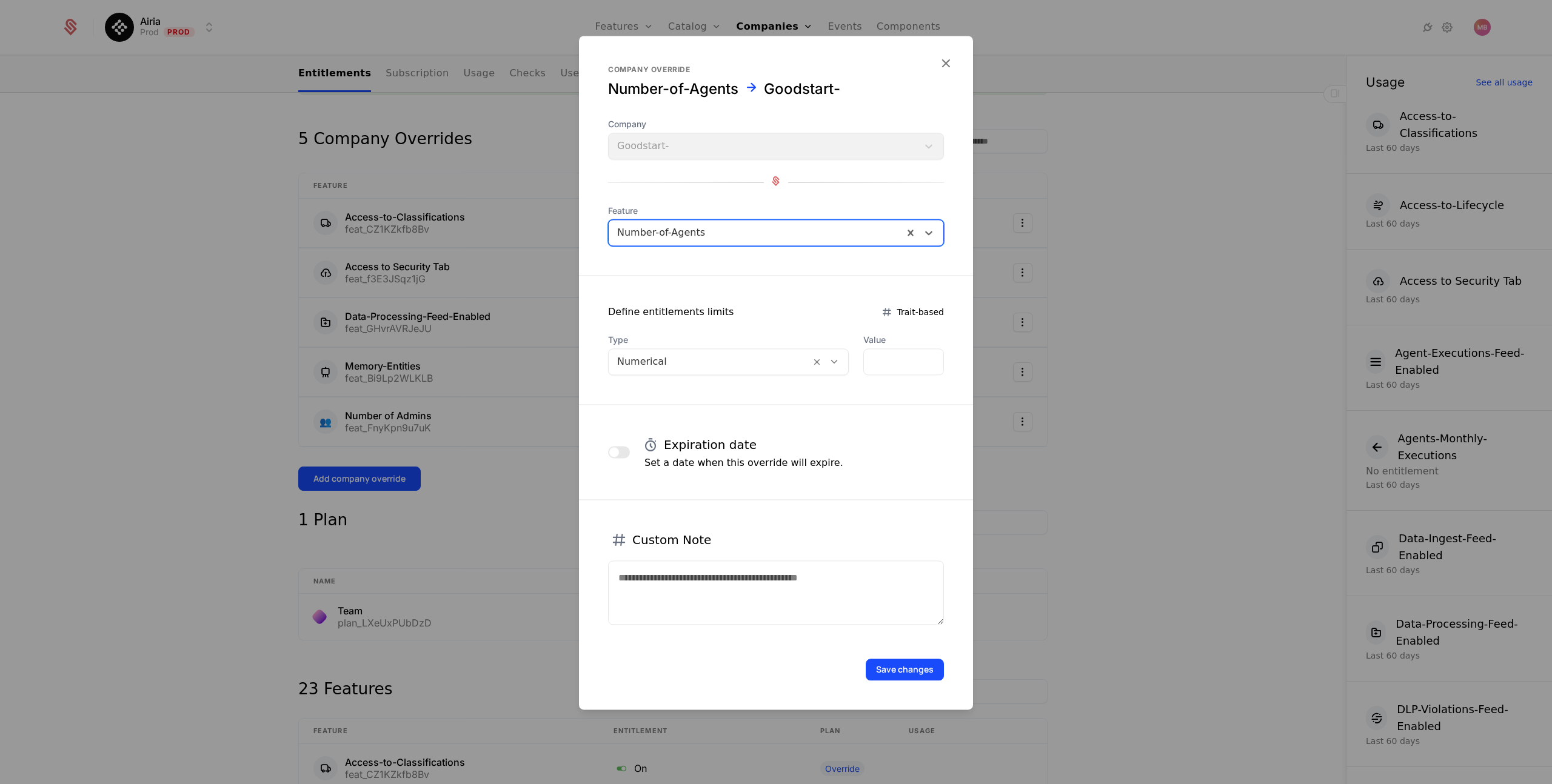
click at [830, 367] on div at bounding box center [834, 361] width 21 height 14
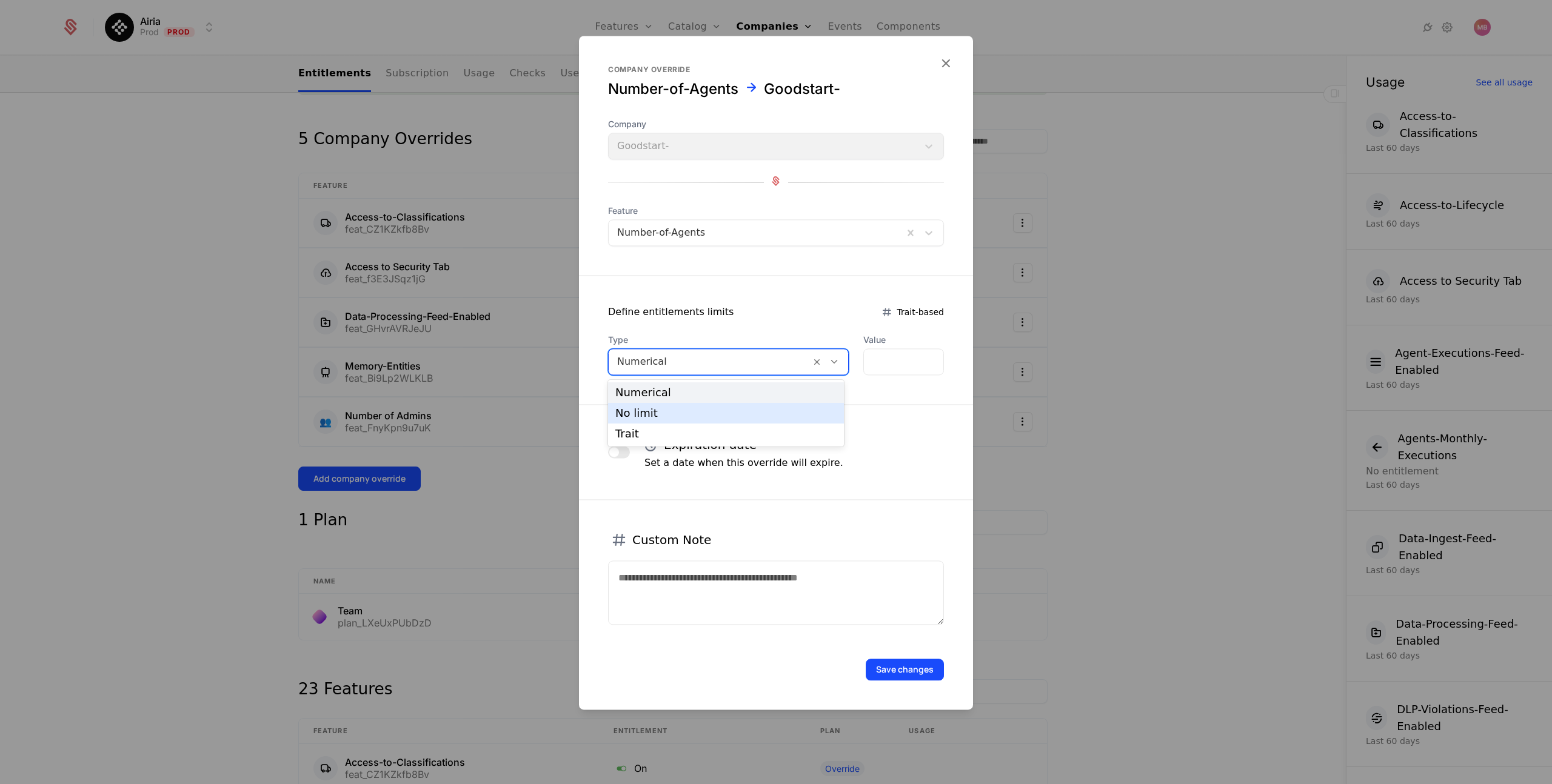
click at [757, 411] on div "No limit" at bounding box center [726, 414] width 222 height 11
click at [892, 677] on button "Save changes" at bounding box center [905, 669] width 78 height 21
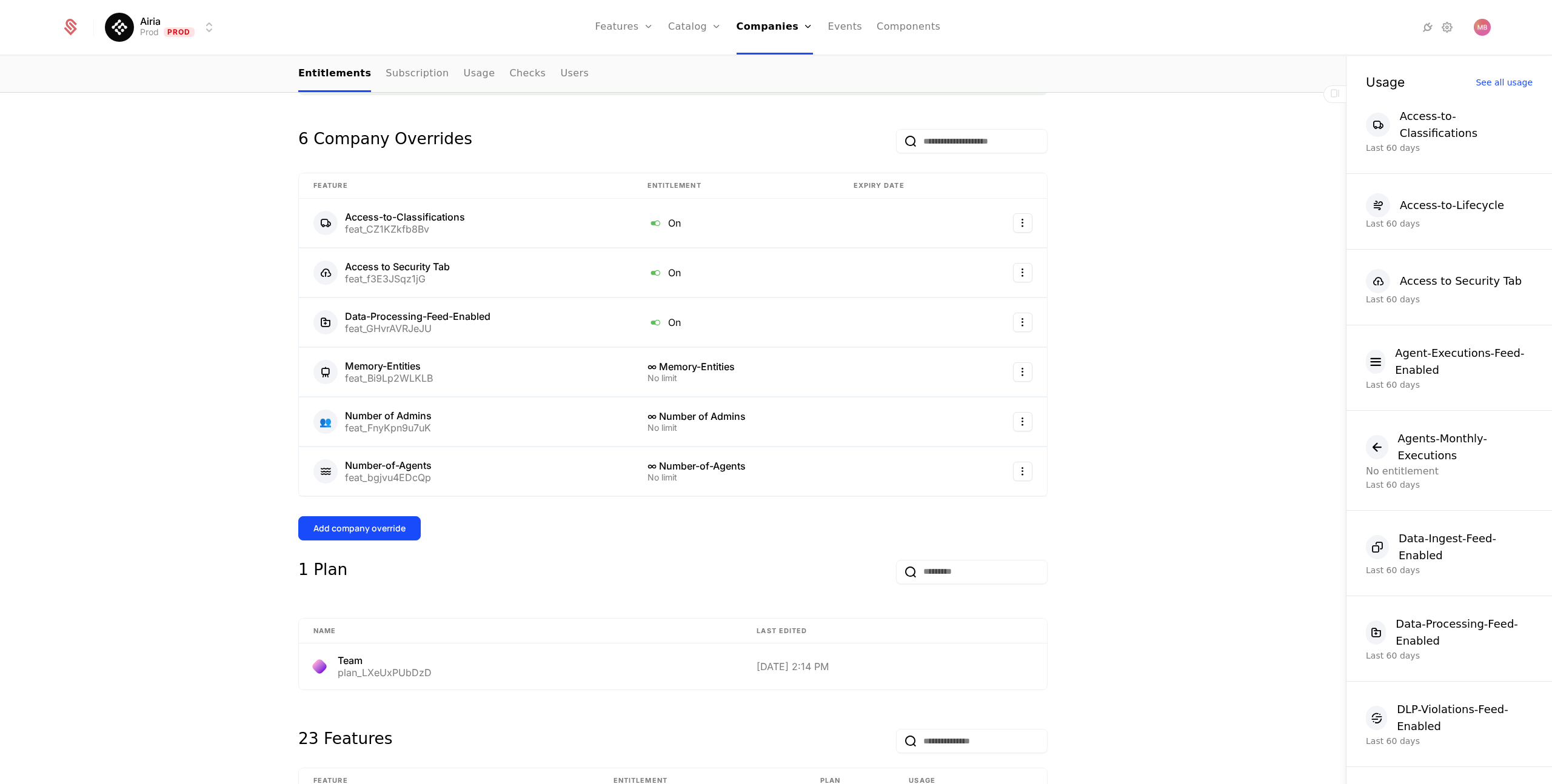
click at [398, 530] on div "Add company override" at bounding box center [360, 528] width 92 height 12
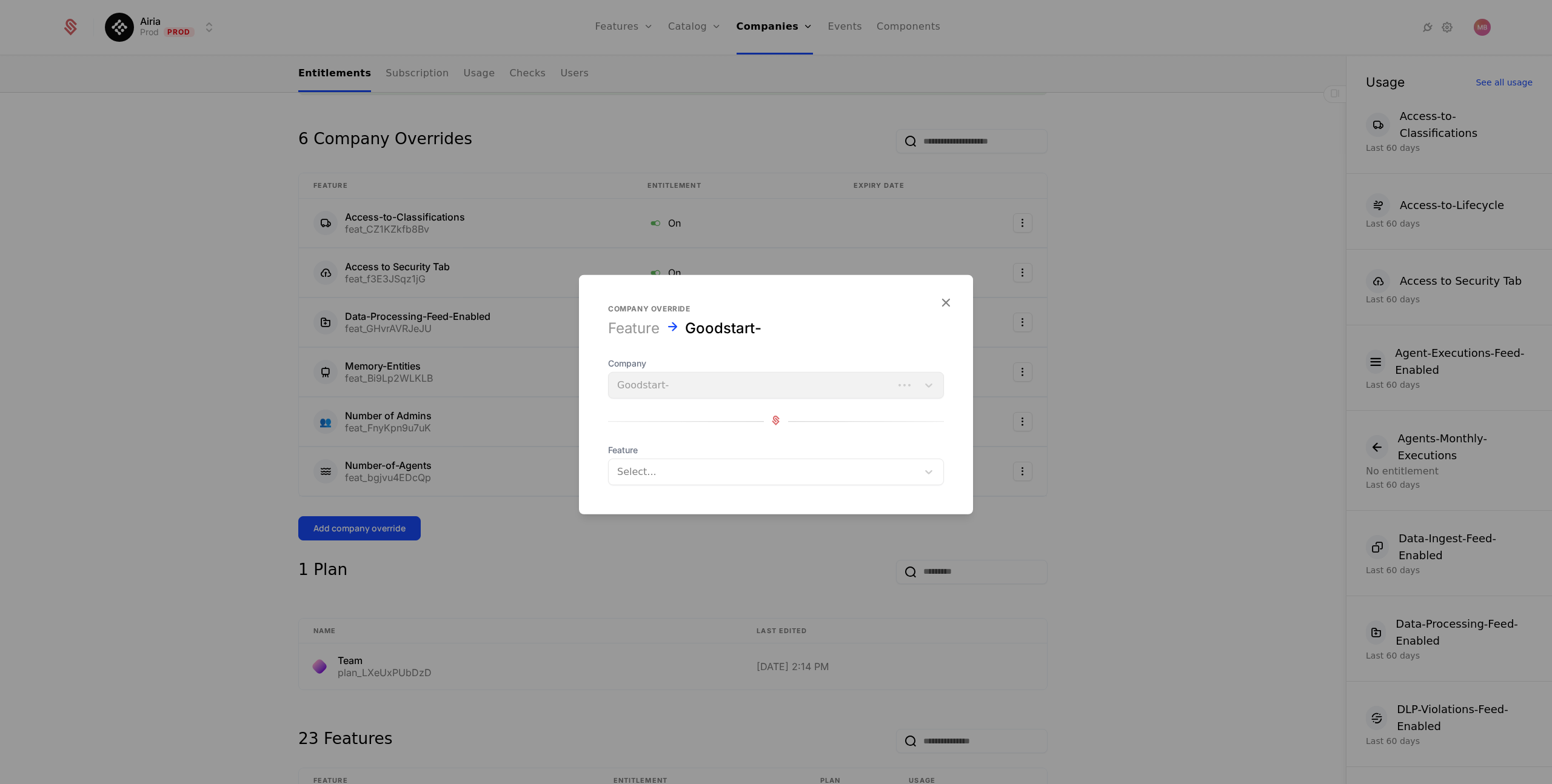
click at [743, 465] on div at bounding box center [764, 472] width 292 height 17
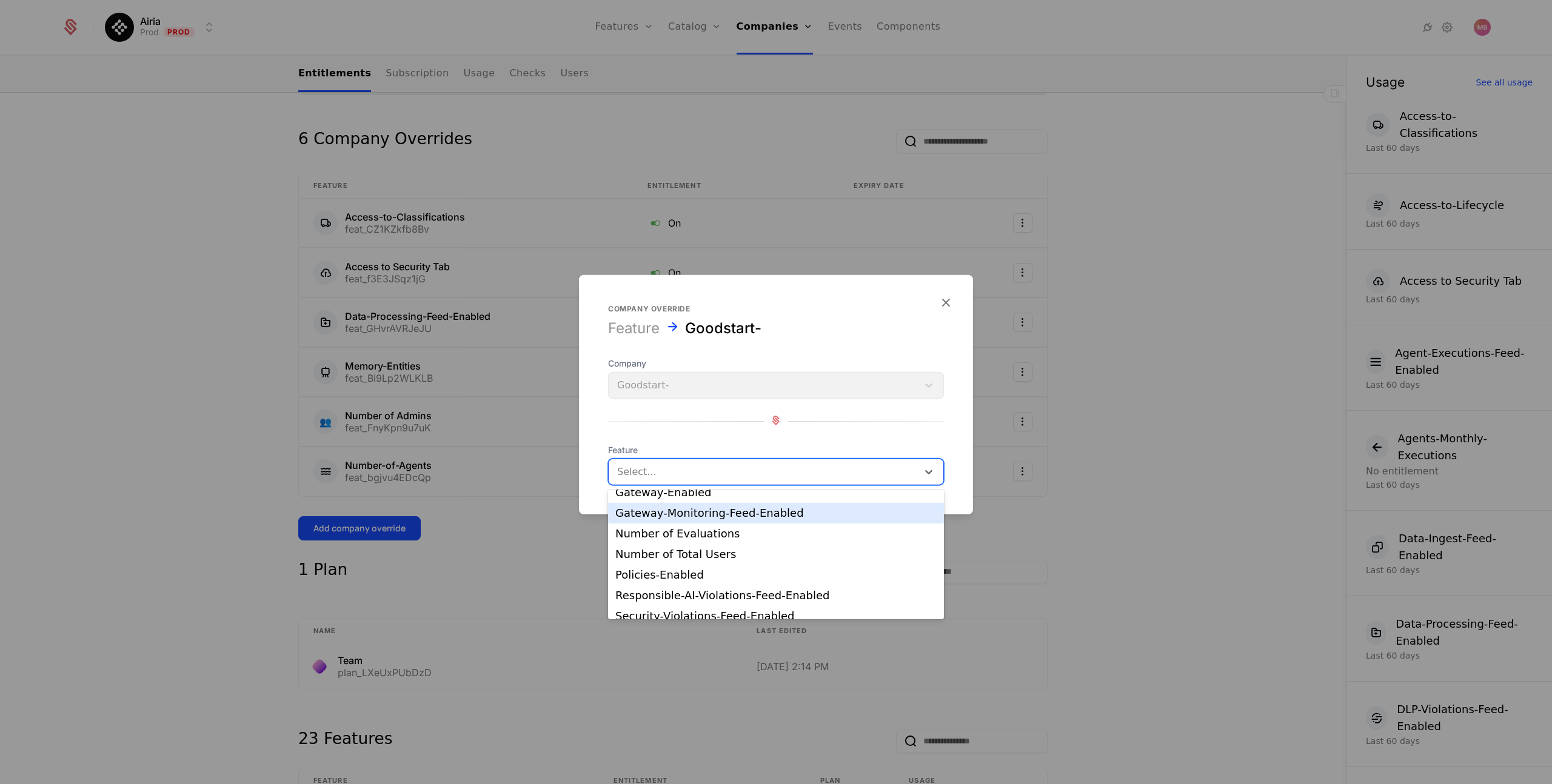
scroll to position [159, 0]
click at [721, 527] on div "Number of Evaluations" at bounding box center [776, 529] width 321 height 11
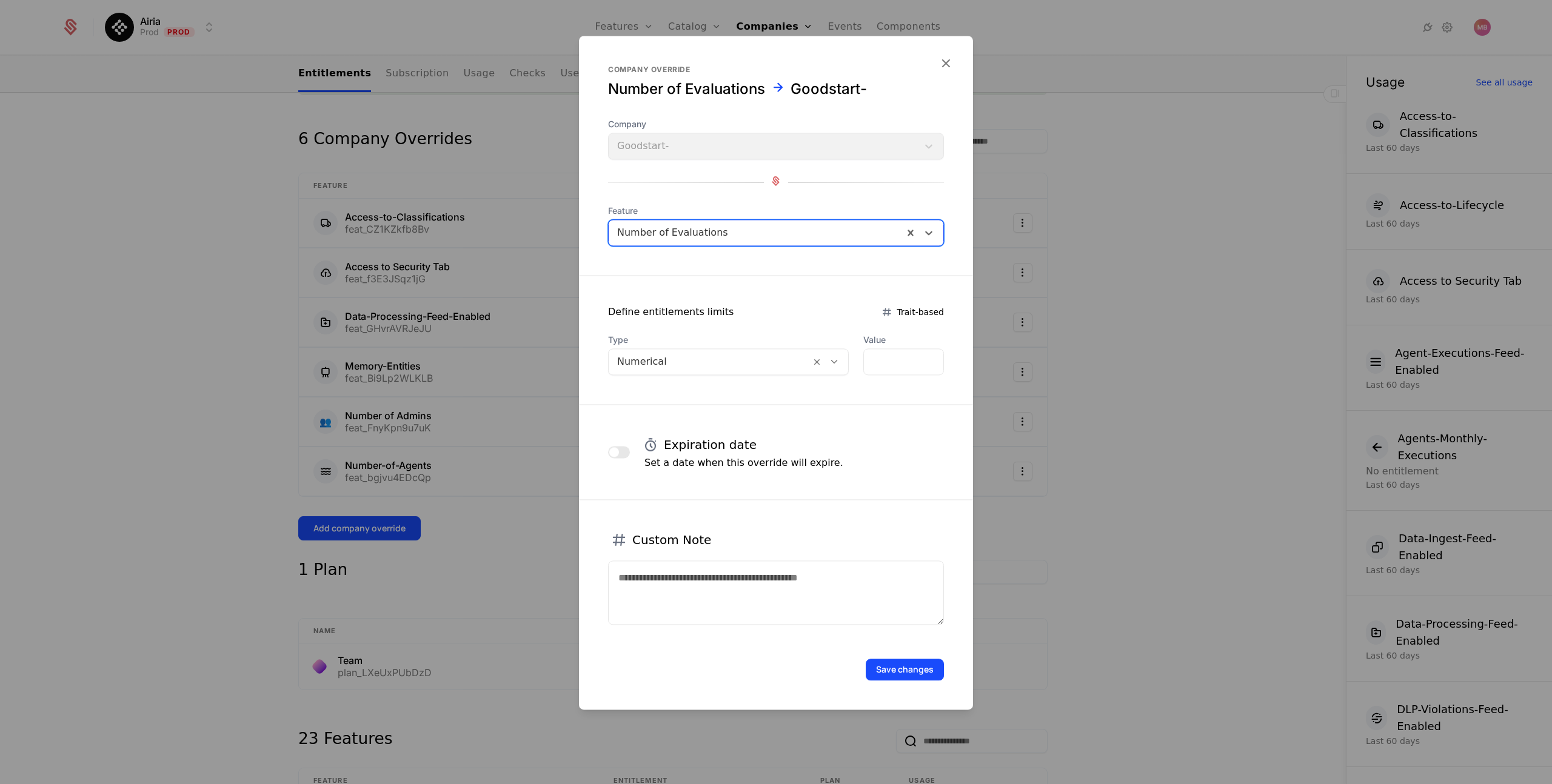
click at [824, 355] on div at bounding box center [834, 361] width 21 height 14
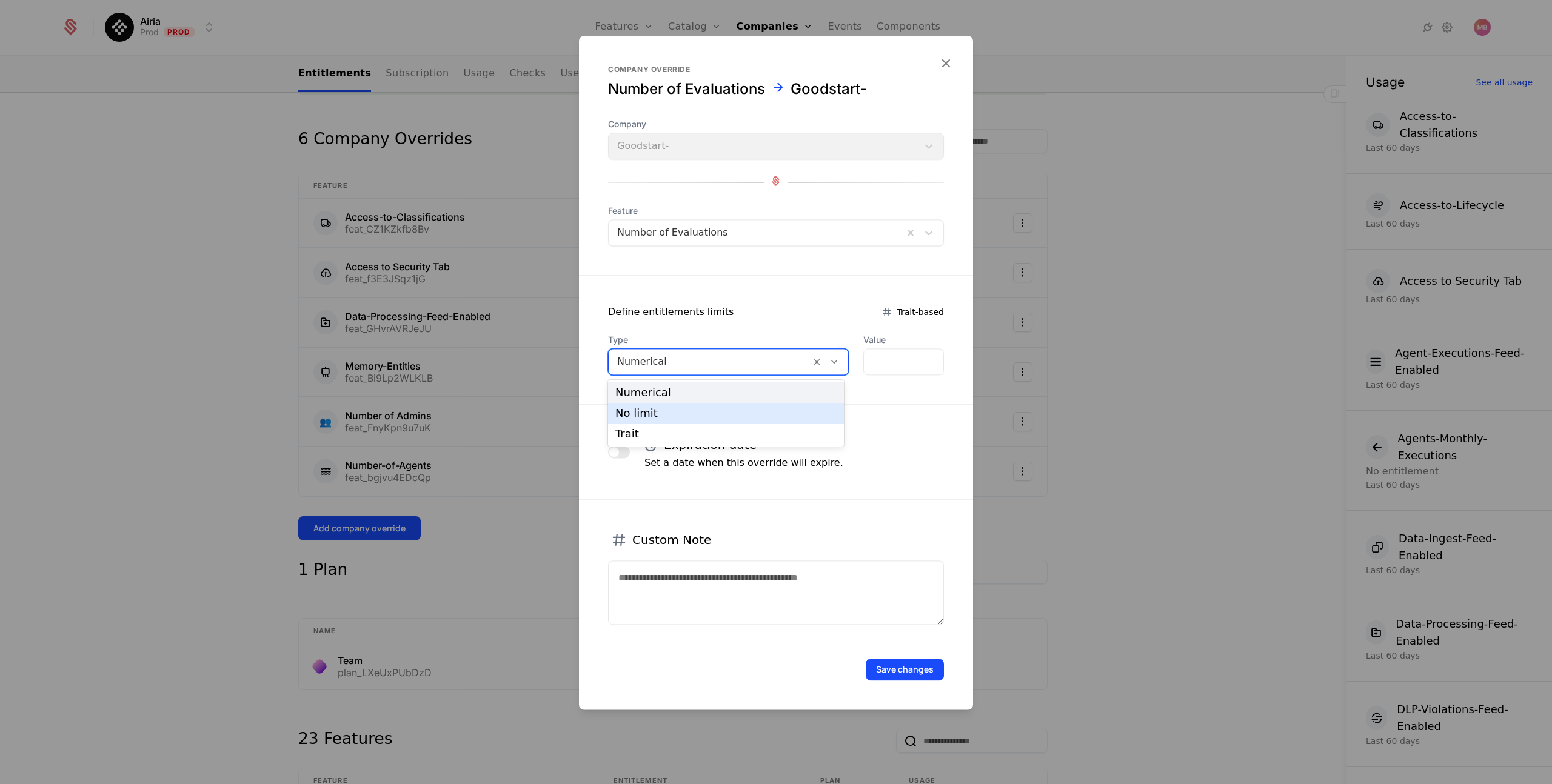
click at [757, 408] on div "No limit" at bounding box center [726, 414] width 222 height 11
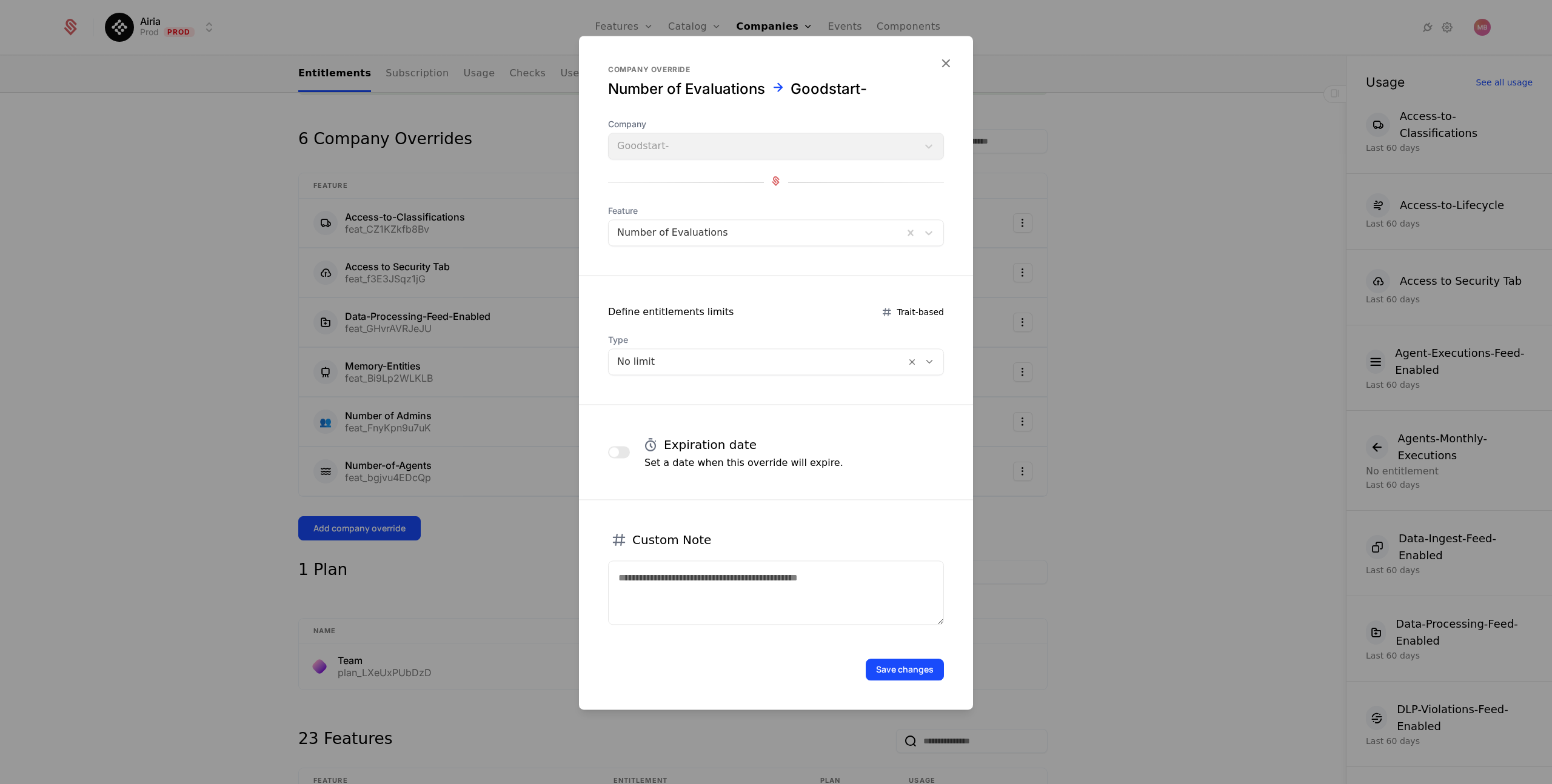
click at [910, 670] on button "Save changes" at bounding box center [905, 669] width 78 height 21
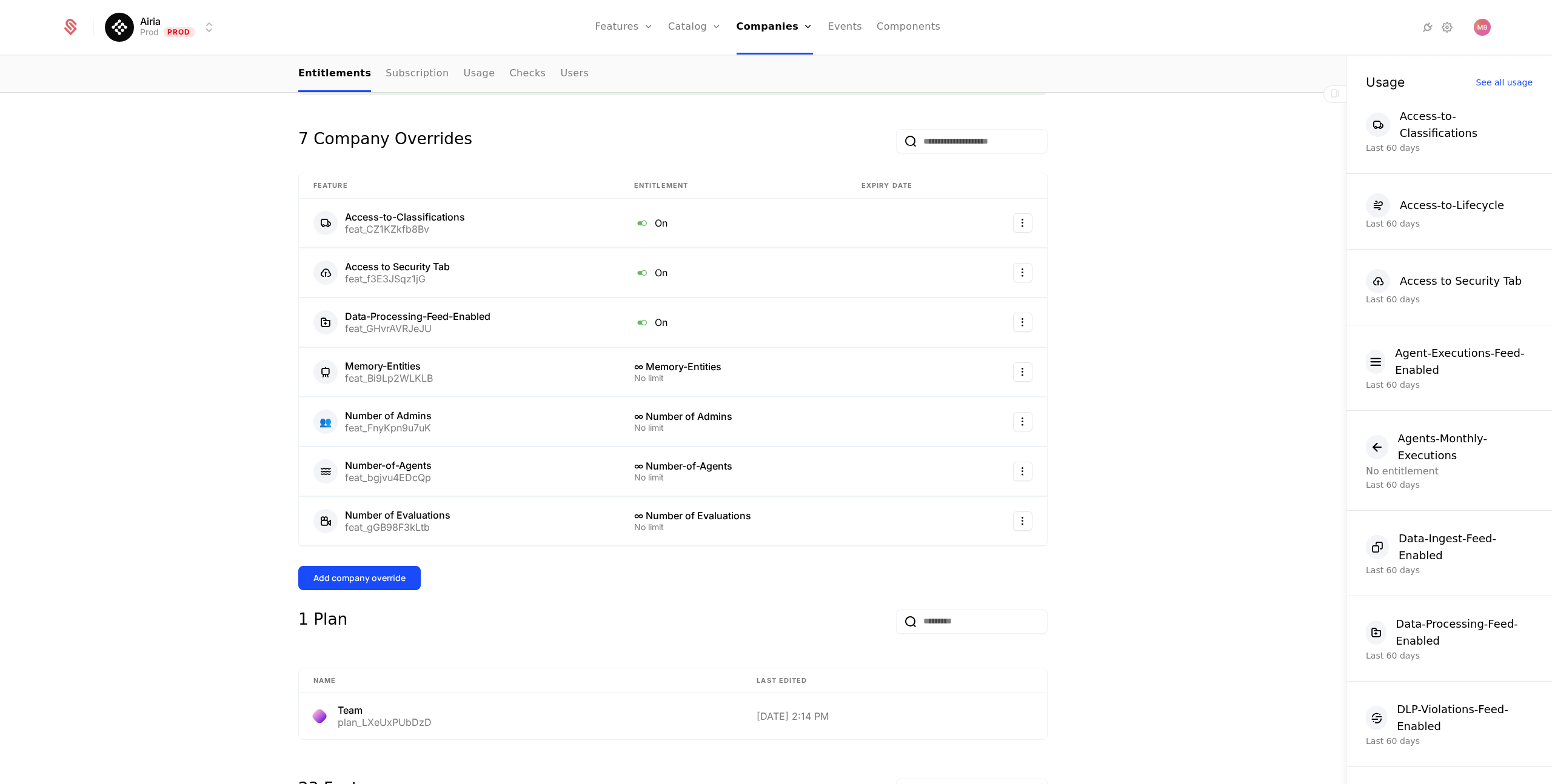
click at [362, 582] on div "Add company override" at bounding box center [360, 577] width 92 height 12
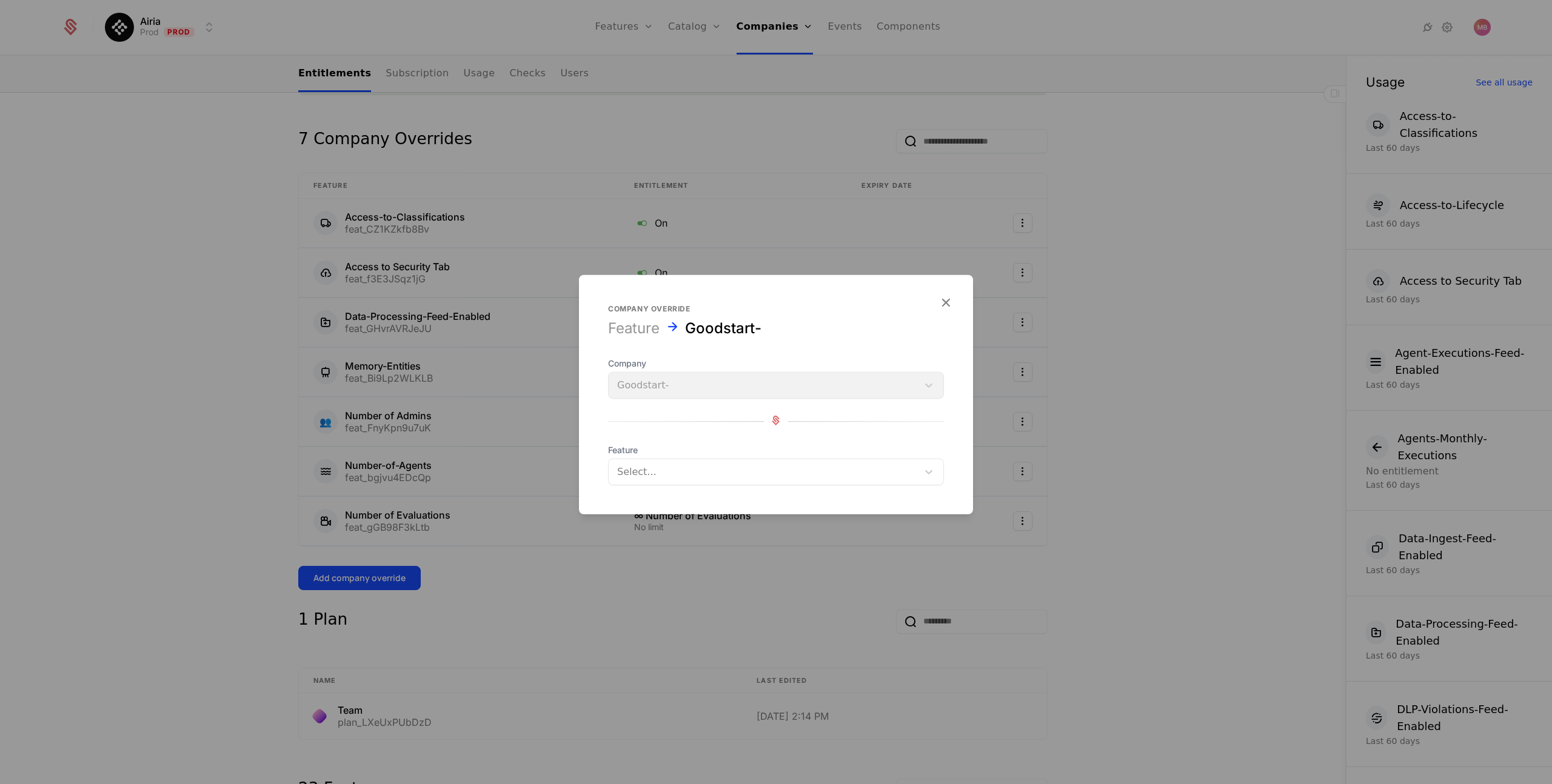
click at [669, 469] on div at bounding box center [764, 472] width 292 height 17
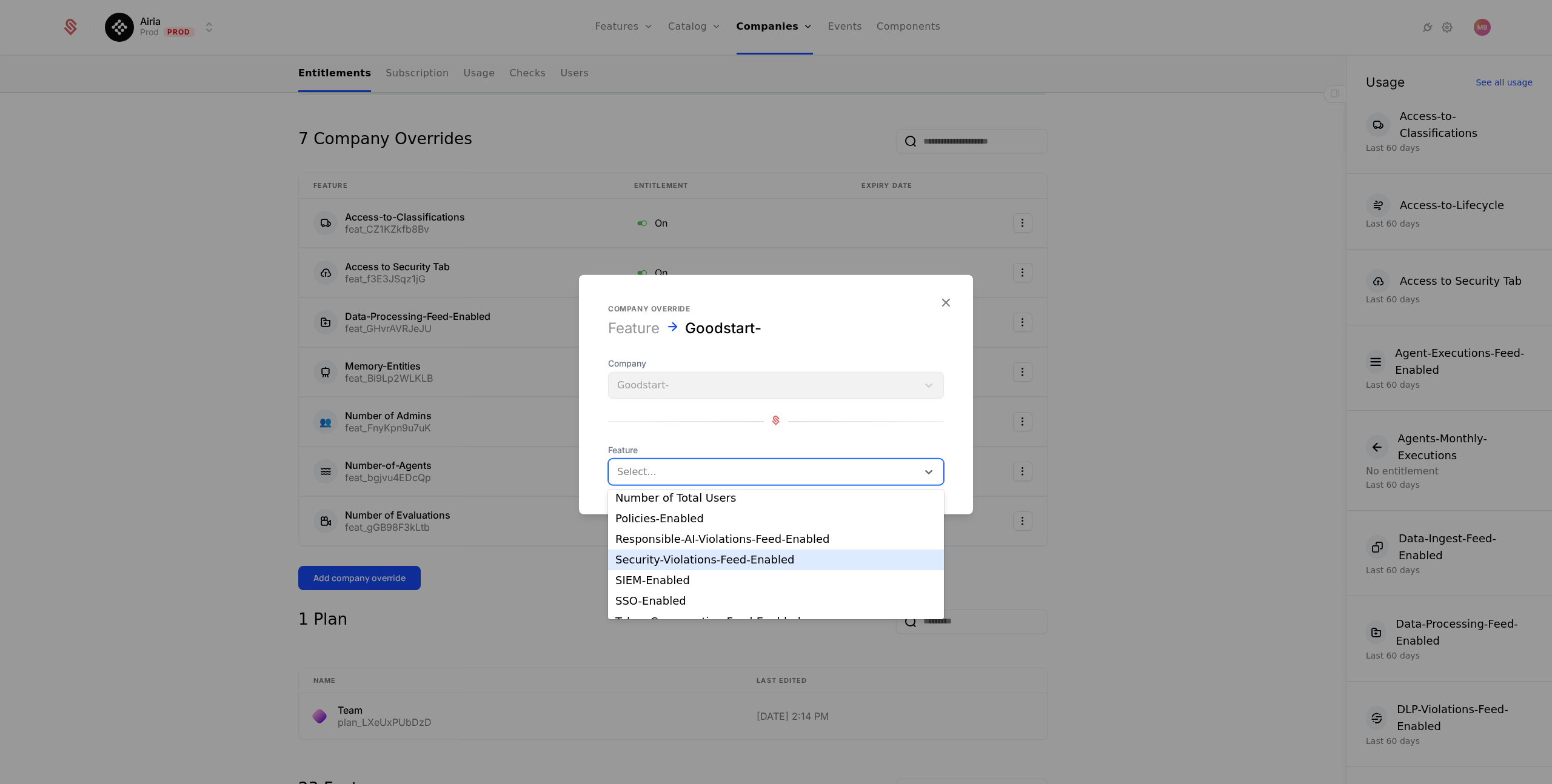
scroll to position [193, 0]
click at [708, 574] on div "SIEM-Enabled" at bounding box center [776, 577] width 321 height 11
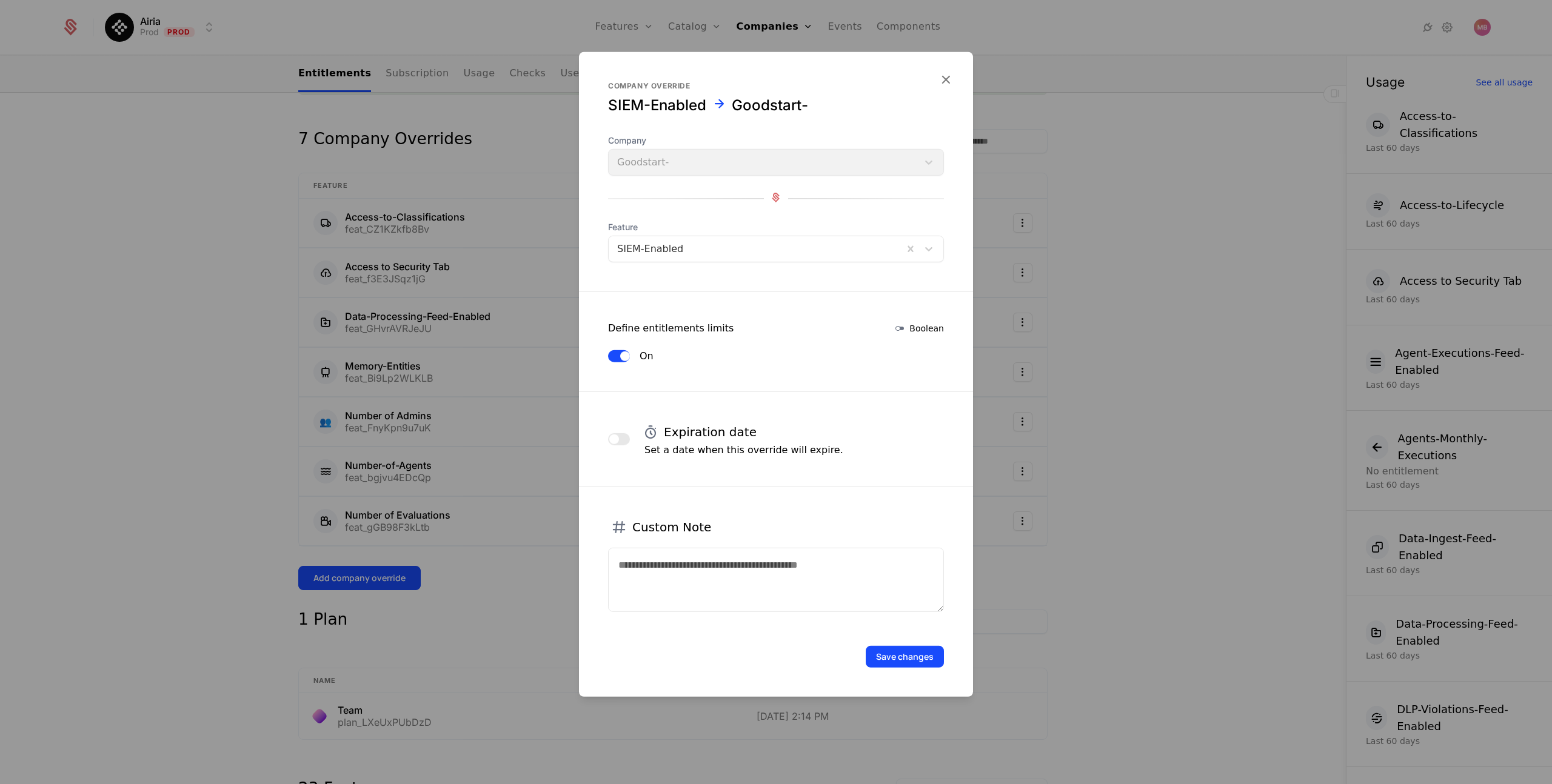
click at [903, 660] on button "Save changes" at bounding box center [905, 656] width 78 height 21
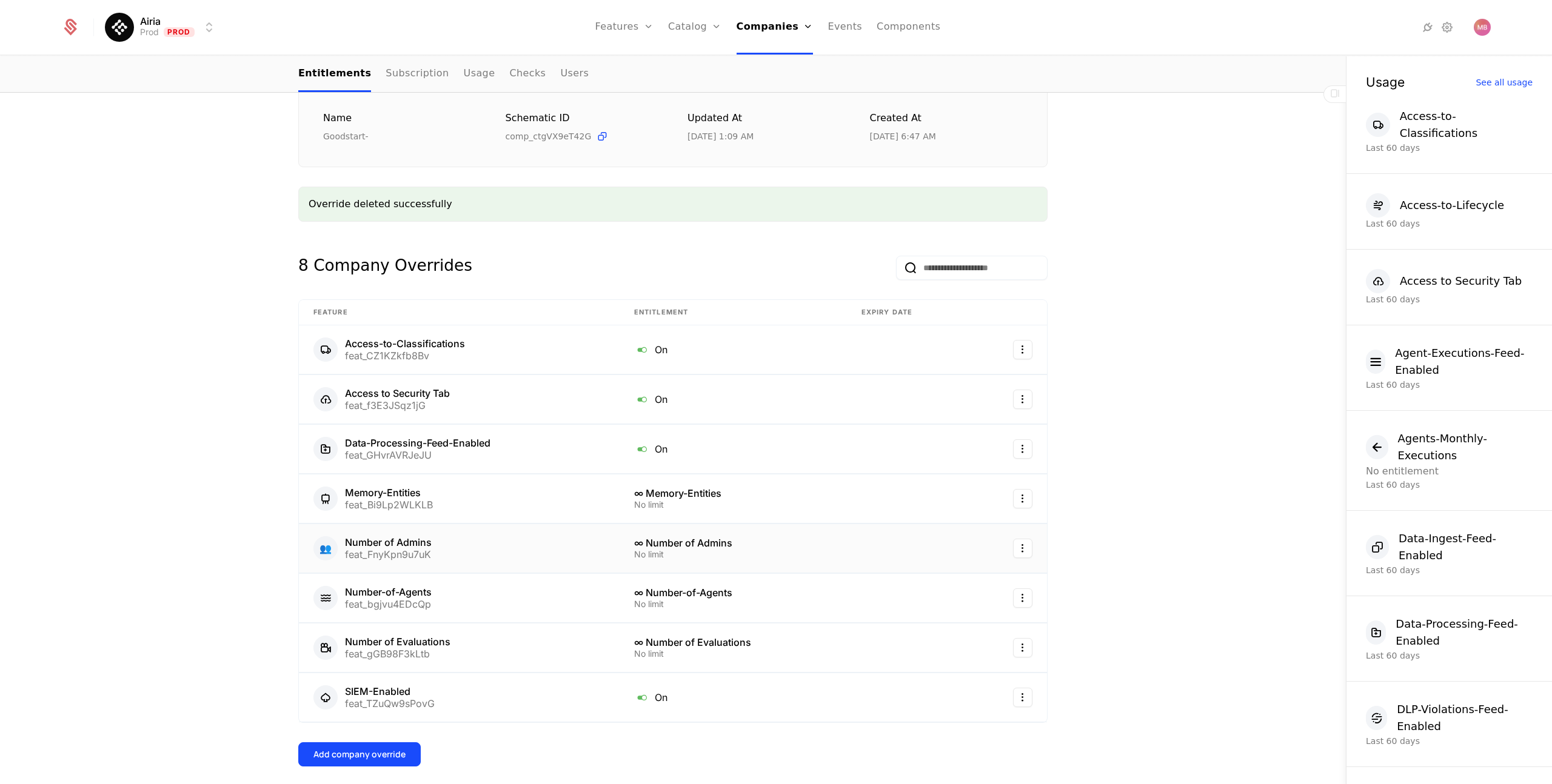
scroll to position [224, 0]
